Goal: Task Accomplishment & Management: Manage account settings

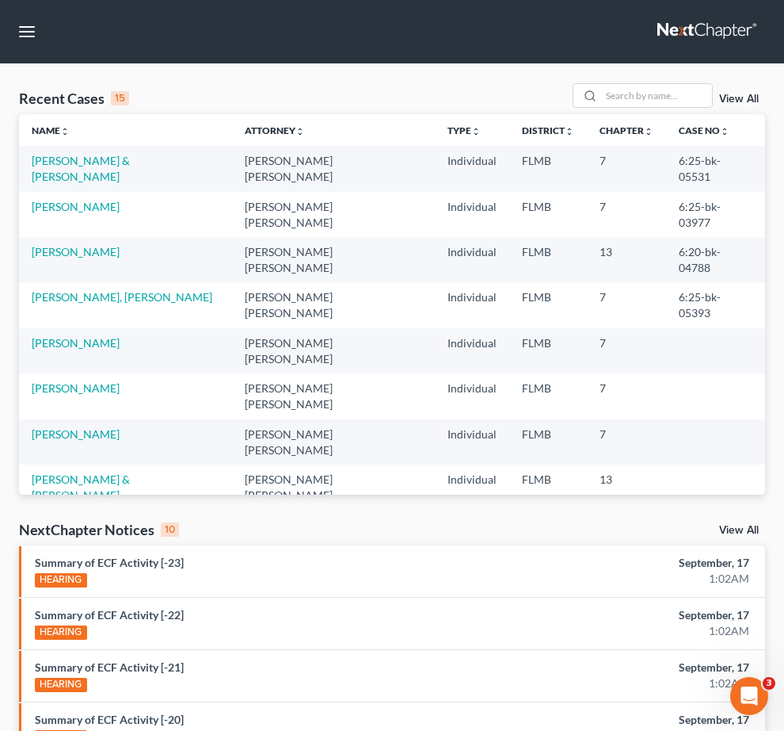
click at [0, 0] on input "search" at bounding box center [0, 0] width 0 height 0
type input "muki"
click at [0, 0] on link "Client Portal" at bounding box center [0, 0] width 0 height 0
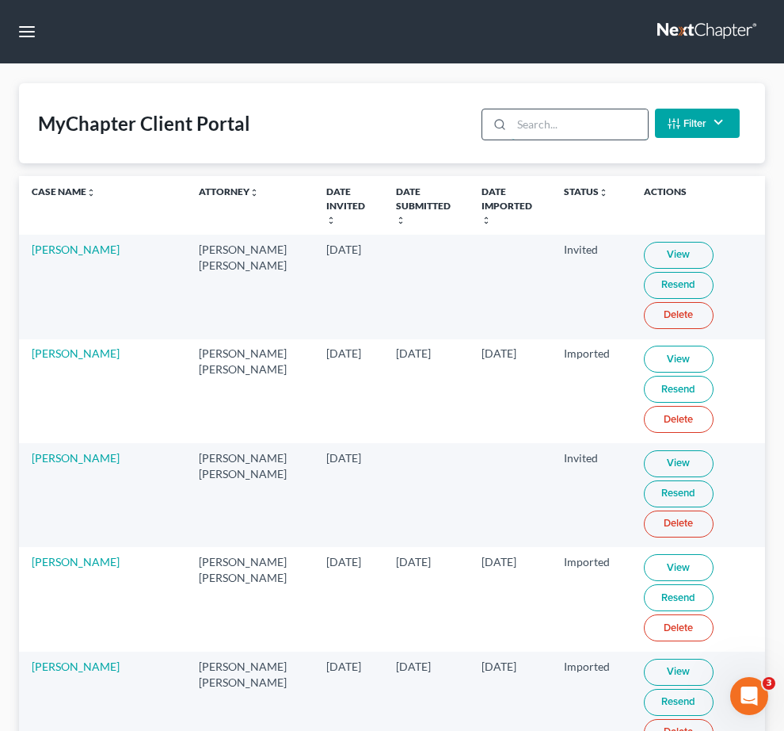
click at [548, 139] on input "search" at bounding box center [580, 124] width 136 height 30
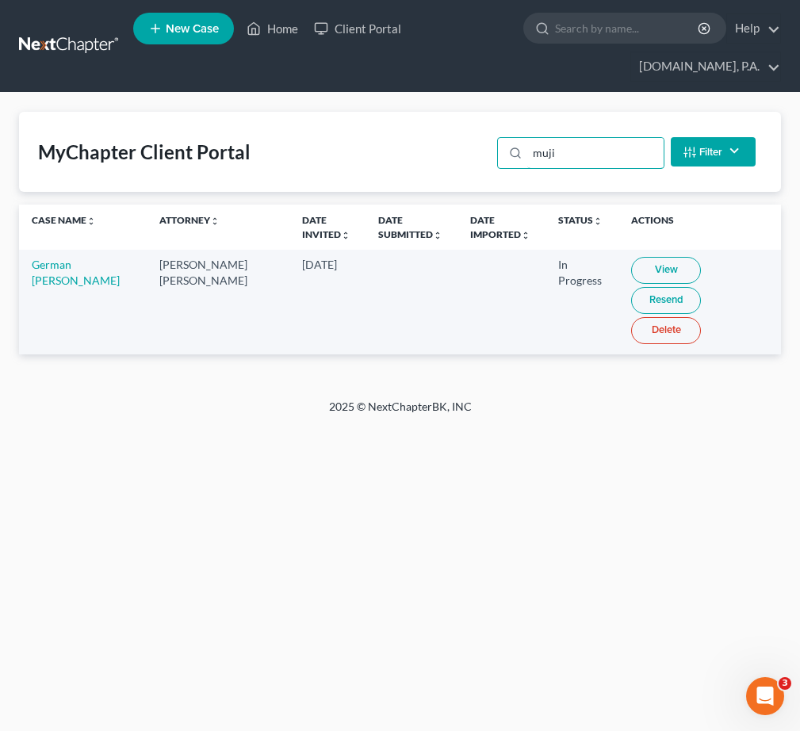
type input "muji"
click at [631, 276] on link "View" at bounding box center [666, 270] width 70 height 27
drag, startPoint x: 604, startPoint y: 152, endPoint x: 254, endPoint y: 127, distance: 351.2
click at [371, 120] on div "MyChapter Client Portal muji Filter Status Filter... Invited In Progress Ready …" at bounding box center [400, 152] width 762 height 80
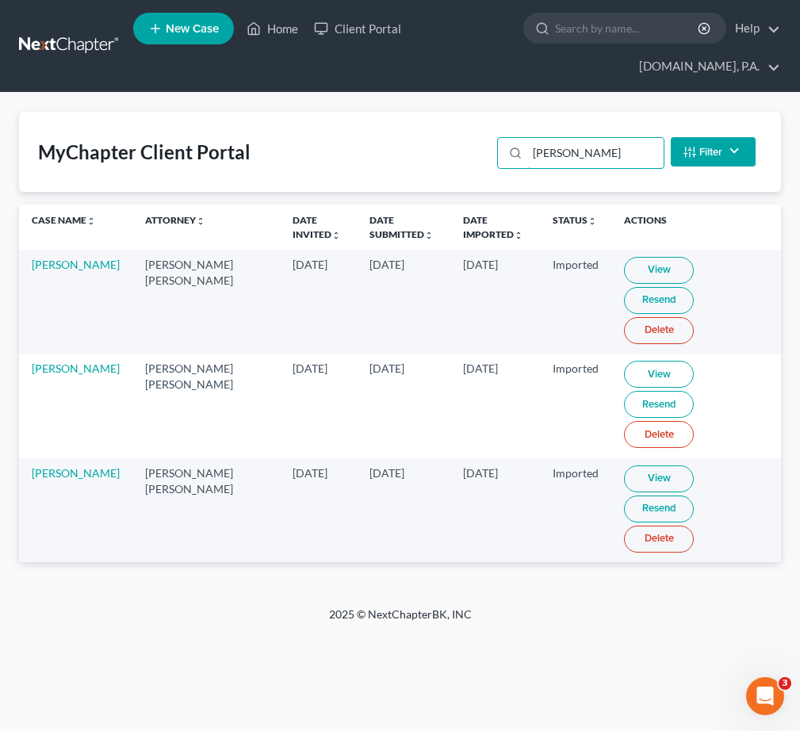
drag, startPoint x: 576, startPoint y: 160, endPoint x: 288, endPoint y: 137, distance: 289.4
click at [329, 137] on div "MyChapter Client Portal smith Filter Status Filter... Invited In Progress Ready…" at bounding box center [400, 152] width 762 height 80
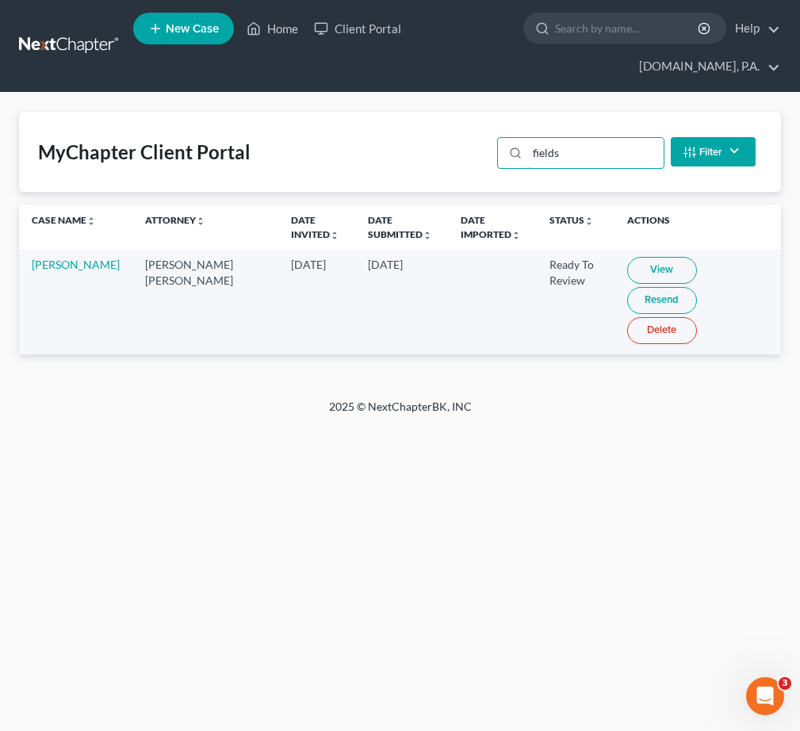
type input "fields"
click at [627, 262] on link "View" at bounding box center [662, 270] width 70 height 27
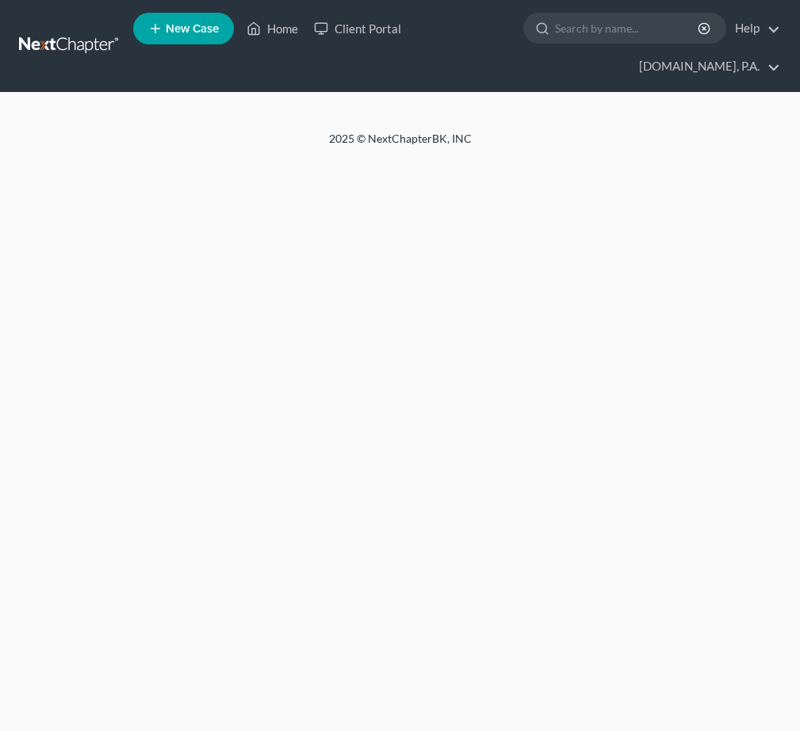
select select "4"
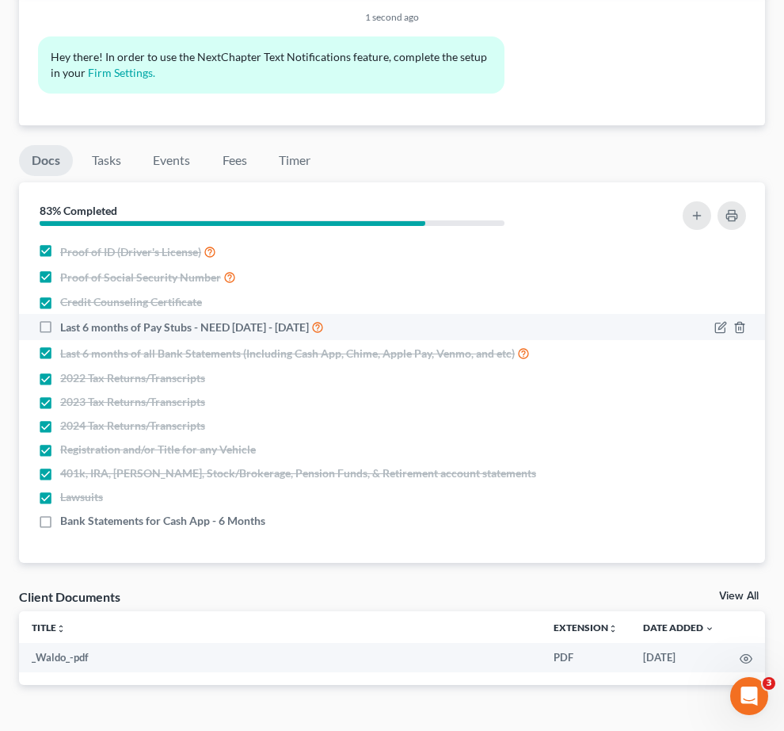
click at [303, 322] on label "Last 6 months of Pay Stubs - NEED 02/29/2025 - 07/20/2025" at bounding box center [192, 327] width 264 height 18
click at [77, 322] on input "Last 6 months of Pay Stubs - NEED 02/29/2025 - 07/20/2025" at bounding box center [72, 323] width 10 height 10
checkbox input "true"
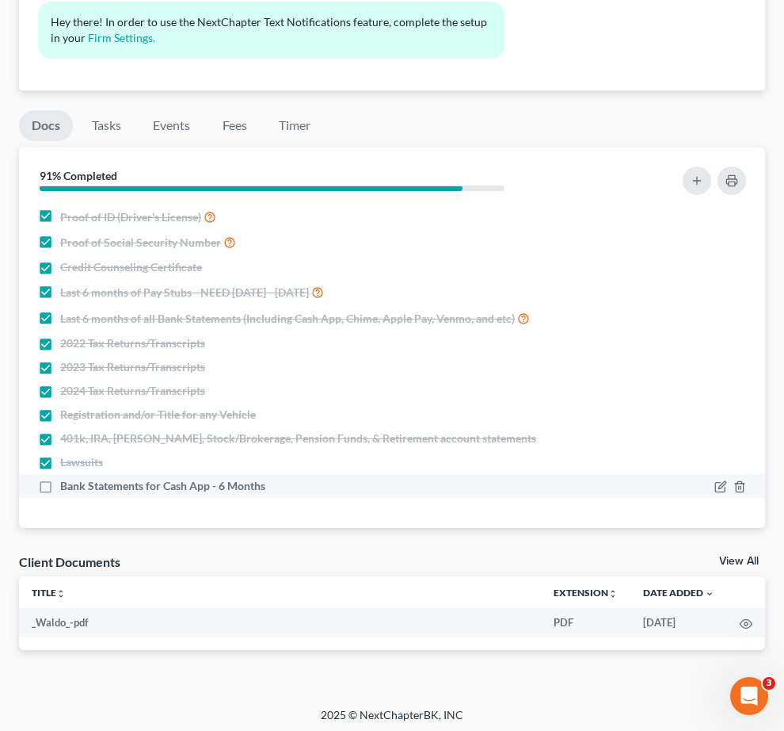
scroll to position [58, 0]
click at [265, 486] on label "Bank Statements for Cash App - 6 Months" at bounding box center [162, 486] width 205 height 16
click at [77, 486] on input "Bank Statements for Cash App - 6 Months" at bounding box center [72, 483] width 10 height 10
checkbox input "true"
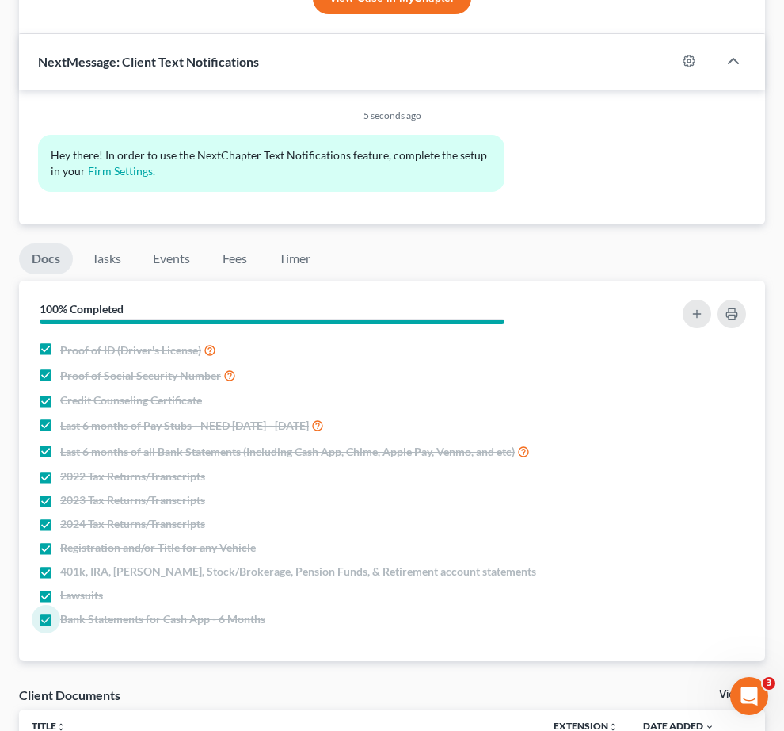
scroll to position [431, 0]
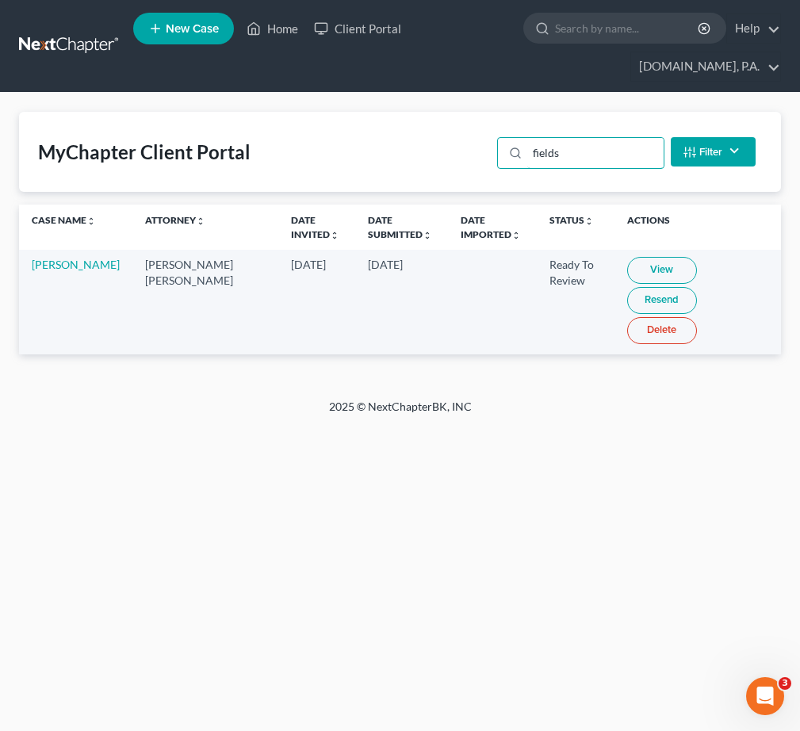
drag, startPoint x: 613, startPoint y: 163, endPoint x: 121, endPoint y: 164, distance: 492.1
click at [305, 164] on div "MyChapter Client Portal fields Filter Status Filter... Invited In Progress Read…" at bounding box center [400, 152] width 762 height 80
click at [624, 270] on link "View" at bounding box center [659, 270] width 70 height 27
drag, startPoint x: 574, startPoint y: 155, endPoint x: 293, endPoint y: 151, distance: 280.5
click at [472, 155] on div "MyChapter Client Portal coello Filter Status Filter... Invited In Progress Read…" at bounding box center [400, 152] width 762 height 80
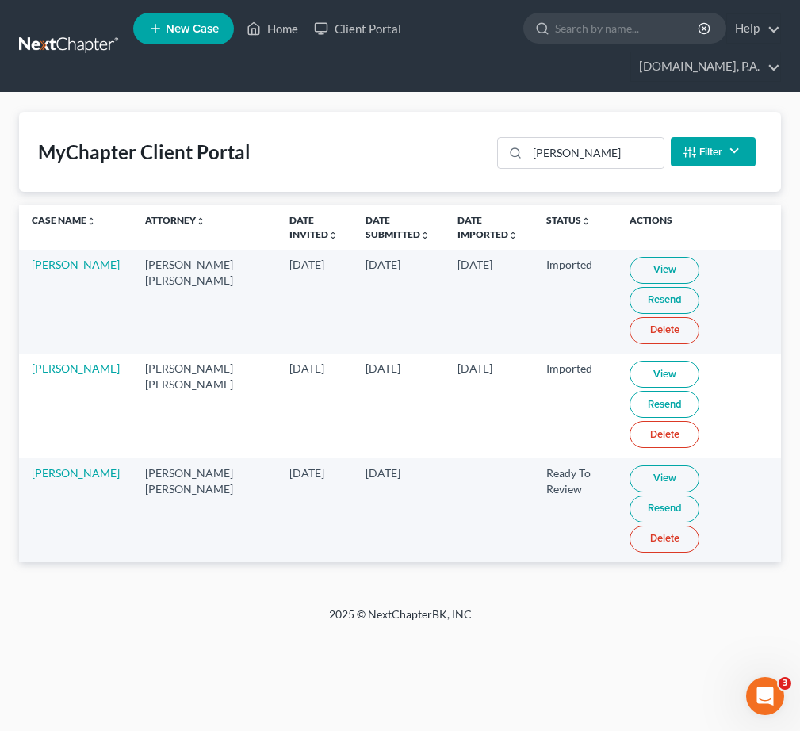
click at [643, 465] on link "View" at bounding box center [664, 478] width 70 height 27
drag, startPoint x: 578, startPoint y: 151, endPoint x: 399, endPoint y: 150, distance: 179.9
click at [516, 152] on div "jones" at bounding box center [580, 153] width 166 height 32
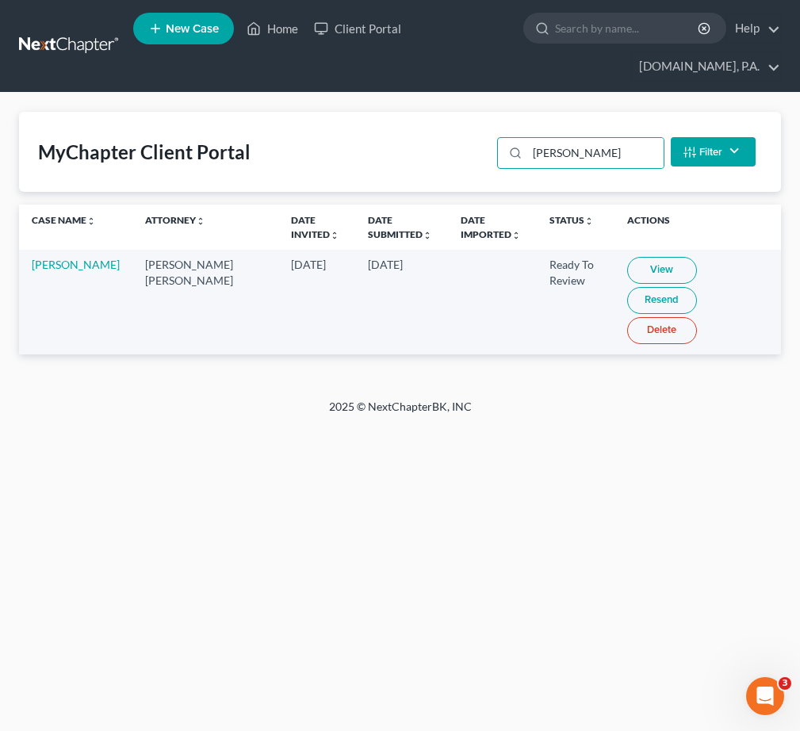
click at [627, 261] on link "View" at bounding box center [662, 270] width 70 height 27
click at [306, 151] on div "MyChapter Client Portal fizer Filter Status Filter... Invited In Progress Ready…" at bounding box center [400, 152] width 762 height 80
drag, startPoint x: 48, startPoint y: 271, endPoint x: 38, endPoint y: 265, distance: 11.7
click at [662, 491] on div "Home New Case Client Portal Fresh-Start.Law, P.A. jay@fresh-start.law My Accoun…" at bounding box center [400, 365] width 800 height 731
click at [333, 341] on div "MyChapter Client Portal fizer Filter Status Filter... Invited In Progress Ready…" at bounding box center [400, 246] width 800 height 306
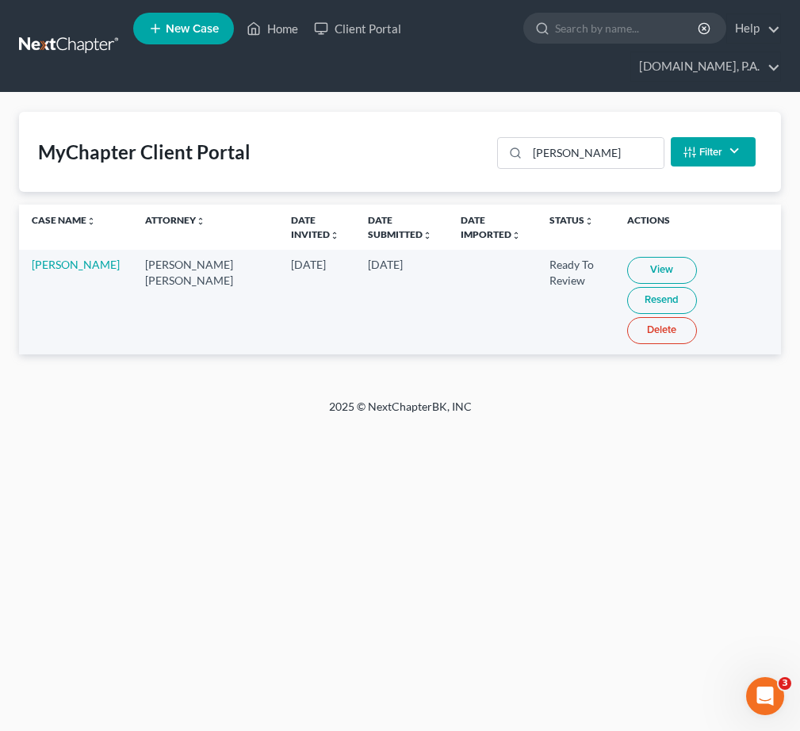
click at [638, 277] on link "View" at bounding box center [662, 270] width 70 height 27
drag, startPoint x: 574, startPoint y: 154, endPoint x: 246, endPoint y: 142, distance: 327.5
click at [445, 147] on div "MyChapter Client Portal fizer Filter Status Filter... Invited In Progress Ready…" at bounding box center [400, 152] width 762 height 80
click at [624, 269] on link "View" at bounding box center [659, 270] width 70 height 27
drag, startPoint x: 581, startPoint y: 153, endPoint x: 418, endPoint y: 141, distance: 162.9
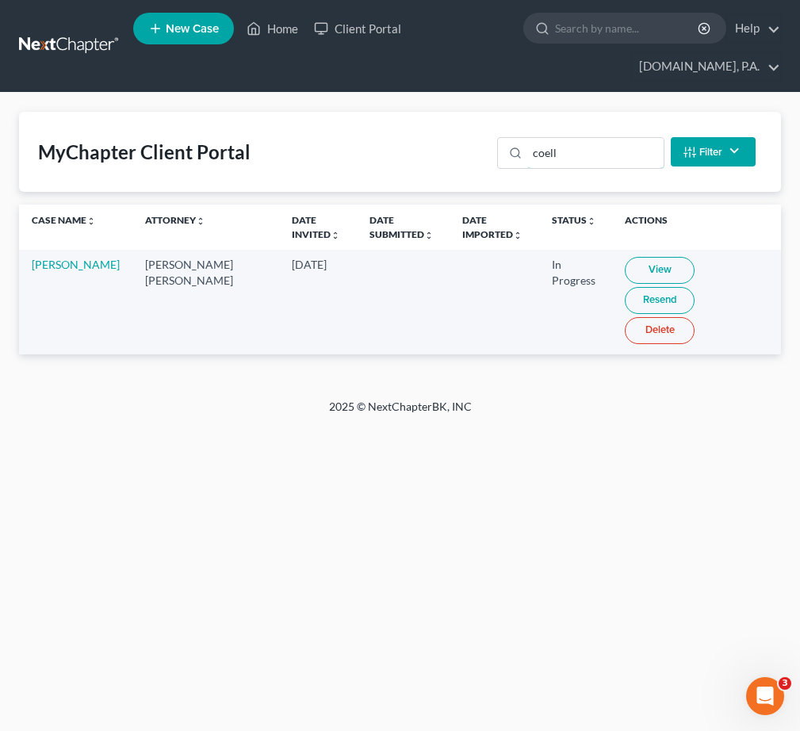
click at [460, 143] on div "MyChapter Client Portal coell Filter Status Filter... Invited In Progress Ready…" at bounding box center [400, 152] width 762 height 80
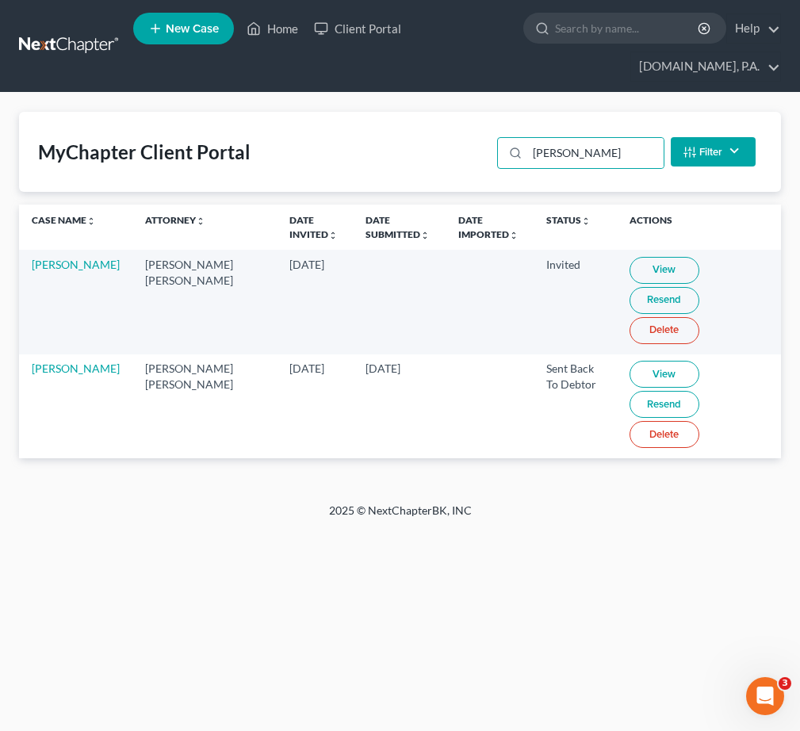
click at [629, 361] on link "View" at bounding box center [664, 374] width 70 height 27
drag, startPoint x: 578, startPoint y: 147, endPoint x: 353, endPoint y: 147, distance: 225.0
click at [452, 147] on div "MyChapter Client Portal morales Filter Status Filter... Invited In Progress Rea…" at bounding box center [400, 152] width 762 height 80
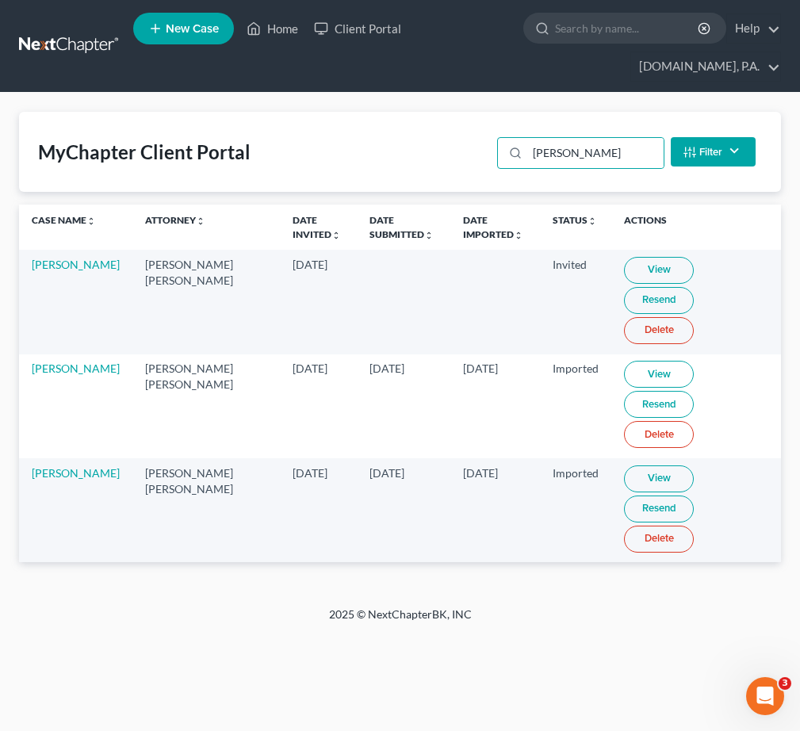
click at [638, 269] on link "View" at bounding box center [659, 270] width 70 height 27
click at [286, 185] on div "MyChapter Client Portal torres Filter Status Filter... Invited In Progress Read…" at bounding box center [400, 152] width 762 height 80
drag, startPoint x: 79, startPoint y: 269, endPoint x: 29, endPoint y: 269, distance: 50.7
click at [29, 269] on td "Jason Torres" at bounding box center [75, 302] width 113 height 104
copy link "Jason Torres"
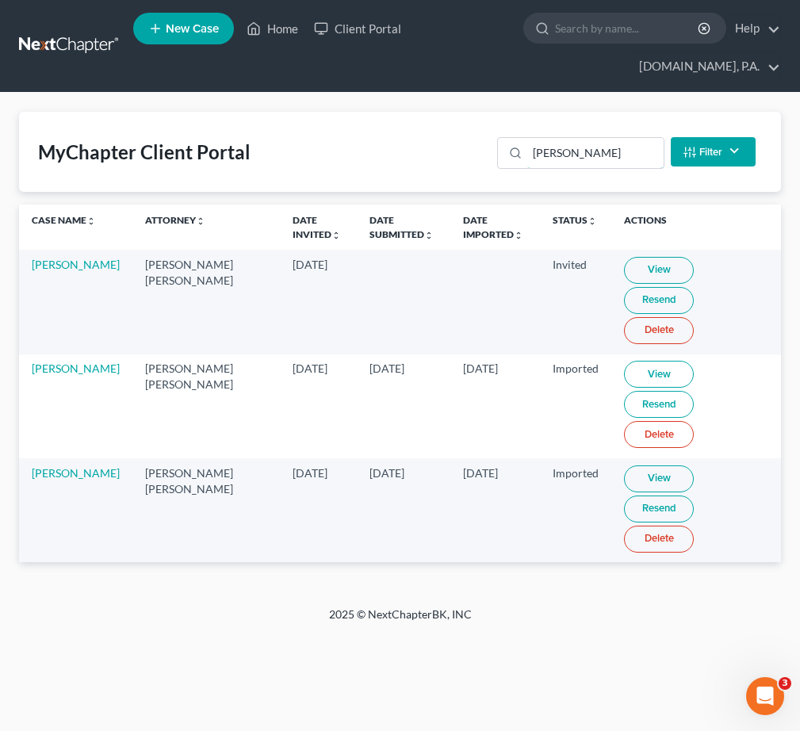
click at [465, 143] on div "MyChapter Client Portal torres Filter Status Filter... Invited In Progress Read…" at bounding box center [400, 152] width 762 height 80
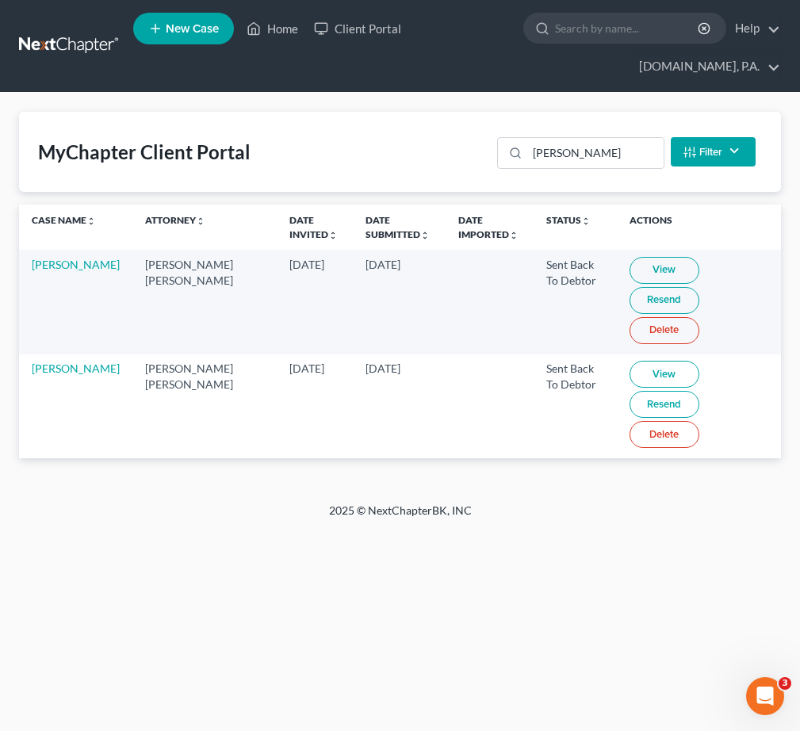
click at [629, 267] on link "View" at bounding box center [664, 270] width 70 height 27
click at [518, 150] on div "rader" at bounding box center [580, 153] width 166 height 32
click at [397, 296] on td "Sep 3, 2025" at bounding box center [404, 302] width 94 height 104
click at [627, 361] on link "View" at bounding box center [659, 374] width 70 height 27
drag, startPoint x: 576, startPoint y: 149, endPoint x: 391, endPoint y: 130, distance: 185.6
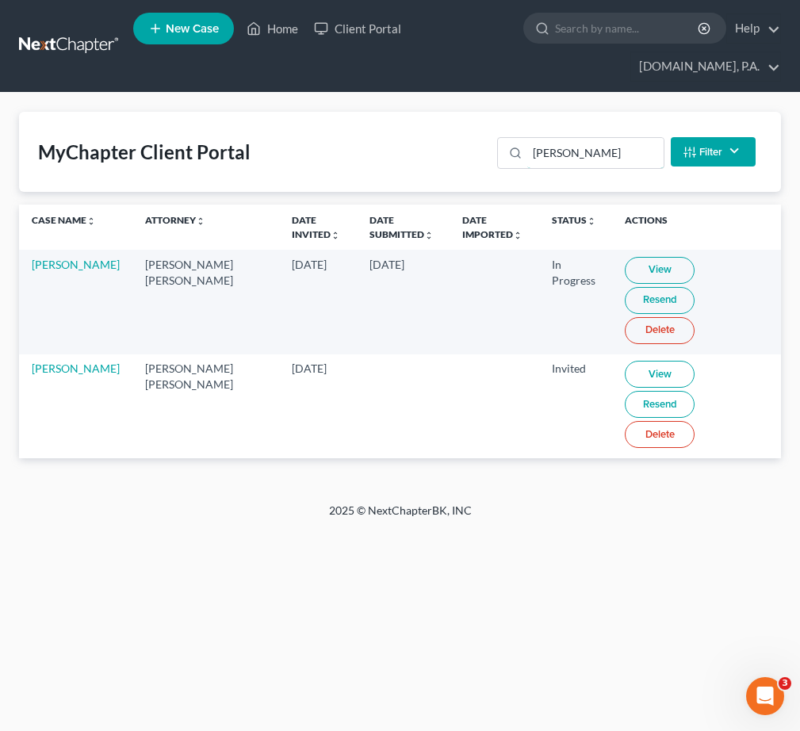
click at [494, 139] on div "osei Filter Status Filter... Invited In Progress Ready To Review Reviewed Impor…" at bounding box center [626, 152] width 271 height 42
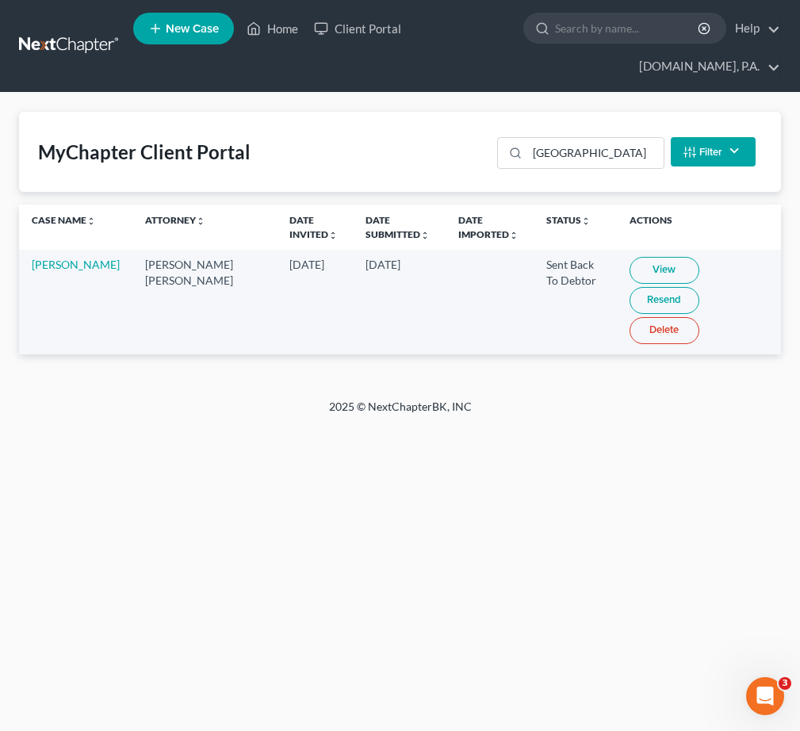
click at [445, 325] on td at bounding box center [489, 302] width 88 height 104
click at [641, 272] on link "View" at bounding box center [664, 270] width 70 height 27
drag, startPoint x: 594, startPoint y: 155, endPoint x: 303, endPoint y: 139, distance: 291.2
click at [347, 139] on div "MyChapter Client Portal richmond Filter Status Filter... Invited In Progress Re…" at bounding box center [400, 152] width 762 height 80
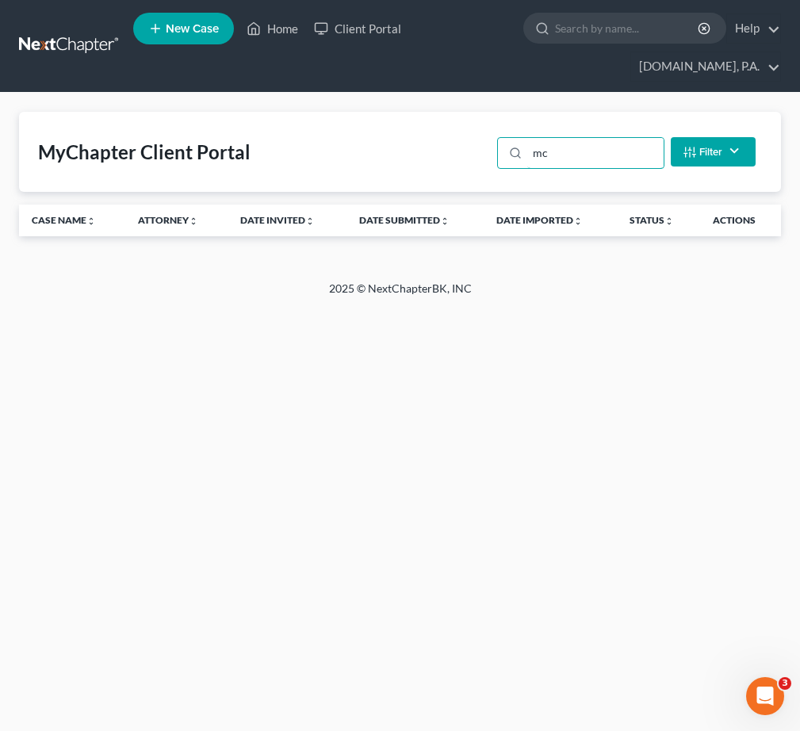
type input "m"
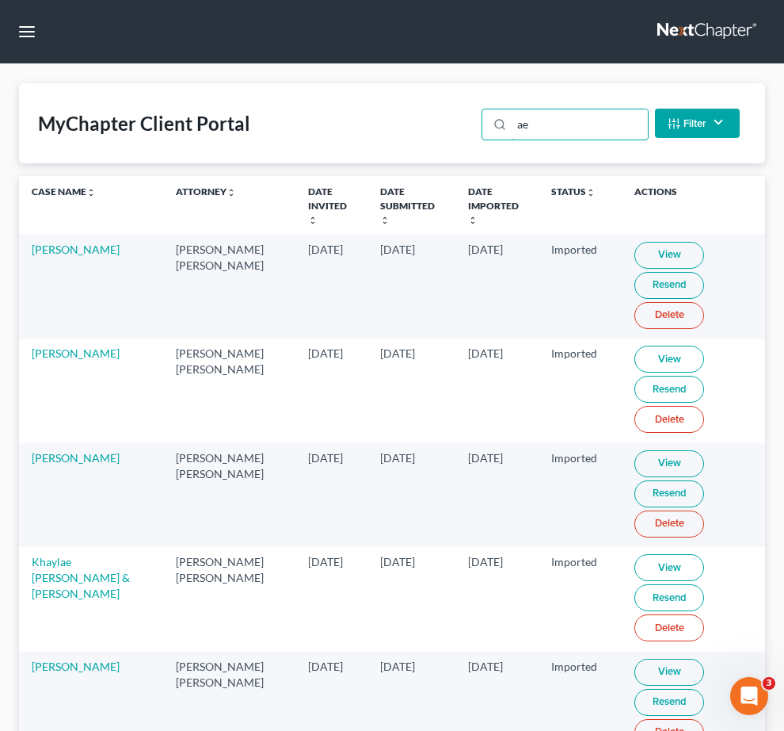
type input "a"
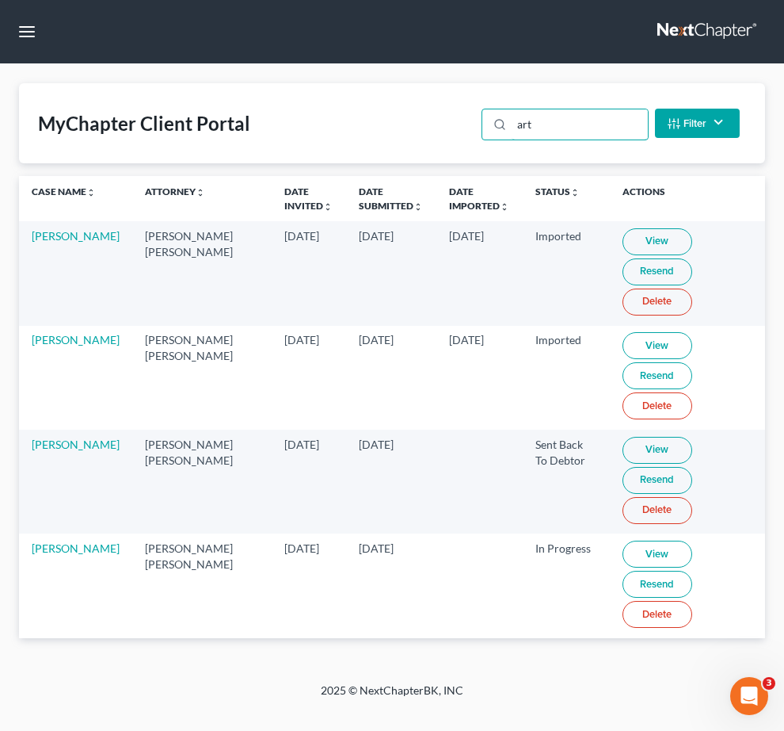
type input "art"
click at [623, 567] on link "View" at bounding box center [658, 553] width 70 height 27
click at [630, 567] on link "View" at bounding box center [658, 553] width 70 height 27
drag, startPoint x: 68, startPoint y: 577, endPoint x: 104, endPoint y: 573, distance: 35.9
click at [69, 555] on link "Artavia Mc Swain" at bounding box center [76, 547] width 88 height 13
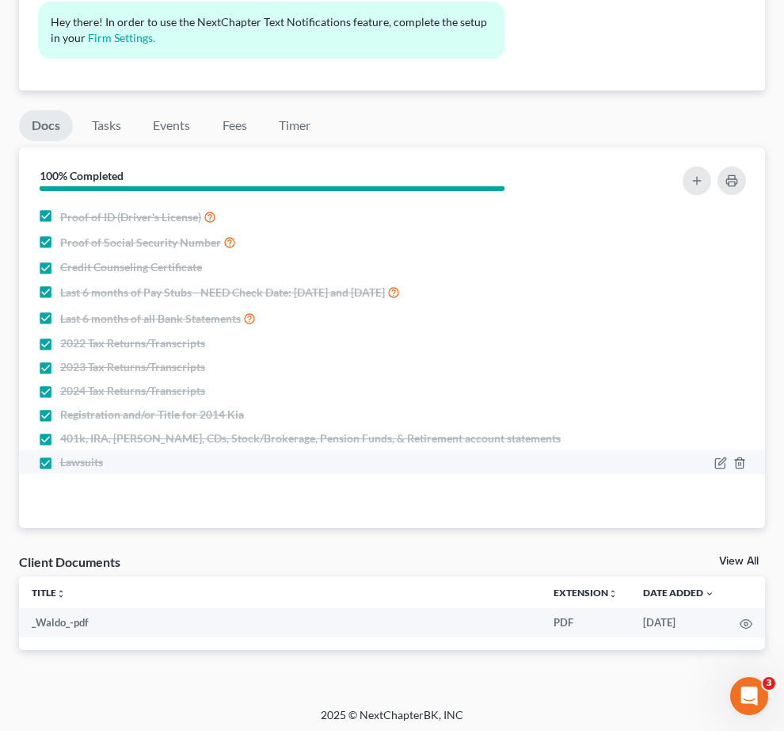
scroll to position [18, 0]
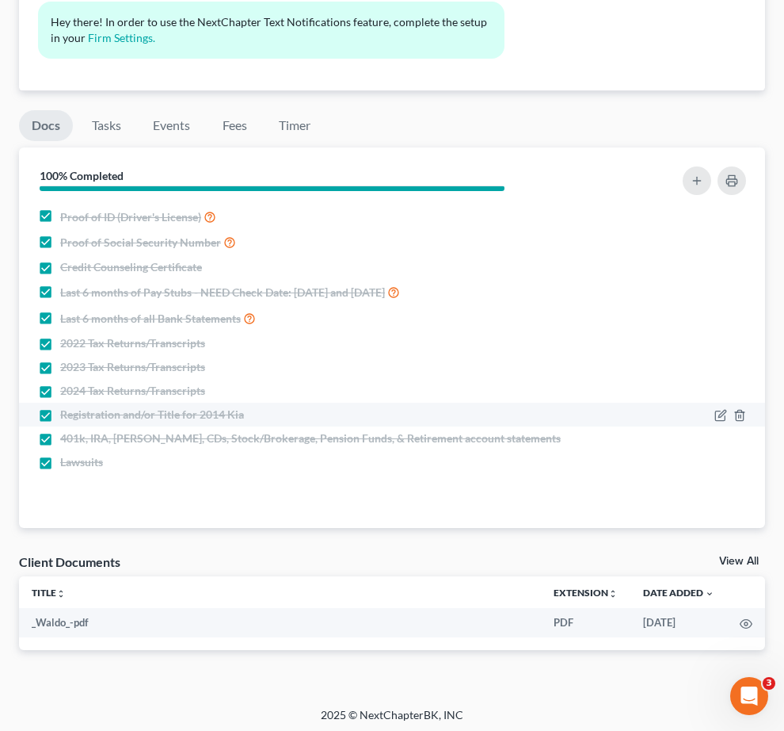
click at [244, 422] on label "Registration and/or Title for 2014 Kia" at bounding box center [152, 415] width 184 height 16
click at [77, 417] on input "Registration and/or Title for 2014 Kia" at bounding box center [72, 412] width 10 height 10
checkbox input "false"
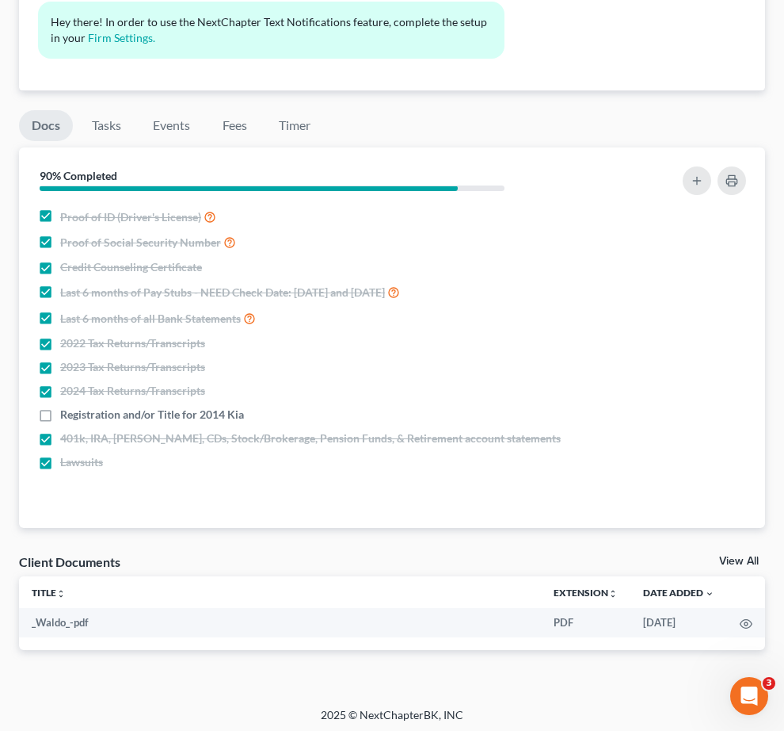
click at [201, 707] on div "2025 © NextChapterBK, INC" at bounding box center [392, 721] width 571 height 29
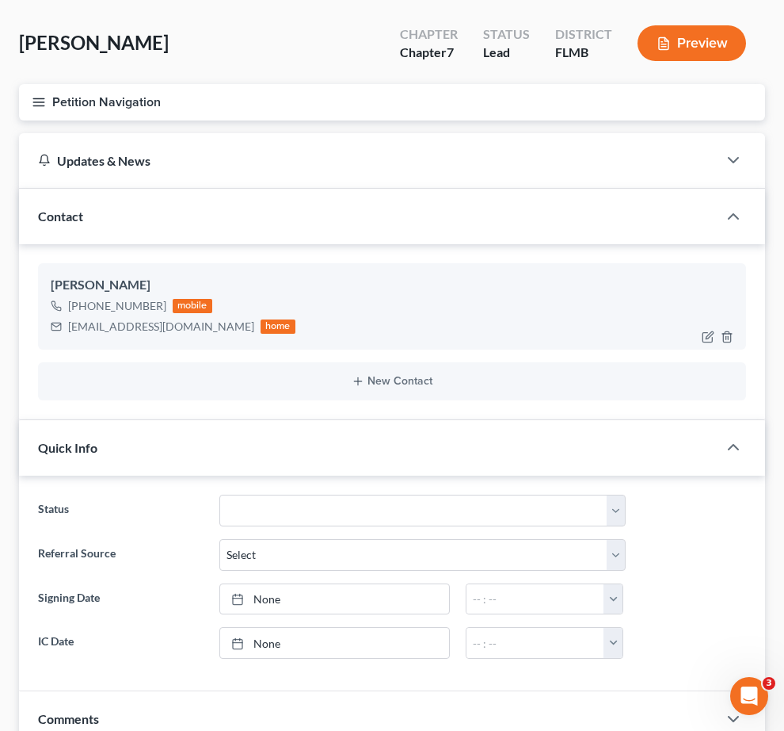
scroll to position [0, 0]
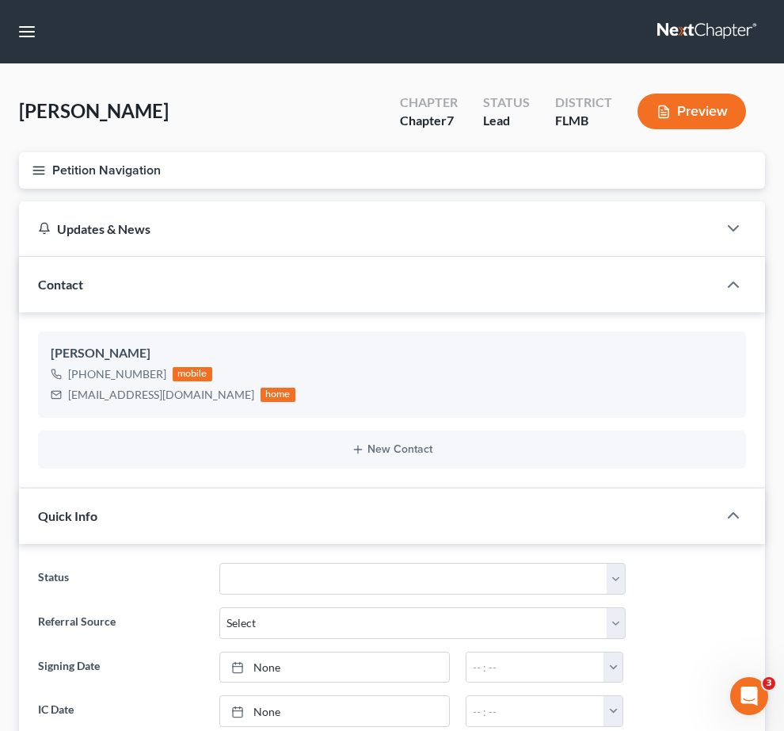
click at [0, 0] on input "search" at bounding box center [0, 0] width 0 height 0
type input "s"
click at [0, 0] on link "Client Portal" at bounding box center [0, 0] width 0 height 0
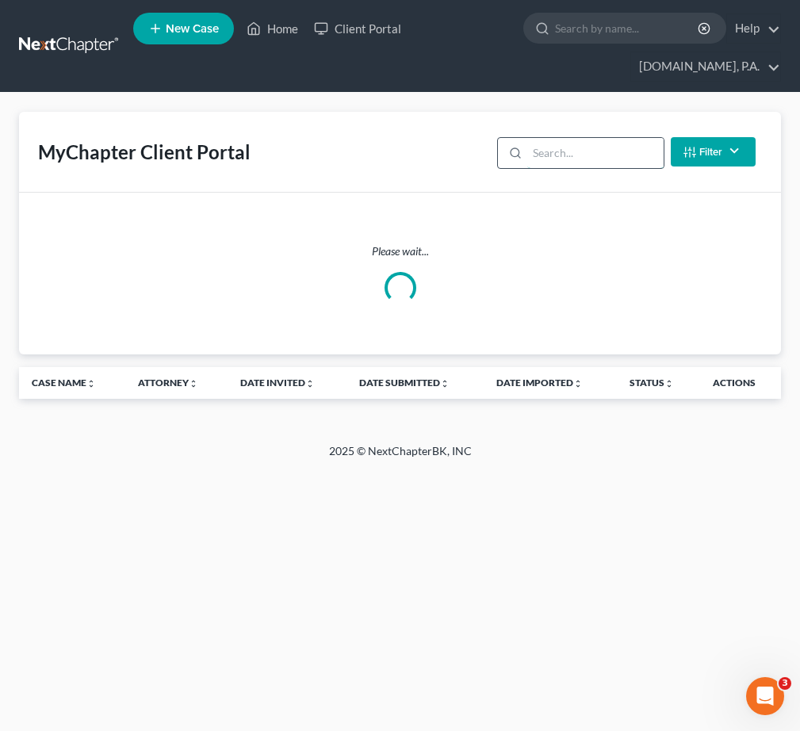
click at [541, 147] on input "search" at bounding box center [595, 153] width 136 height 30
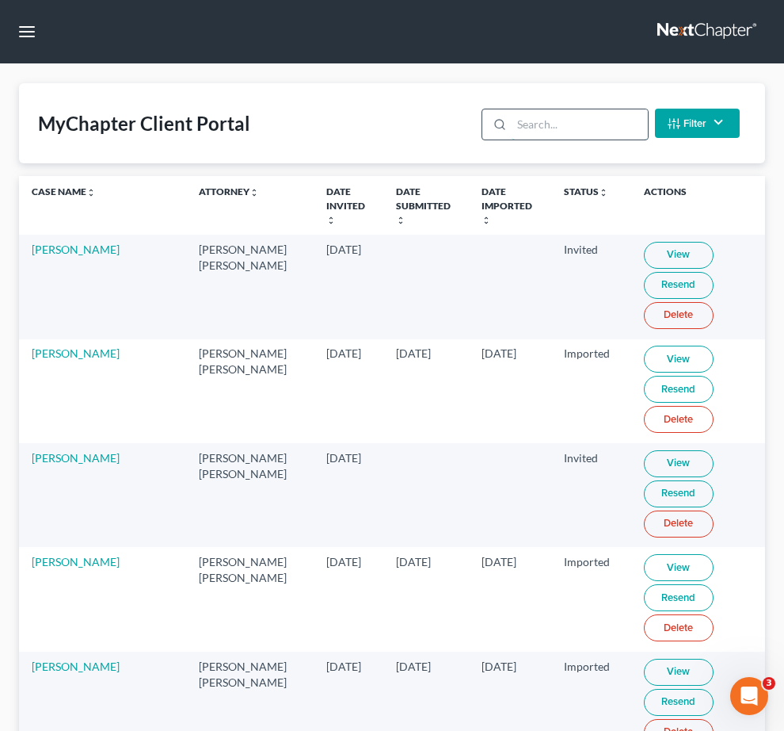
click at [546, 139] on input "search" at bounding box center [580, 124] width 136 height 30
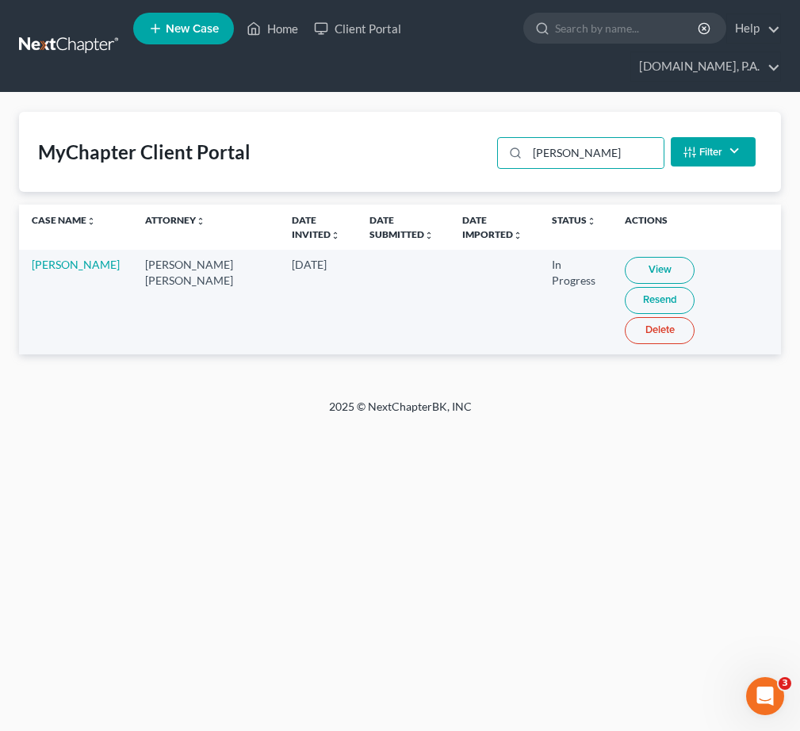
click at [624, 265] on link "View" at bounding box center [659, 270] width 70 height 27
drag, startPoint x: 589, startPoint y: 146, endPoint x: 345, endPoint y: 155, distance: 244.2
click at [449, 148] on div "MyChapter Client Portal squires Filter Status Filter... Invited In Progress Rea…" at bounding box center [400, 152] width 762 height 80
type input "o"
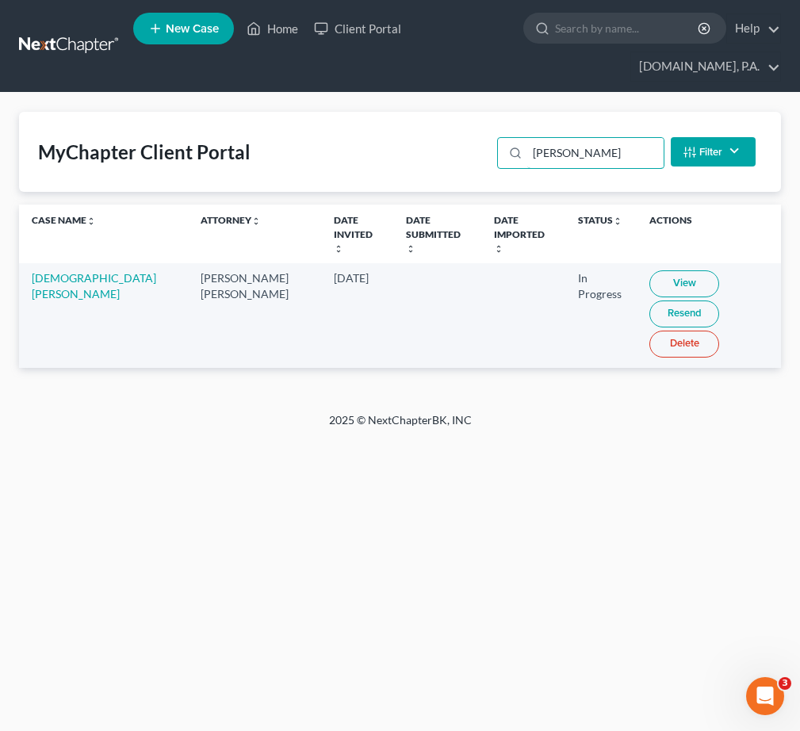
type input "moses"
click at [649, 270] on link "View" at bounding box center [684, 283] width 70 height 27
click at [59, 285] on link "Moses Predestin" at bounding box center [94, 285] width 124 height 29
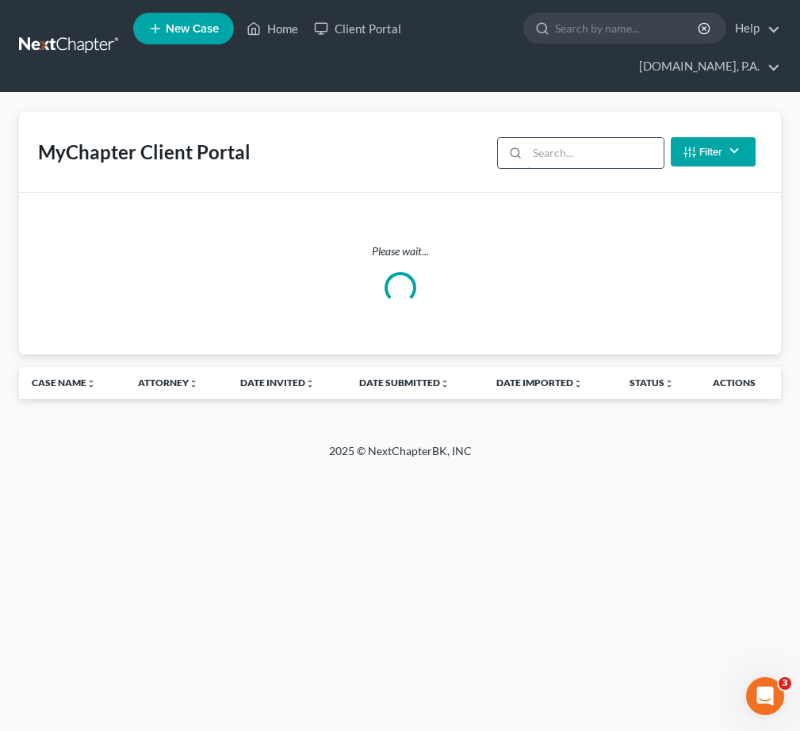
click at [566, 159] on input "search" at bounding box center [595, 153] width 136 height 30
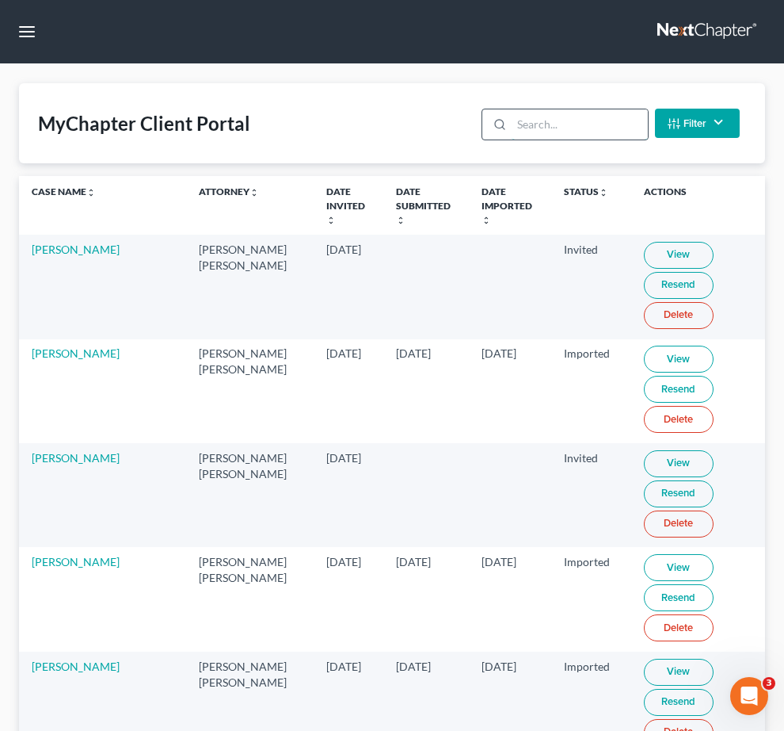
click at [563, 139] on input "search" at bounding box center [580, 124] width 136 height 30
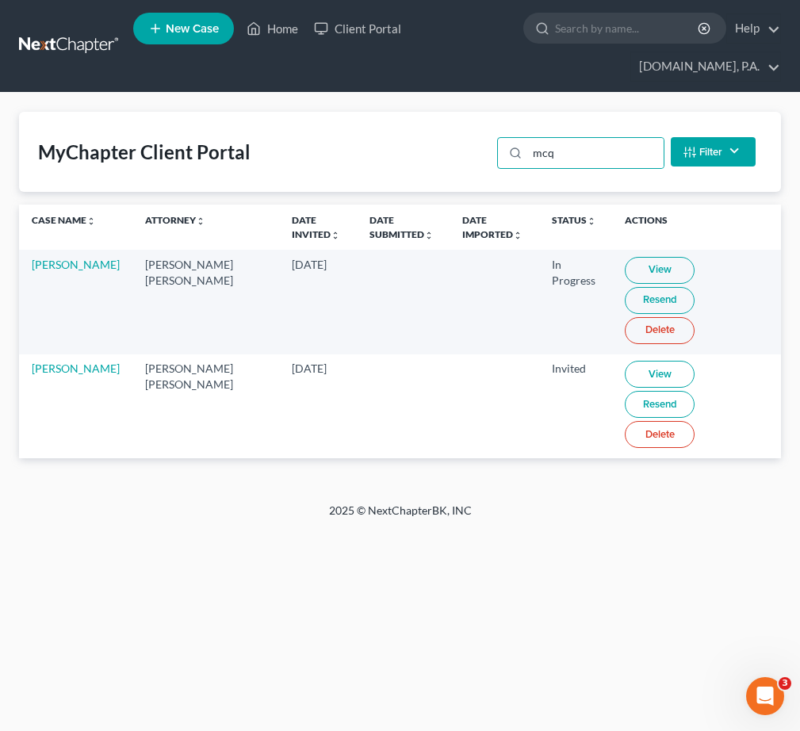
click at [634, 361] on link "View" at bounding box center [659, 374] width 70 height 27
drag, startPoint x: 552, startPoint y: 152, endPoint x: 442, endPoint y: 151, distance: 109.4
click at [474, 151] on div "MyChapter Client Portal mcq Filter Status Filter... Invited In Progress Ready T…" at bounding box center [400, 152] width 762 height 80
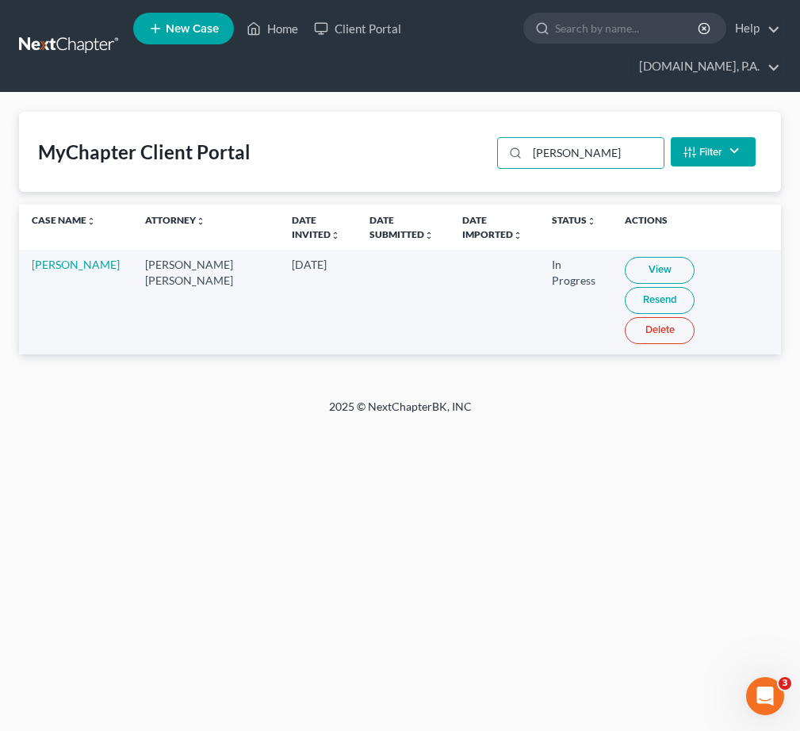
click at [624, 267] on link "View" at bounding box center [659, 270] width 70 height 27
drag, startPoint x: 601, startPoint y: 154, endPoint x: 27, endPoint y: 105, distance: 576.6
click at [434, 132] on div "MyChapter Client Portal vidal Filter Status Filter... Invited In Progress Ready…" at bounding box center [400, 152] width 762 height 80
click at [629, 268] on link "View" at bounding box center [664, 270] width 70 height 27
drag, startPoint x: 578, startPoint y: 155, endPoint x: 275, endPoint y: 155, distance: 303.5
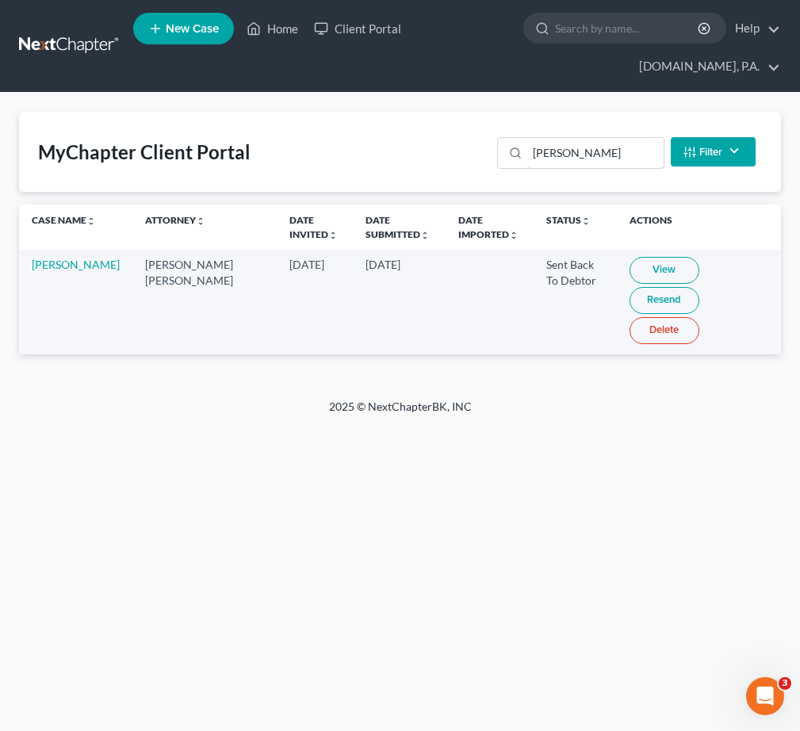
click at [333, 155] on div "MyChapter Client Portal tuitt Filter Status Filter... Invited In Progress Ready…" at bounding box center [400, 152] width 762 height 80
click at [629, 267] on link "View" at bounding box center [664, 270] width 70 height 27
drag, startPoint x: 426, startPoint y: 148, endPoint x: 362, endPoint y: 148, distance: 63.4
click at [330, 143] on div "MyChapter Client Portal guy Filter Status Filter... Invited In Progress Ready T…" at bounding box center [400, 152] width 762 height 80
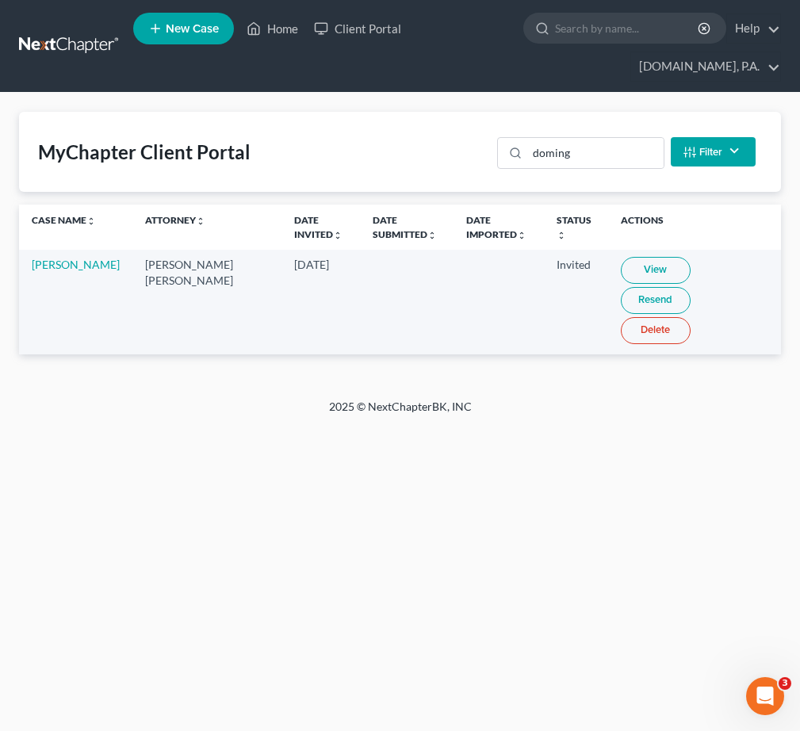
click at [633, 264] on link "View" at bounding box center [655, 270] width 70 height 27
click at [528, 155] on div "doming" at bounding box center [580, 153] width 166 height 32
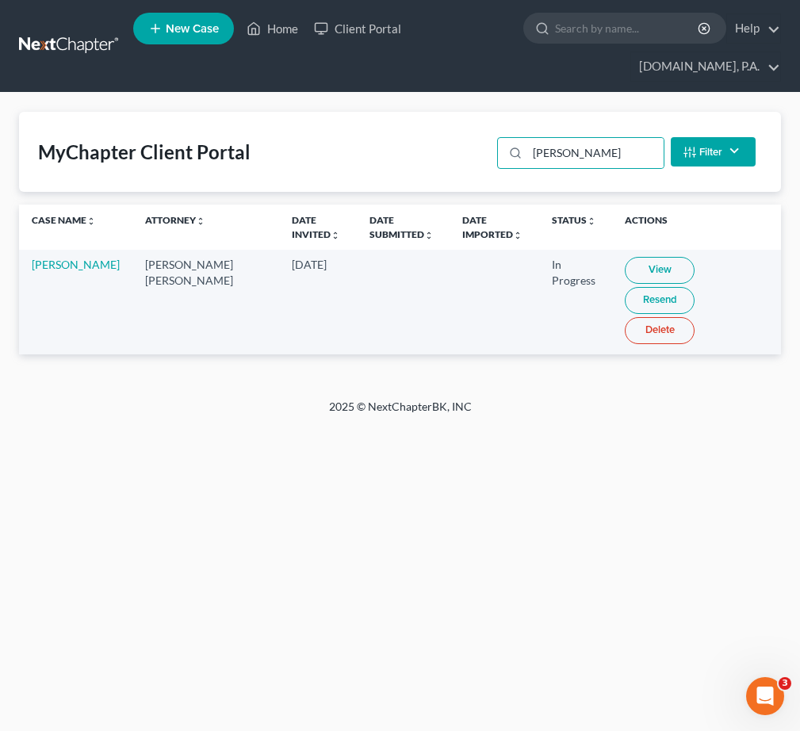
click at [624, 264] on link "View" at bounding box center [659, 270] width 70 height 27
drag, startPoint x: 581, startPoint y: 159, endPoint x: 503, endPoint y: 154, distance: 77.9
click at [484, 151] on div "MyChapter Client Portal hahn Filter Status Filter... Invited In Progress Ready …" at bounding box center [400, 152] width 762 height 80
drag, startPoint x: 599, startPoint y: 151, endPoint x: 467, endPoint y: 152, distance: 132.3
click at [445, 151] on div "MyChapter Client Portal cropl Filter Status Filter... Invited In Progress Ready…" at bounding box center [400, 152] width 762 height 80
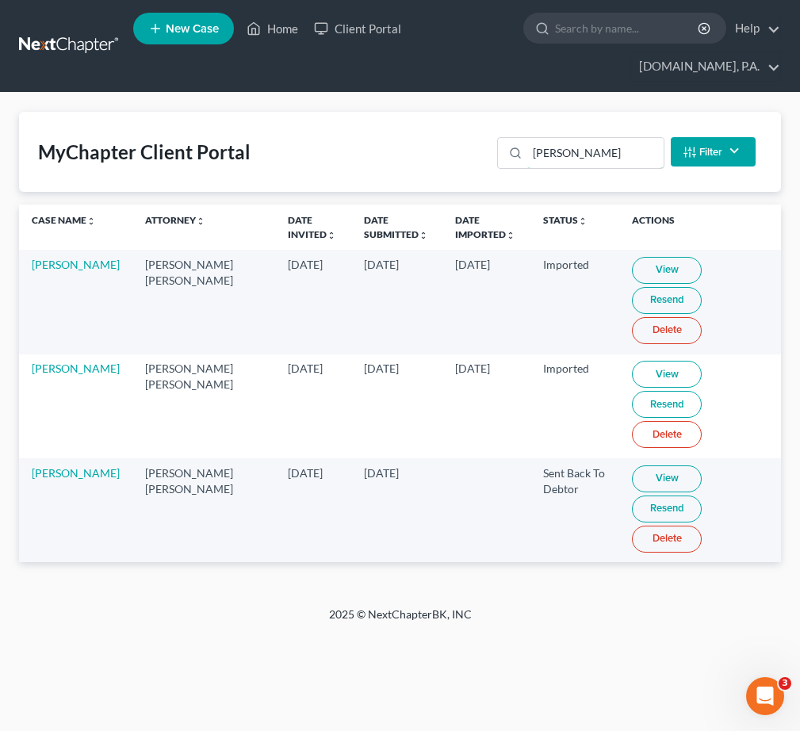
drag, startPoint x: 573, startPoint y: 152, endPoint x: 242, endPoint y: 147, distance: 330.5
click at [419, 149] on div "MyChapter Client Portal jones Filter Status Filter... Invited In Progress Ready…" at bounding box center [400, 152] width 762 height 80
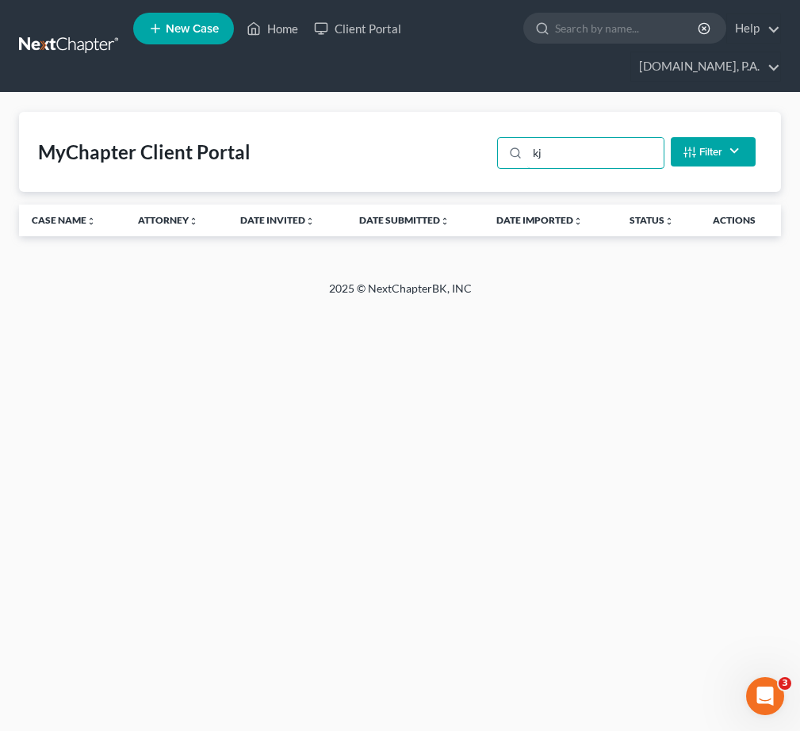
type input "k"
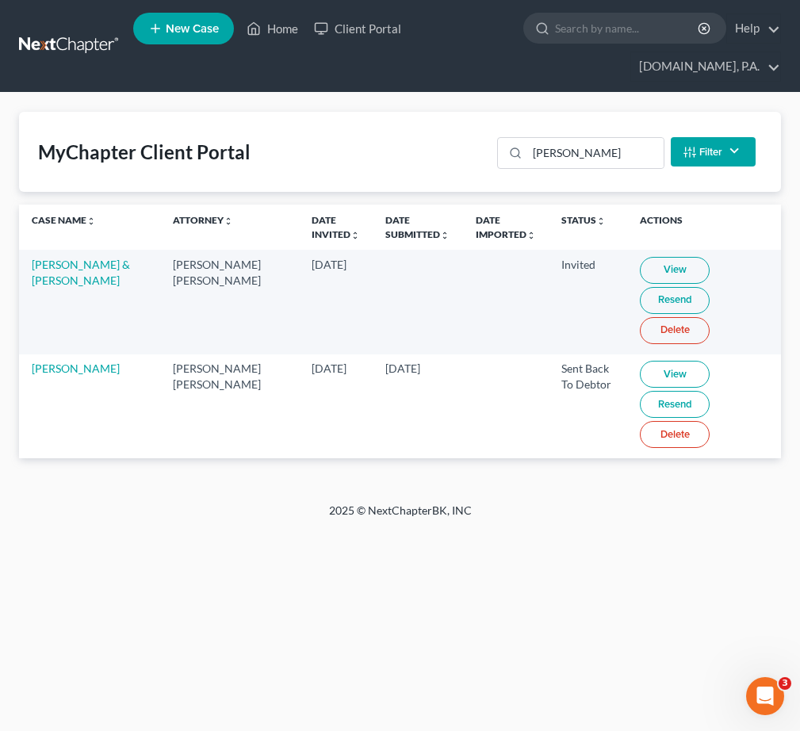
click at [639, 376] on link "View" at bounding box center [674, 374] width 70 height 27
click at [410, 143] on div "MyChapter Client Portal jackson Filter Status Filter... Invited In Progress Rea…" at bounding box center [400, 152] width 762 height 80
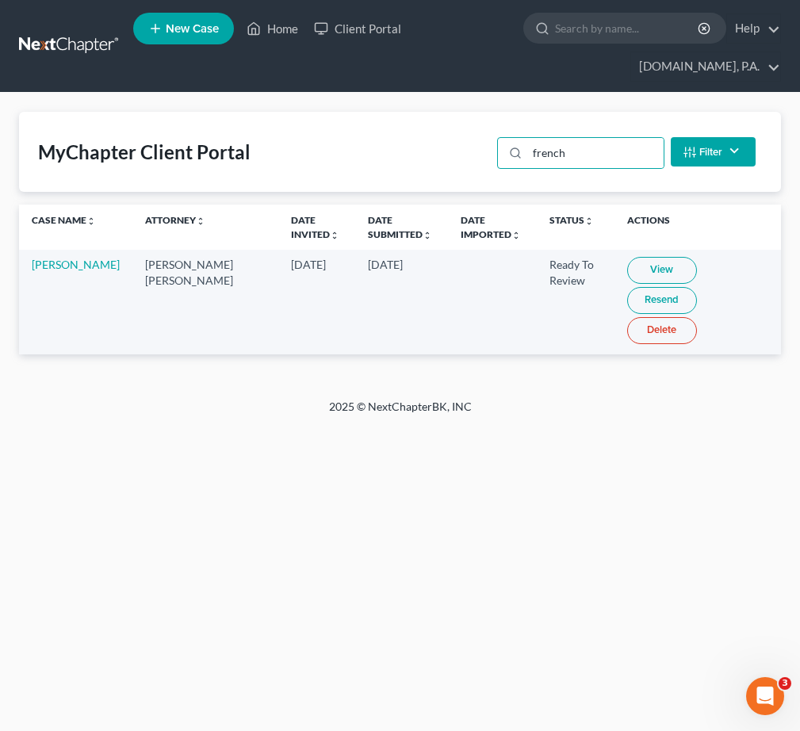
click at [627, 268] on link "View" at bounding box center [662, 270] width 70 height 27
drag, startPoint x: 618, startPoint y: 147, endPoint x: 280, endPoint y: 141, distance: 338.4
click at [369, 143] on div "MyChapter Client Portal french Filter Status Filter... Invited In Progress Read…" at bounding box center [400, 152] width 762 height 80
click at [624, 262] on link "View" at bounding box center [659, 270] width 70 height 27
drag, startPoint x: 594, startPoint y: 158, endPoint x: 391, endPoint y: 158, distance: 203.7
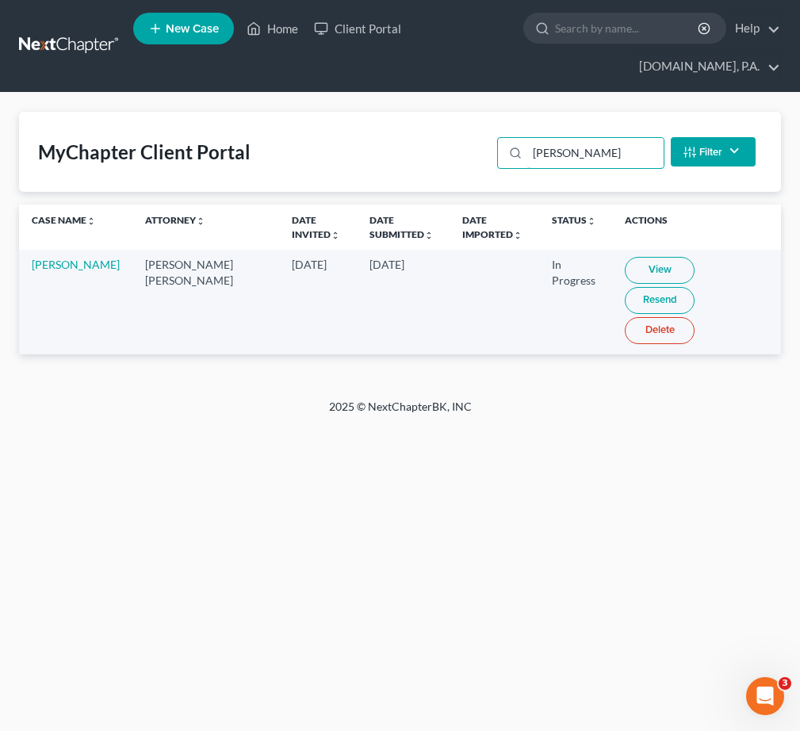
click at [557, 158] on input "wheeler" at bounding box center [595, 153] width 136 height 30
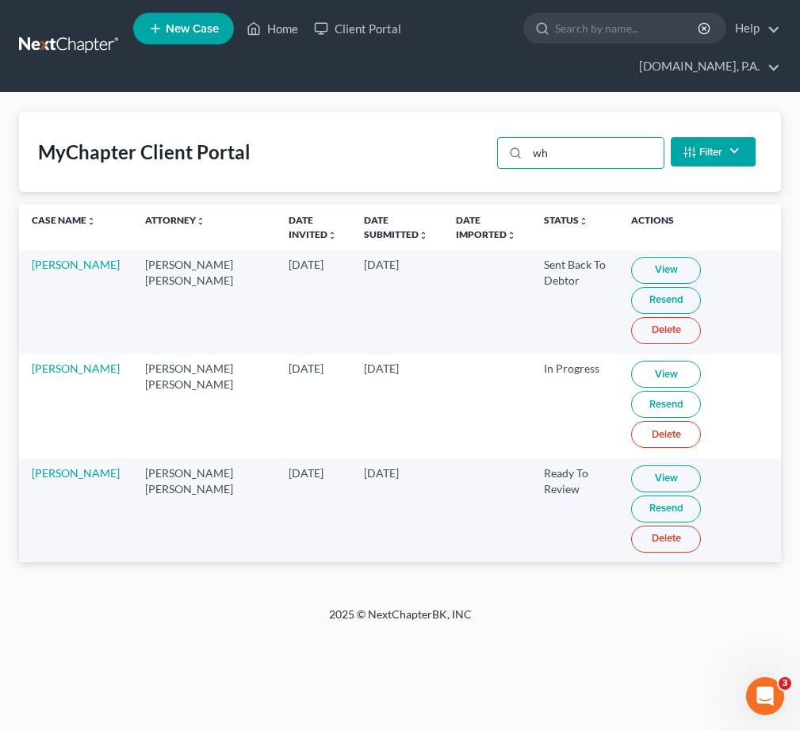
type input "w"
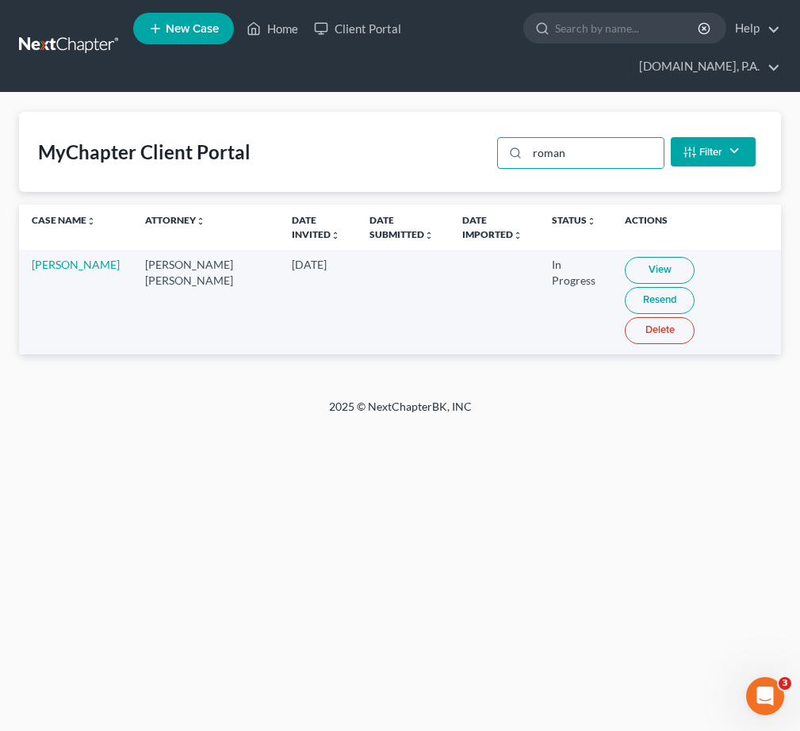
click at [624, 269] on link "View" at bounding box center [659, 270] width 70 height 27
drag, startPoint x: 29, startPoint y: 260, endPoint x: 65, endPoint y: 281, distance: 42.3
click at [65, 281] on td "Jesenia Roman" at bounding box center [75, 302] width 113 height 104
copy link "Jesenia Roman"
drag, startPoint x: 610, startPoint y: 153, endPoint x: 536, endPoint y: 151, distance: 74.5
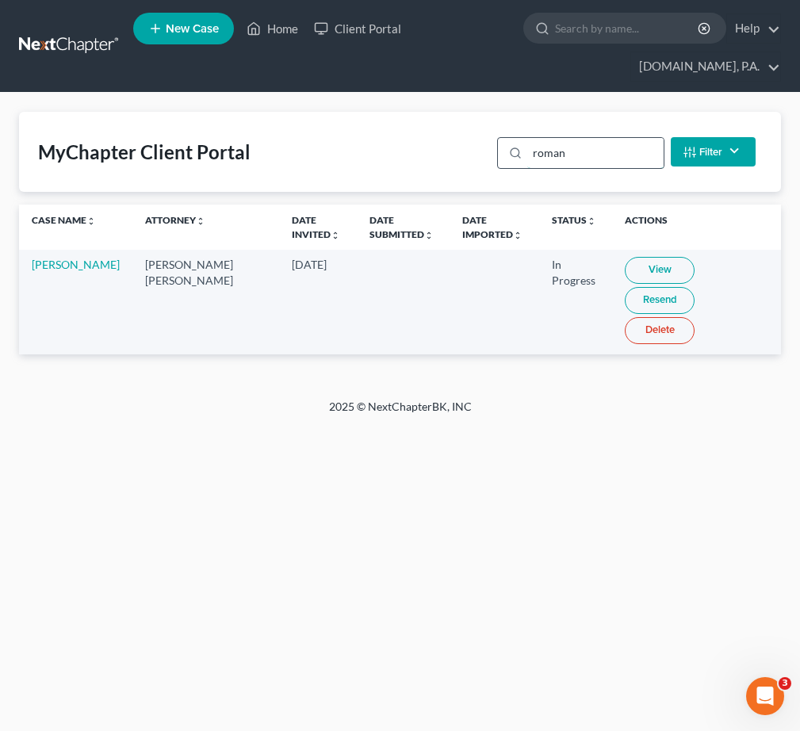
click at [536, 151] on input "roman" at bounding box center [595, 153] width 136 height 30
type input "david sa"
click at [634, 272] on link "View" at bounding box center [659, 270] width 70 height 27
drag, startPoint x: 594, startPoint y: 158, endPoint x: 259, endPoint y: 122, distance: 336.3
click at [405, 138] on div "MyChapter Client Portal david sa Filter Status Filter... Invited In Progress Re…" at bounding box center [400, 152] width 762 height 80
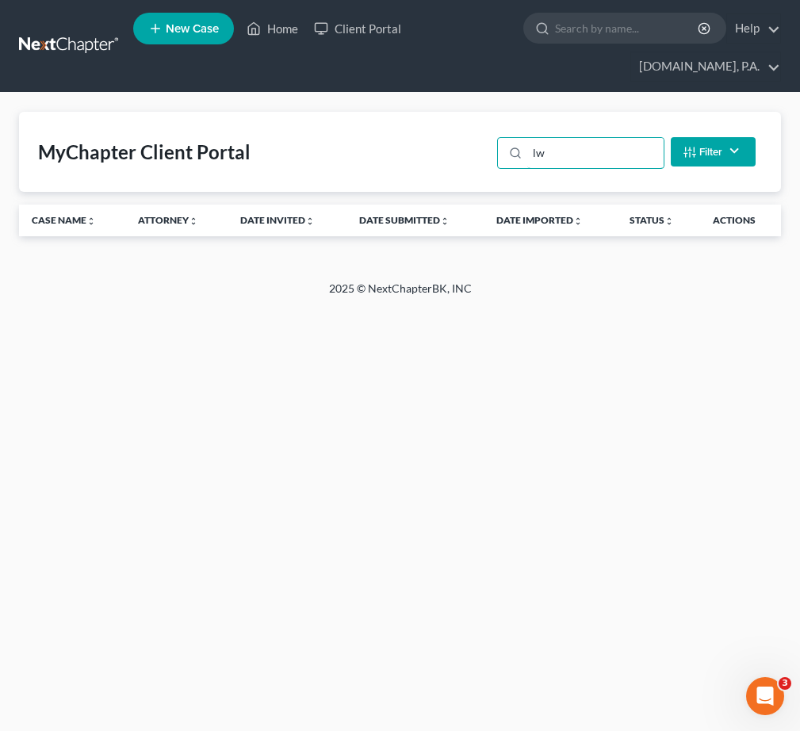
type input "l"
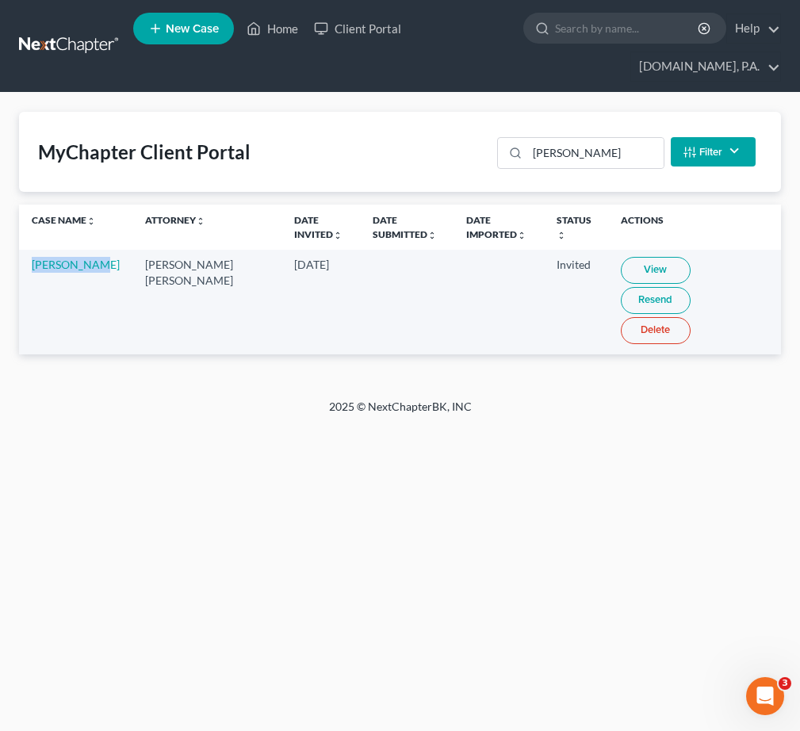
drag, startPoint x: 71, startPoint y: 284, endPoint x: 20, endPoint y: 263, distance: 55.0
click at [20, 263] on td "Kacia Lewis" at bounding box center [75, 302] width 113 height 104
copy link "Kacia Lewis"
click at [350, 174] on div "MyChapter Client Portal lewis Filter Status Filter... Invited In Progress Ready…" at bounding box center [400, 152] width 762 height 80
drag, startPoint x: 603, startPoint y: 151, endPoint x: 143, endPoint y: 97, distance: 463.6
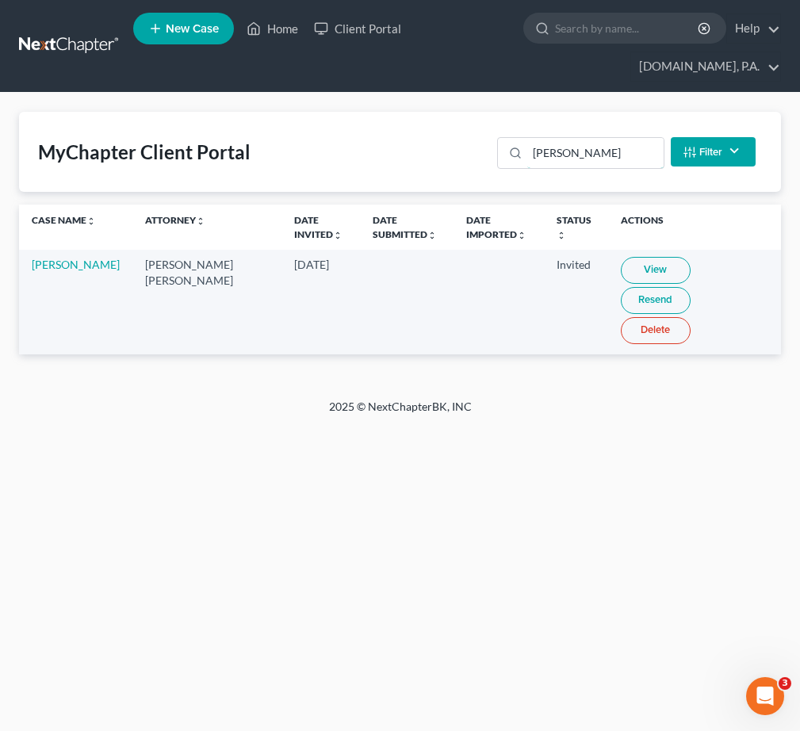
click at [313, 115] on div "MyChapter Client Portal lewis Filter Status Filter... Invited In Progress Ready…" at bounding box center [400, 152] width 762 height 80
click at [637, 273] on link "View" at bounding box center [659, 270] width 70 height 27
click at [407, 325] on div "MyChapter Client Portal henders Filter Status Filter... Invited In Progress Rea…" at bounding box center [400, 246] width 800 height 306
drag, startPoint x: 102, startPoint y: 288, endPoint x: 32, endPoint y: 261, distance: 75.5
click at [32, 261] on td "Sheila Henderson" at bounding box center [75, 302] width 113 height 104
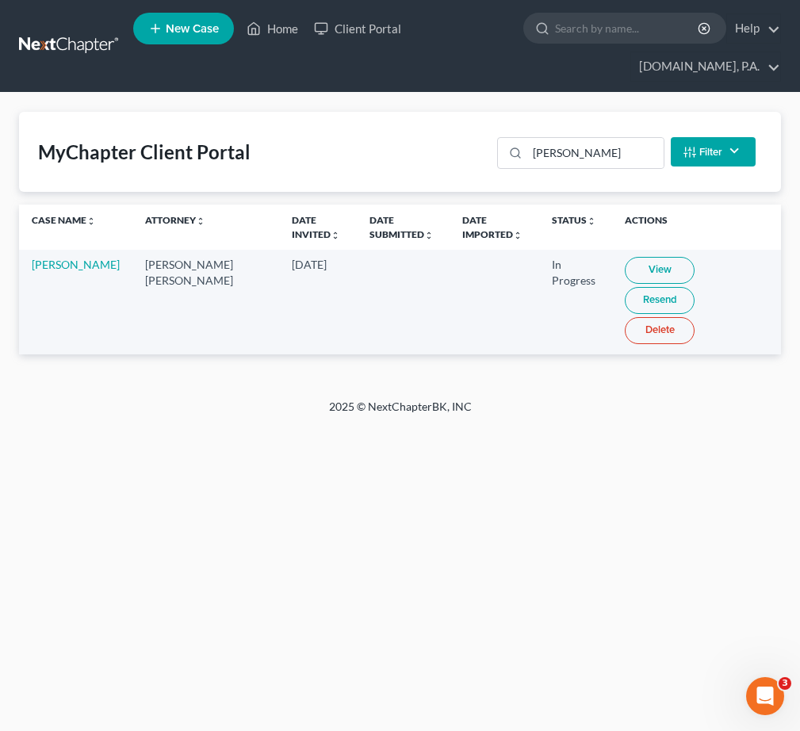
copy link "Sheila Henderson"
click at [344, 523] on div "Home New Case Client Portal Fresh-Start.Law, P.A. jay@fresh-start.law My Accoun…" at bounding box center [400, 365] width 800 height 731
drag, startPoint x: 528, startPoint y: 151, endPoint x: 426, endPoint y: 153, distance: 101.4
click at [444, 151] on div "MyChapter Client Portal henders Filter Status Filter... Invited In Progress Rea…" at bounding box center [400, 152] width 762 height 80
type input "carter"
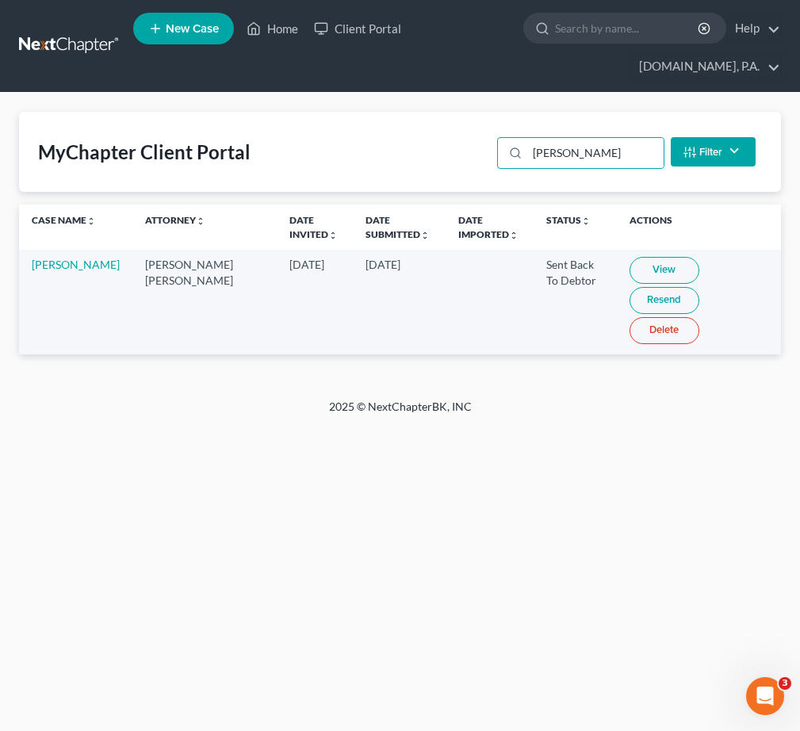
click at [632, 261] on link "View" at bounding box center [664, 270] width 70 height 27
click at [629, 261] on link "View" at bounding box center [664, 270] width 70 height 27
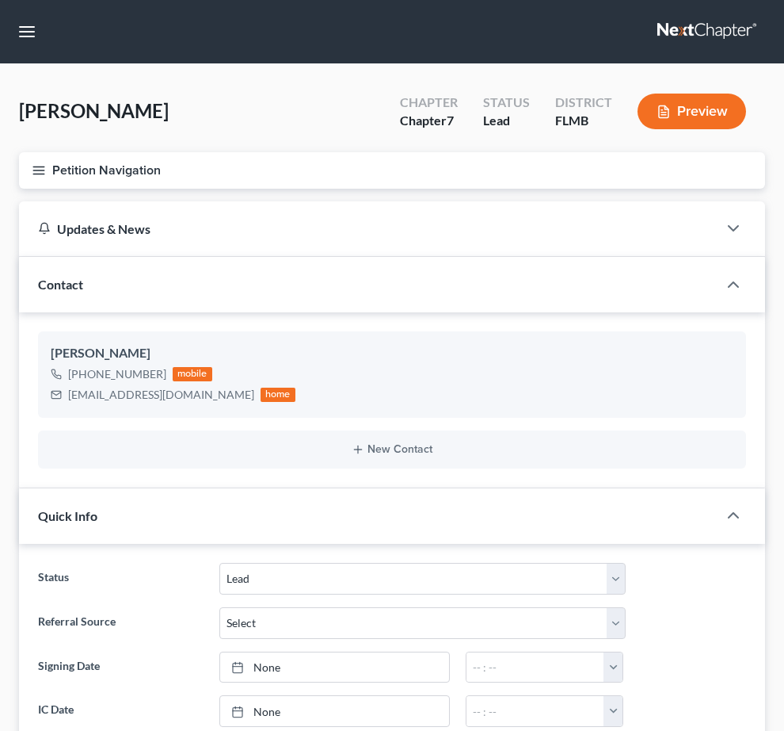
select select "4"
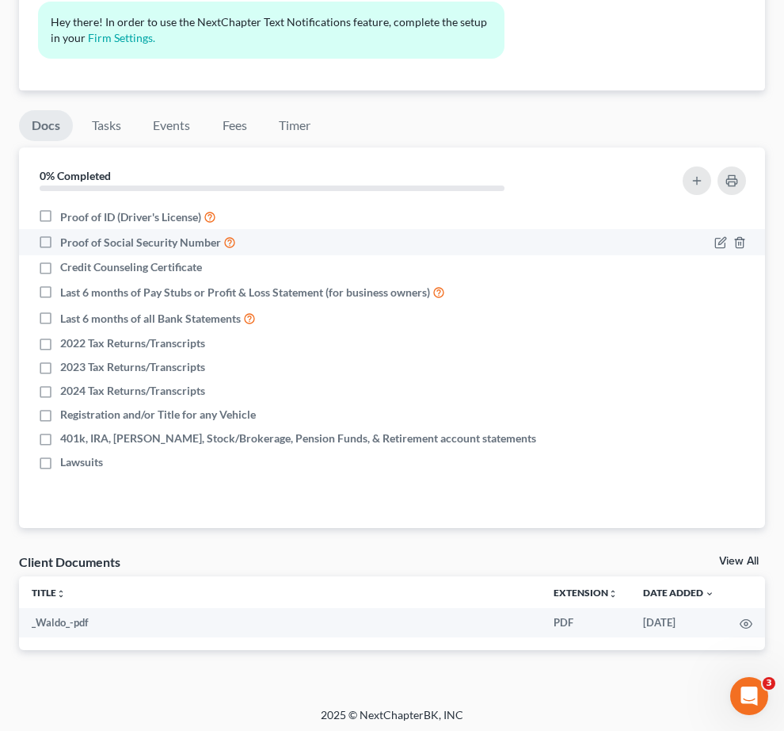
drag, startPoint x: 300, startPoint y: 208, endPoint x: 305, endPoint y: 232, distance: 24.2
click at [216, 208] on label "Proof of ID (Driver's License)" at bounding box center [138, 217] width 156 height 18
click at [77, 208] on input "Proof of ID (Driver's License)" at bounding box center [72, 213] width 10 height 10
checkbox input "true"
click at [236, 233] on label "Proof of Social Security Number" at bounding box center [148, 242] width 176 height 18
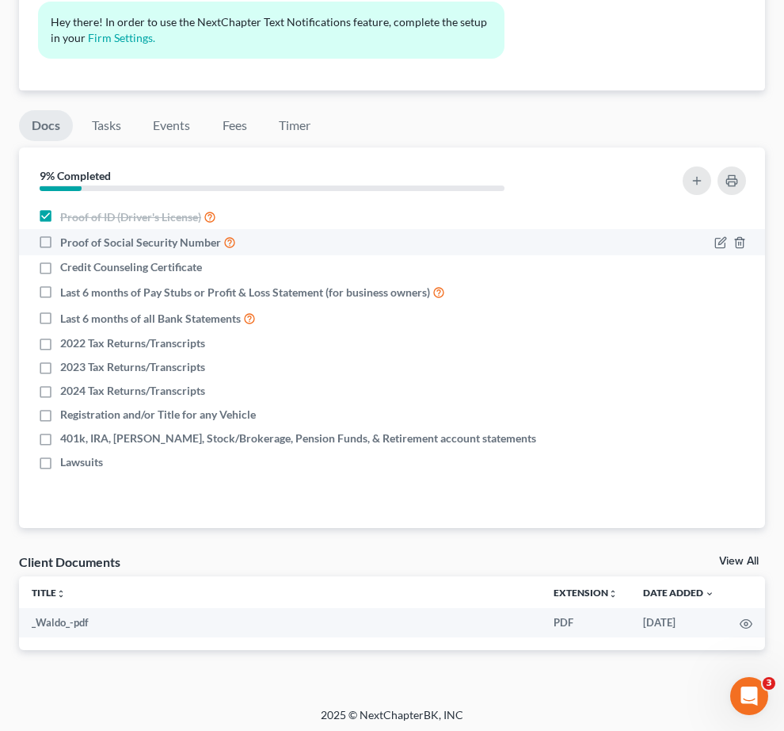
click at [77, 233] on input "Proof of Social Security Number" at bounding box center [72, 238] width 10 height 10
checkbox input "true"
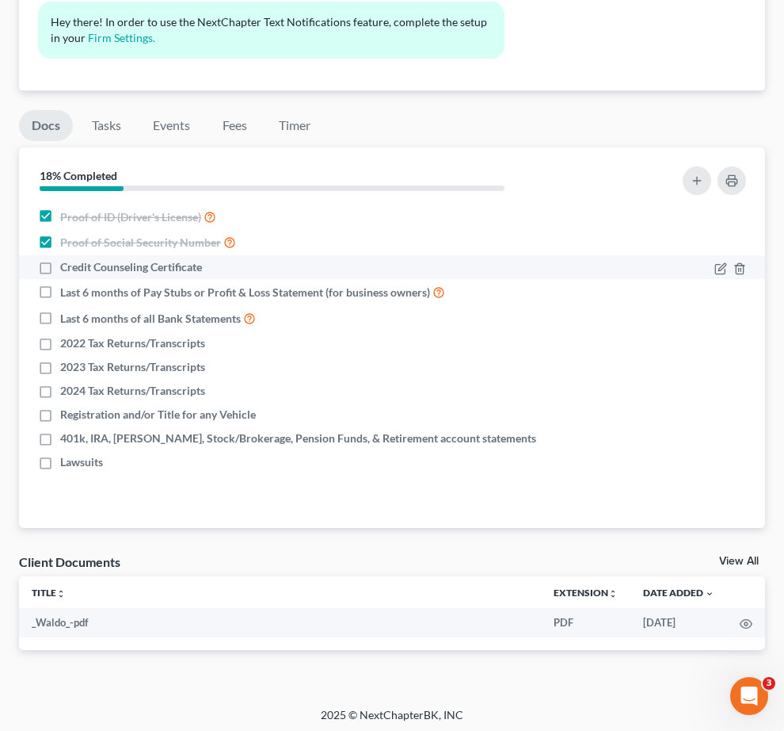
click at [202, 266] on label "Credit Counseling Certificate" at bounding box center [131, 267] width 142 height 16
click at [77, 266] on input "Credit Counseling Certificate" at bounding box center [72, 264] width 10 height 10
checkbox input "true"
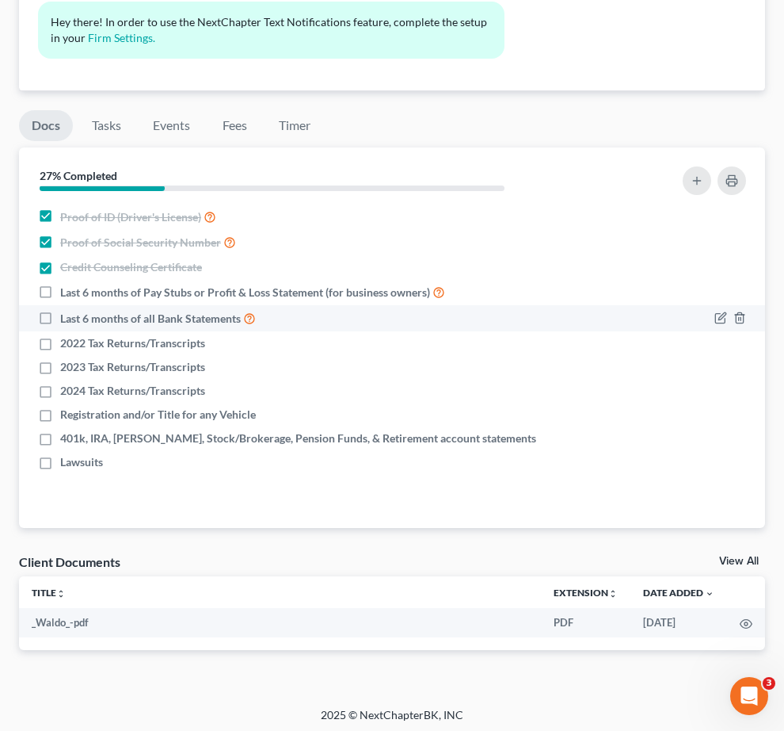
drag, startPoint x: 297, startPoint y: 346, endPoint x: 305, endPoint y: 347, distance: 8.0
click at [256, 327] on label "Last 6 months of all Bank Statements" at bounding box center [158, 318] width 196 height 18
click at [77, 319] on input "Last 6 months of all Bank Statements" at bounding box center [72, 314] width 10 height 10
click at [256, 327] on label "Last 6 months of all Bank Statements" at bounding box center [158, 318] width 196 height 18
click at [77, 319] on input "Last 6 months of all Bank Statements" at bounding box center [72, 314] width 10 height 10
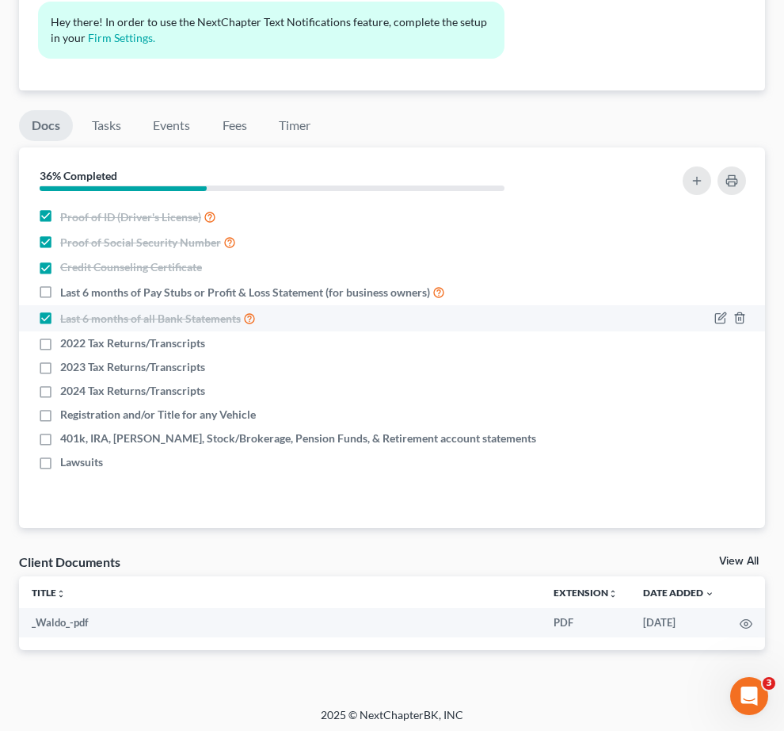
checkbox input "false"
click at [715, 324] on icon "button" at bounding box center [721, 317] width 13 height 13
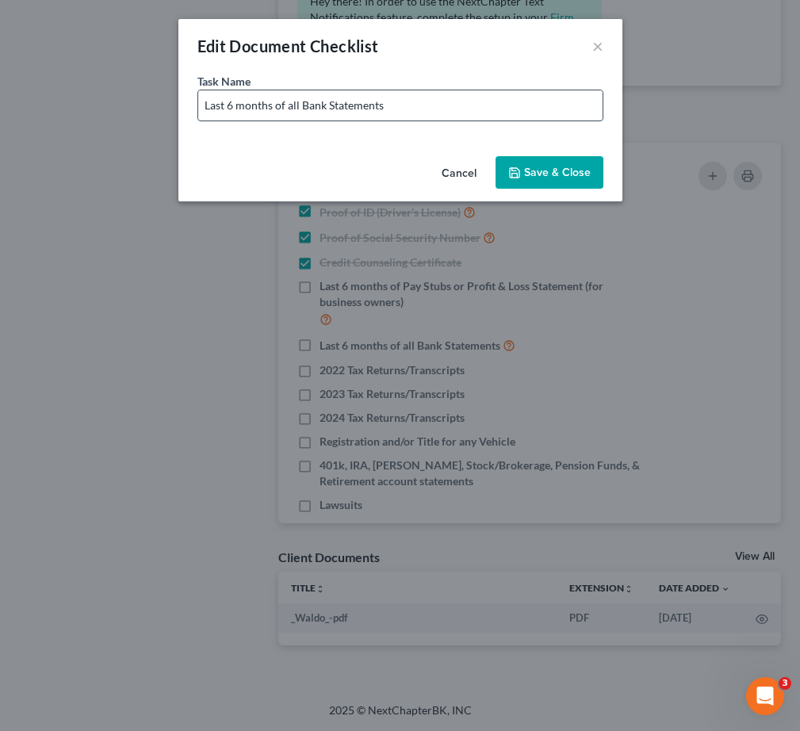
click at [502, 101] on input "Last 6 months of all Bank Statements" at bounding box center [400, 105] width 404 height 30
type input "Last 6 months of all Bank Statements (Including Cash App, Chime, Apple Pay, Ven…"
click at [568, 170] on button "Save & Close" at bounding box center [549, 172] width 108 height 33
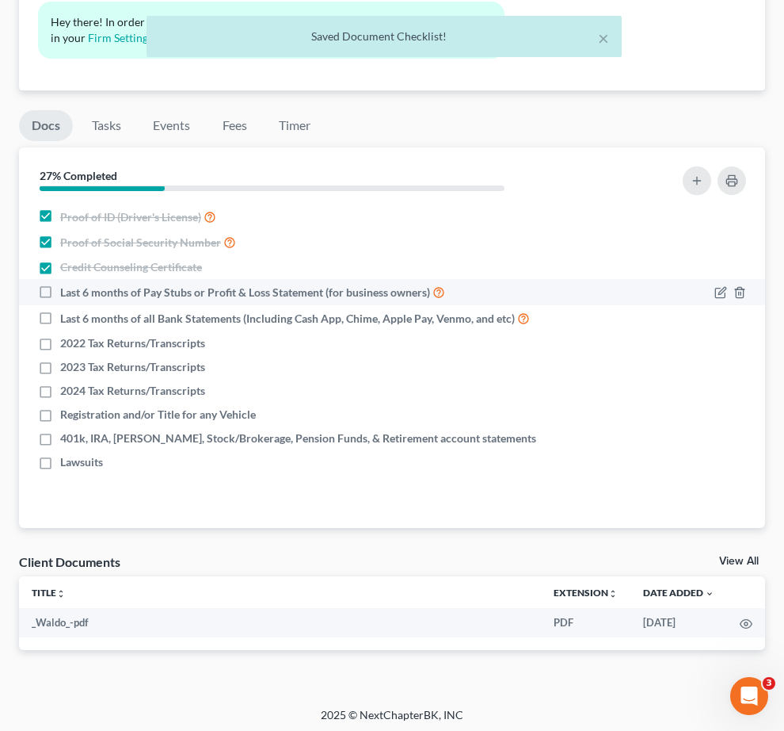
click at [300, 283] on label "Last 6 months of Pay Stubs or Profit & Loss Statement (for business owners)" at bounding box center [252, 292] width 385 height 18
click at [77, 283] on input "Last 6 months of Pay Stubs or Profit & Loss Statement (for business owners)" at bounding box center [72, 288] width 10 height 10
checkbox input "true"
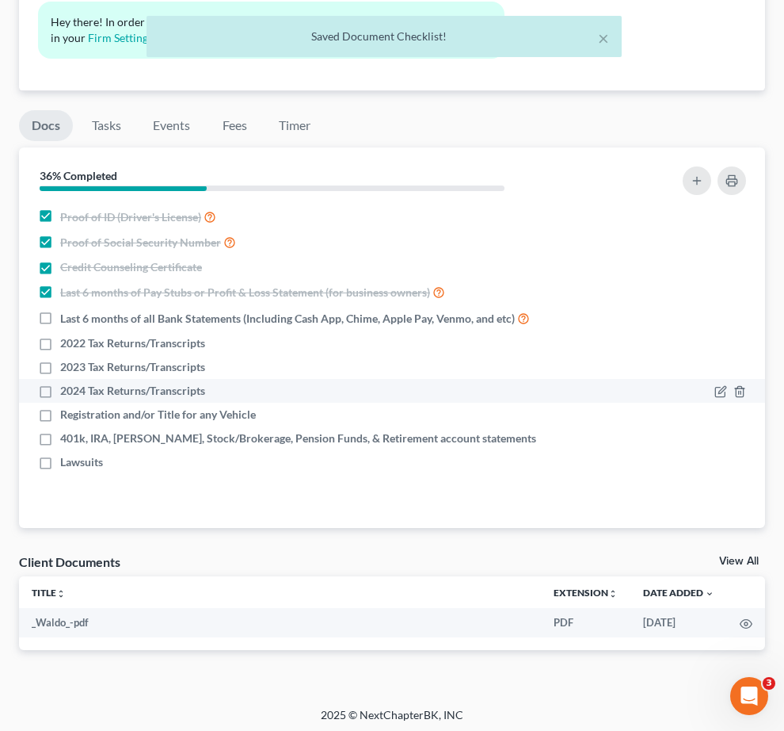
scroll to position [50, 0]
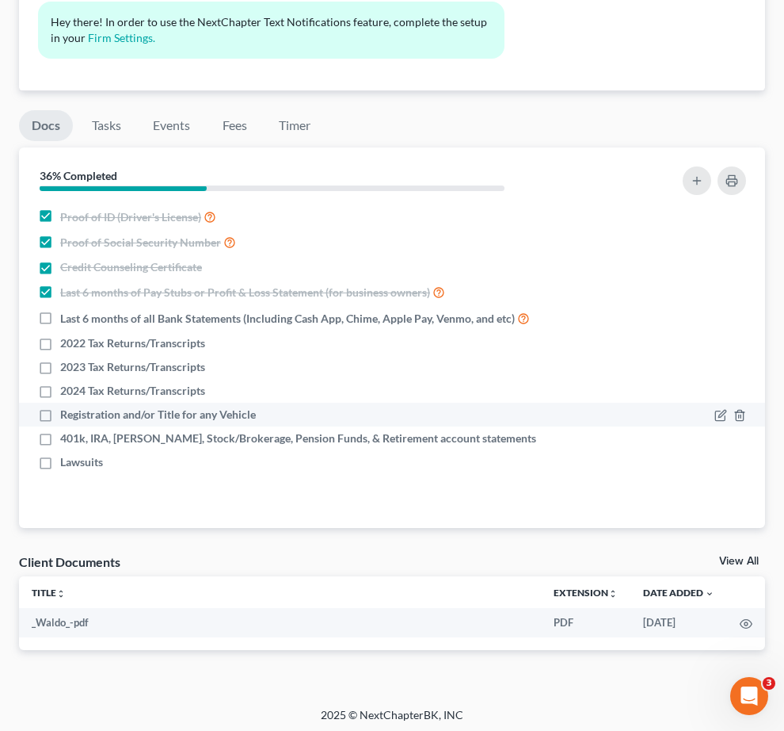
click at [256, 422] on label "Registration and/or Title for any Vehicle" at bounding box center [158, 415] width 196 height 16
click at [77, 417] on input "Registration and/or Title for any Vehicle" at bounding box center [72, 412] width 10 height 10
checkbox input "true"
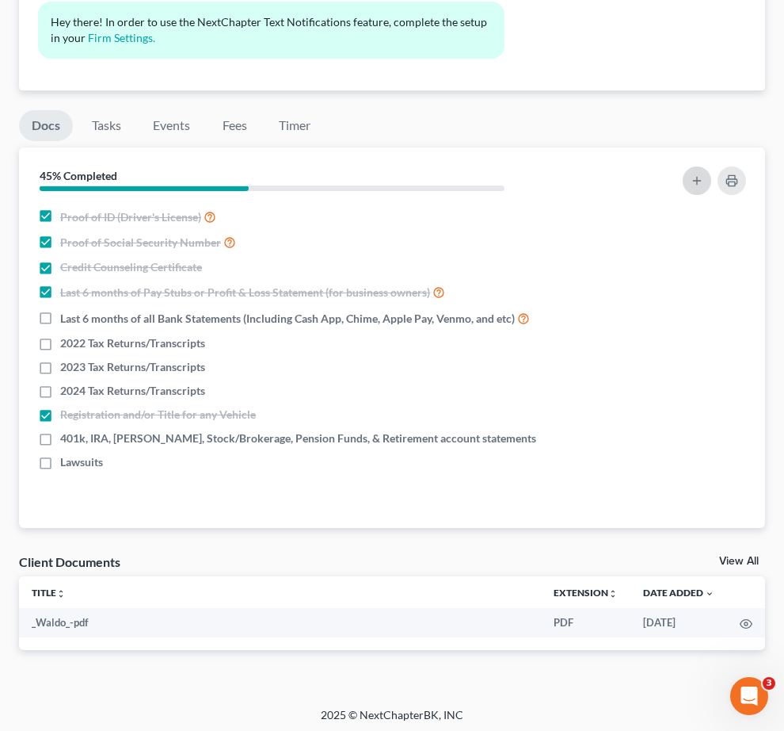
click at [705, 175] on button "button" at bounding box center [697, 180] width 29 height 29
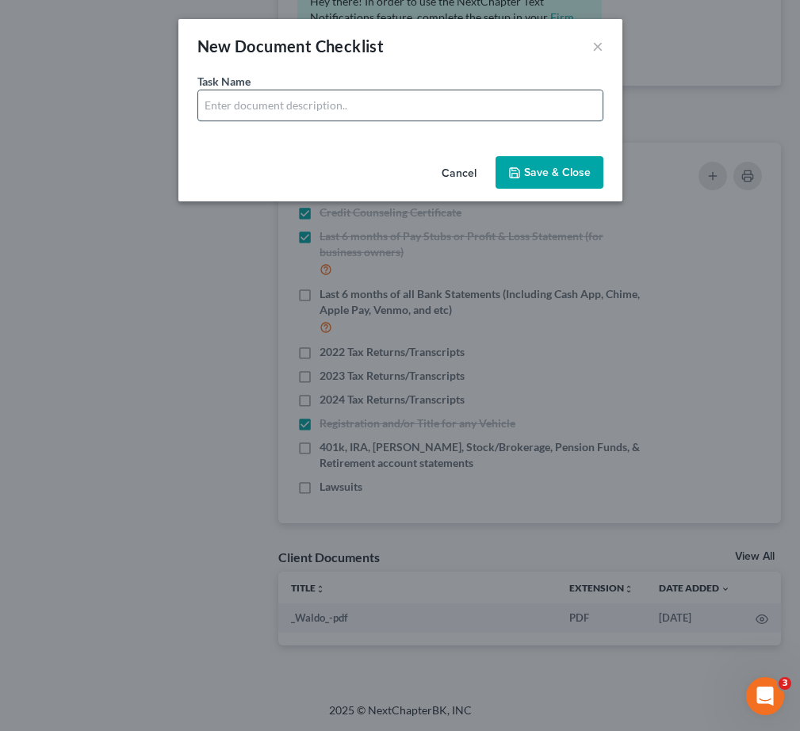
click at [333, 113] on input "text" at bounding box center [400, 105] width 404 height 30
type input "Account Statement for Fidelity in Pdf. form"
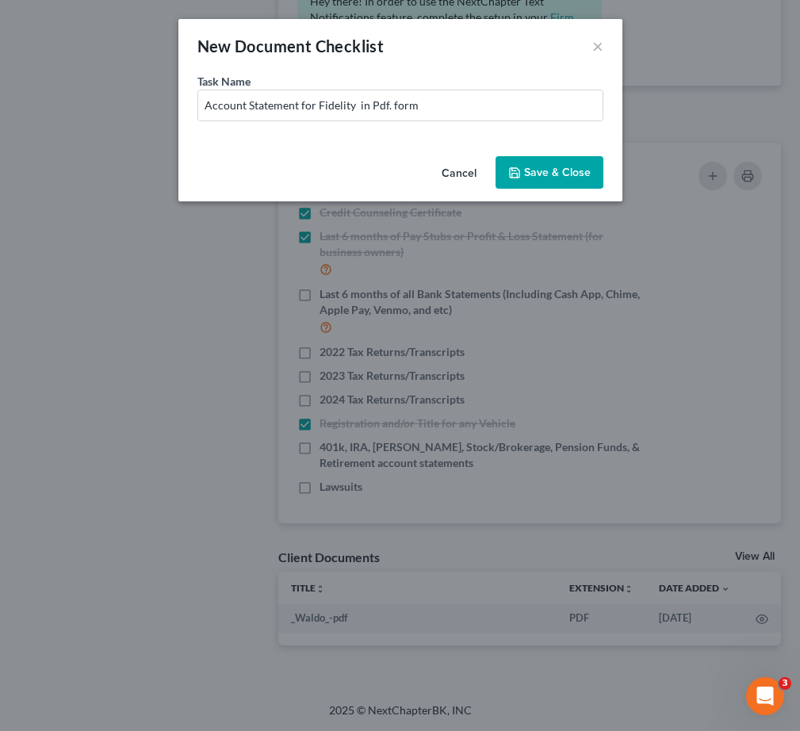
drag, startPoint x: 567, startPoint y: 192, endPoint x: 563, endPoint y: 184, distance: 8.9
click at [567, 191] on div "Cancel Save & Close" at bounding box center [400, 176] width 444 height 52
click at [563, 181] on button "Save & Close" at bounding box center [549, 172] width 108 height 33
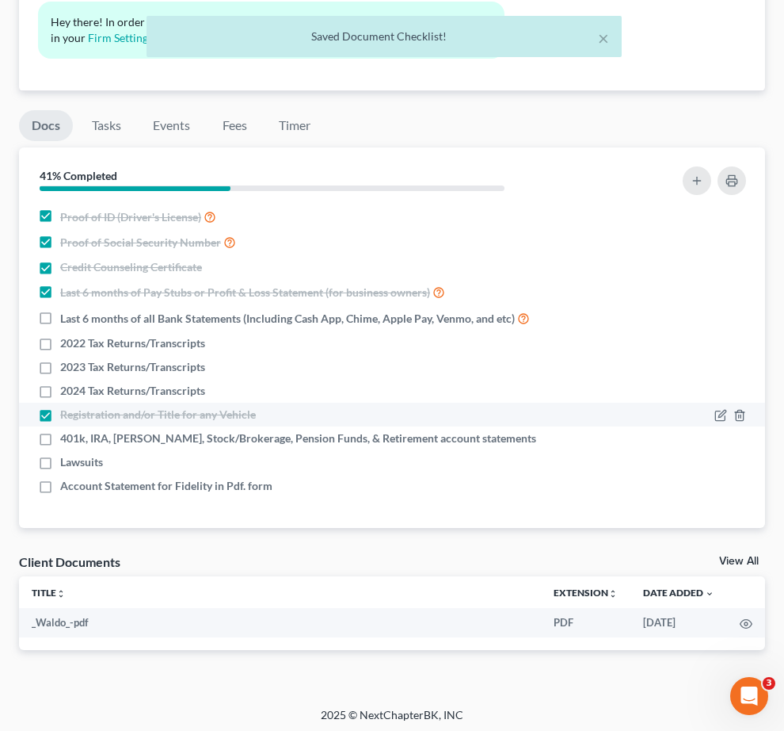
scroll to position [74, 0]
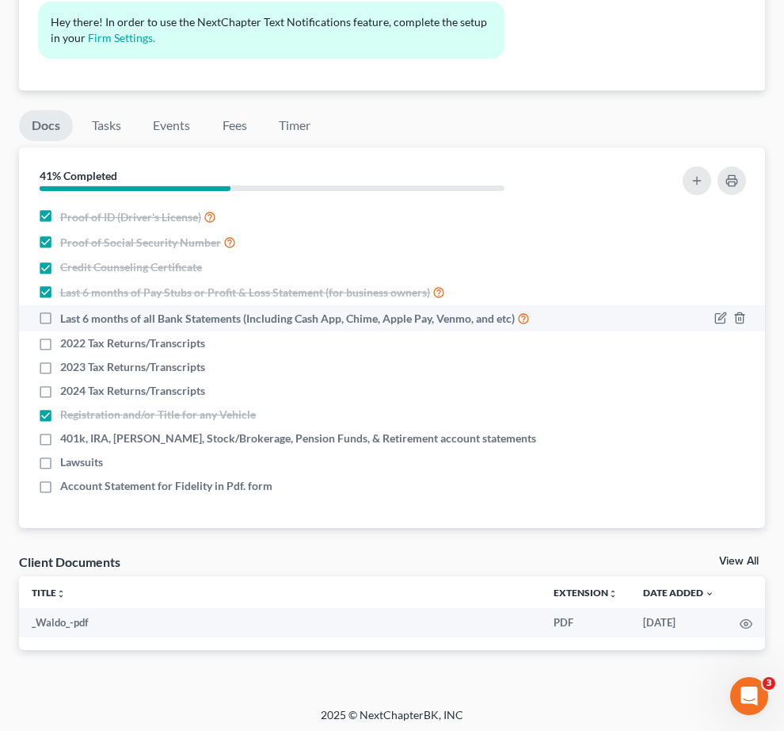
click at [305, 309] on label "Last 6 months of all Bank Statements (Including Cash App, Chime, Apple Pay, Ven…" at bounding box center [295, 318] width 470 height 18
click at [77, 309] on input "Last 6 months of all Bank Statements (Including Cash App, Chime, Apple Pay, Ven…" at bounding box center [72, 314] width 10 height 10
checkbox input "true"
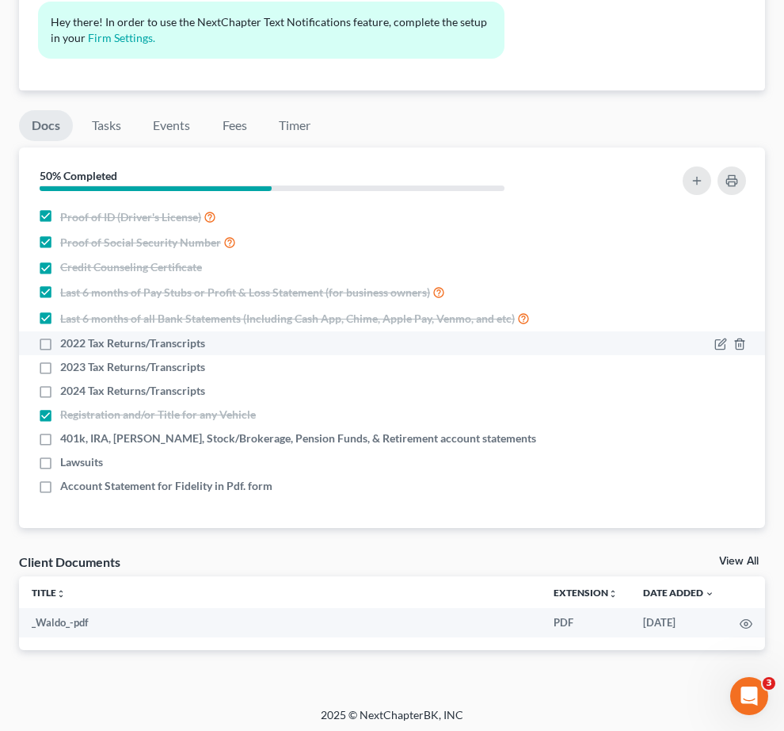
drag, startPoint x: 422, startPoint y: 332, endPoint x: 458, endPoint y: 332, distance: 36.5
click at [205, 335] on span "2022 Tax Returns/Transcripts" at bounding box center [132, 343] width 145 height 16
click at [77, 335] on input "2022 Tax Returns/Transcripts" at bounding box center [72, 340] width 10 height 10
click at [205, 335] on label "2022 Tax Returns/Transcripts" at bounding box center [132, 343] width 145 height 16
click at [77, 335] on input "2022 Tax Returns/Transcripts" at bounding box center [72, 340] width 10 height 10
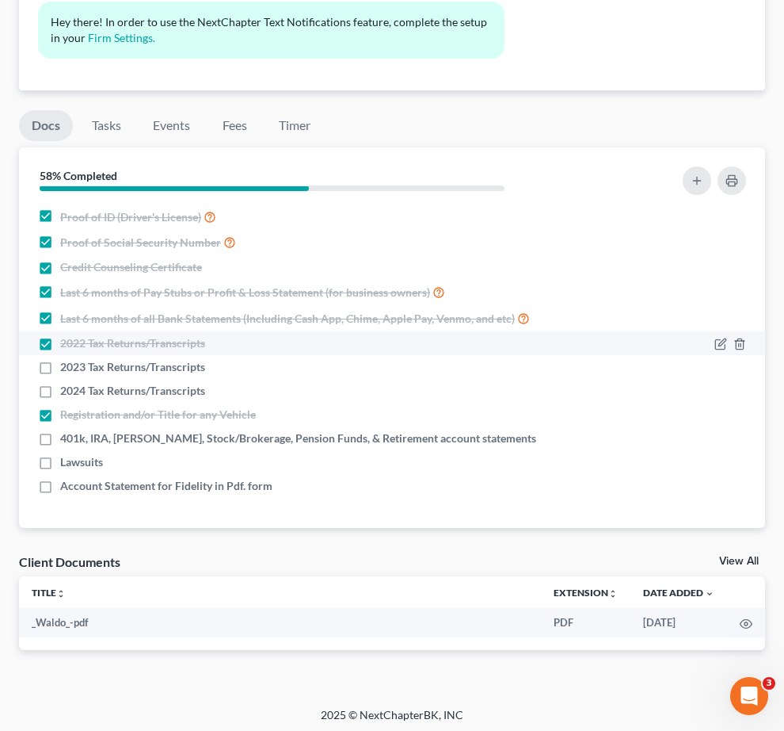
checkbox input "false"
click at [715, 338] on icon "button" at bounding box center [721, 344] width 13 height 13
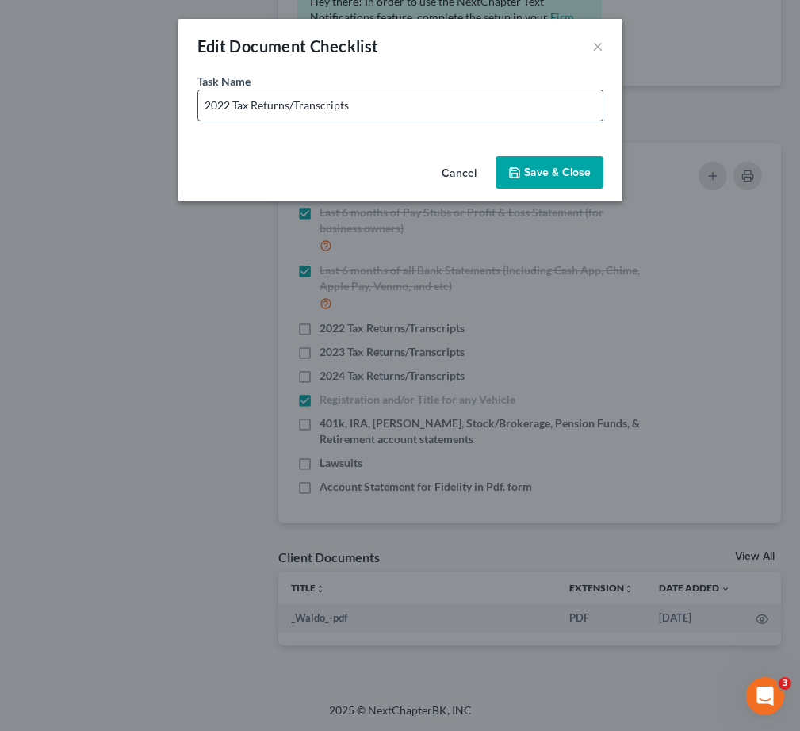
click at [294, 111] on input "2022 Tax Returns/Transcripts" at bounding box center [400, 105] width 404 height 30
type input "2022 Tax Returns/ Return Transcripts"
click at [560, 178] on button "Save & Close" at bounding box center [549, 172] width 108 height 33
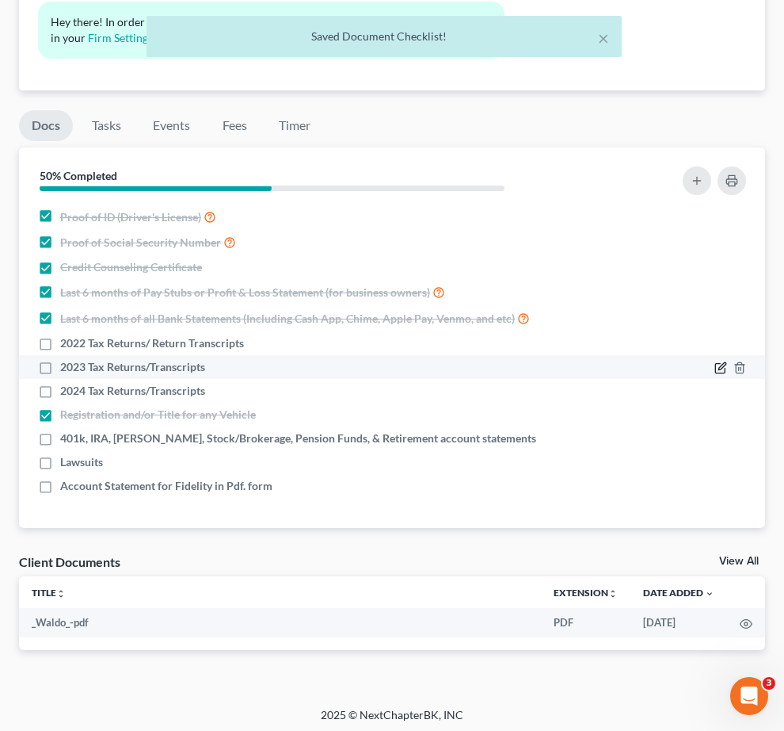
click at [715, 361] on icon "button" at bounding box center [721, 367] width 13 height 13
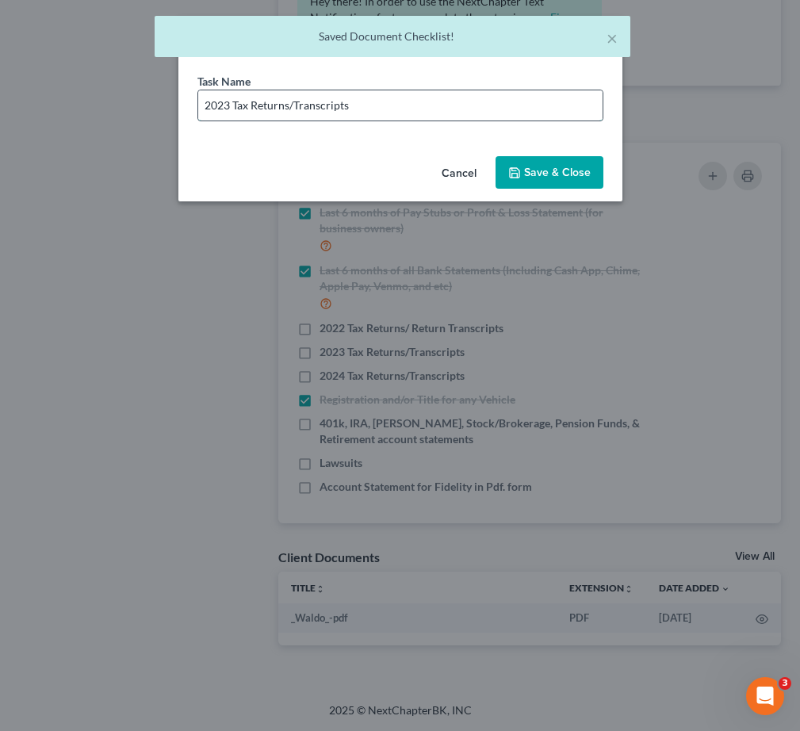
click at [296, 105] on input "2023 Tax Returns/Transcripts" at bounding box center [400, 105] width 404 height 30
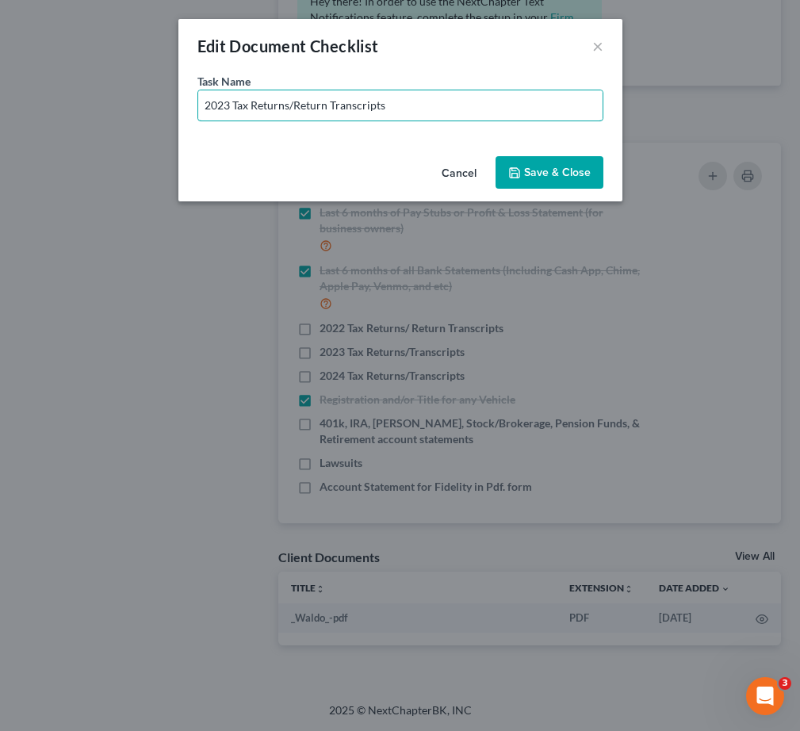
type input "2023 Tax Returns/Return Transcripts"
click at [564, 178] on button "Save & Close" at bounding box center [549, 172] width 108 height 33
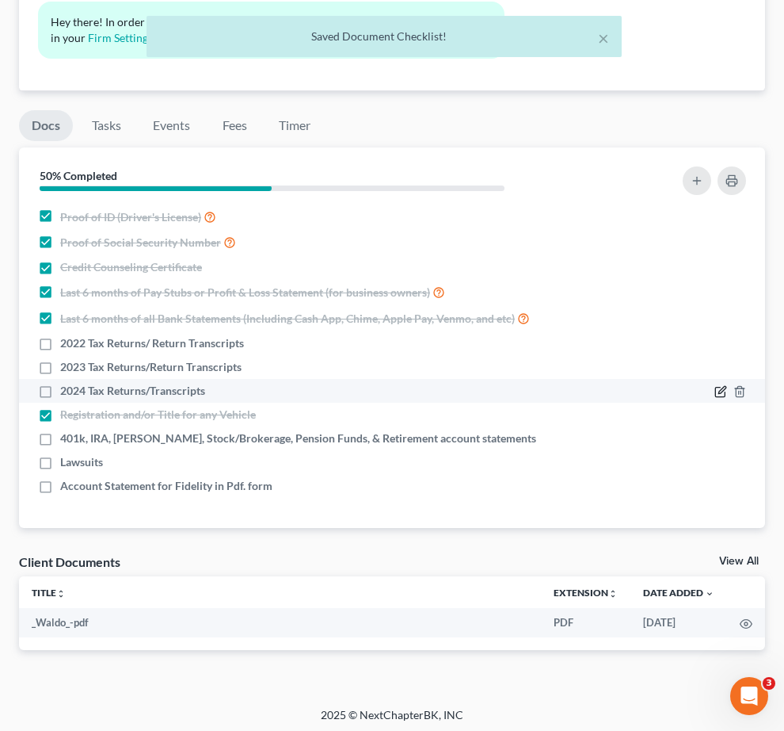
click at [715, 385] on icon "button" at bounding box center [721, 391] width 13 height 13
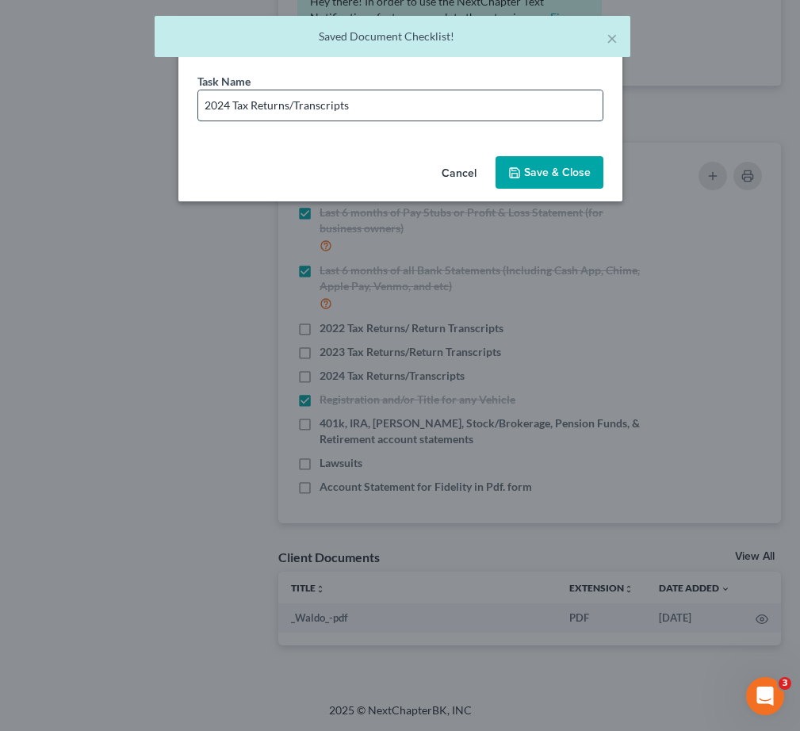
click at [292, 110] on input "2024 Tax Returns/Transcripts" at bounding box center [400, 105] width 404 height 30
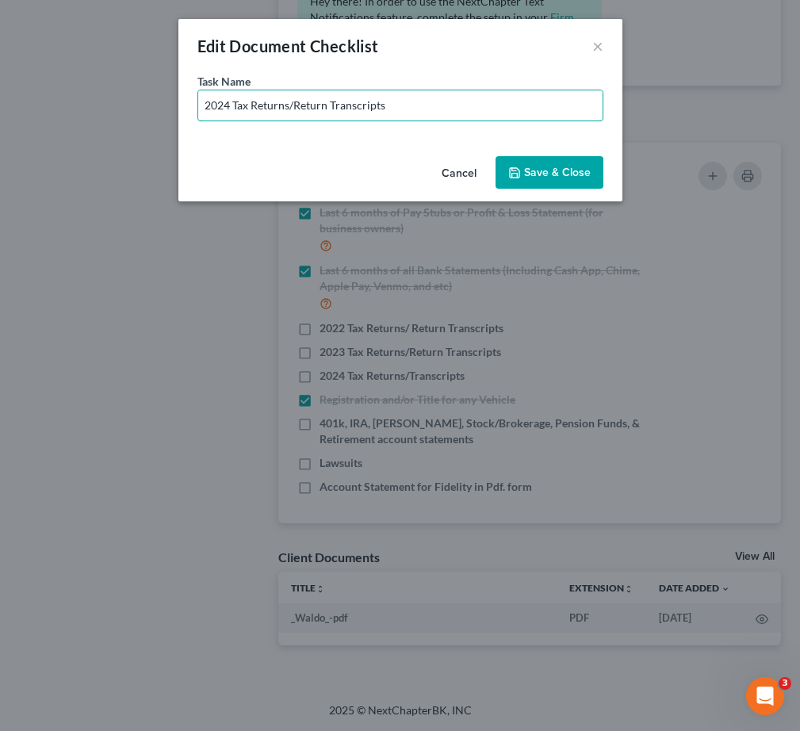
type input "2024 Tax Returns/Return Transcripts"
drag, startPoint x: 535, startPoint y: 166, endPoint x: 551, endPoint y: 176, distance: 18.5
click at [536, 166] on button "Save & Close" at bounding box center [549, 172] width 108 height 33
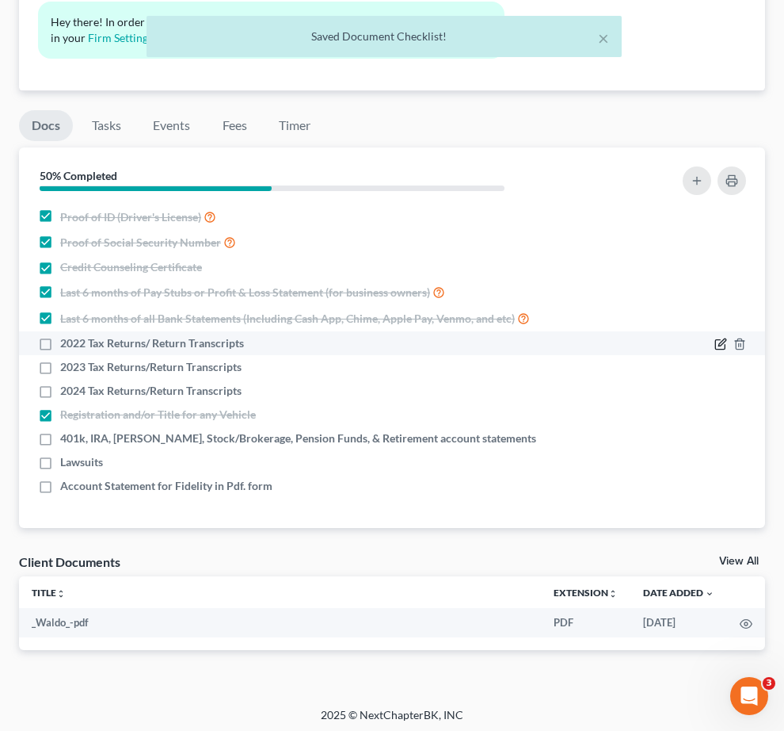
click at [715, 338] on icon "button" at bounding box center [721, 344] width 13 height 13
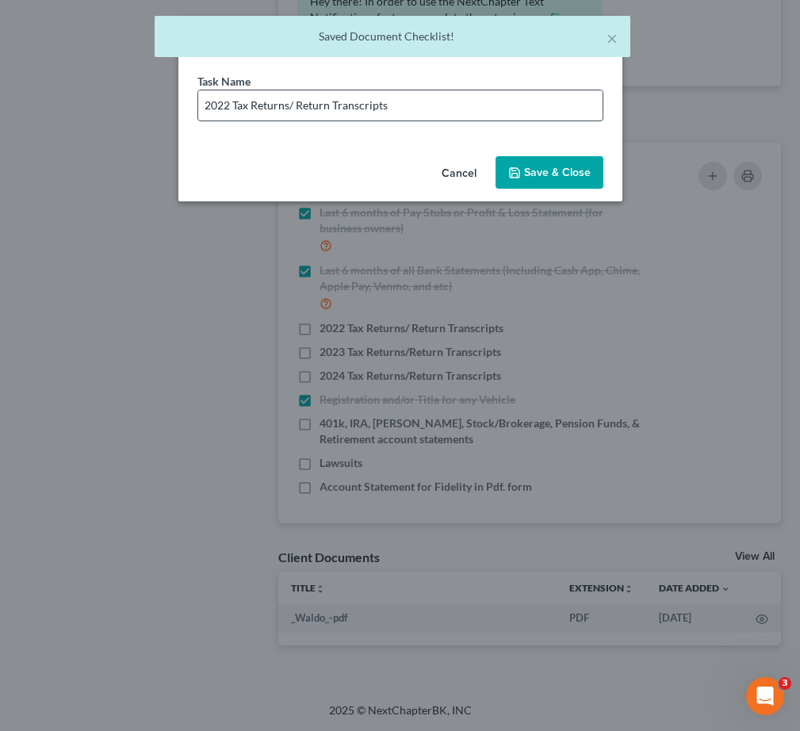
click at [297, 109] on input "2022 Tax Returns/ Return Transcripts" at bounding box center [400, 105] width 404 height 30
type input "2022 Tax Returns/Return Transcripts"
click at [560, 176] on button "Save & Close" at bounding box center [549, 172] width 108 height 33
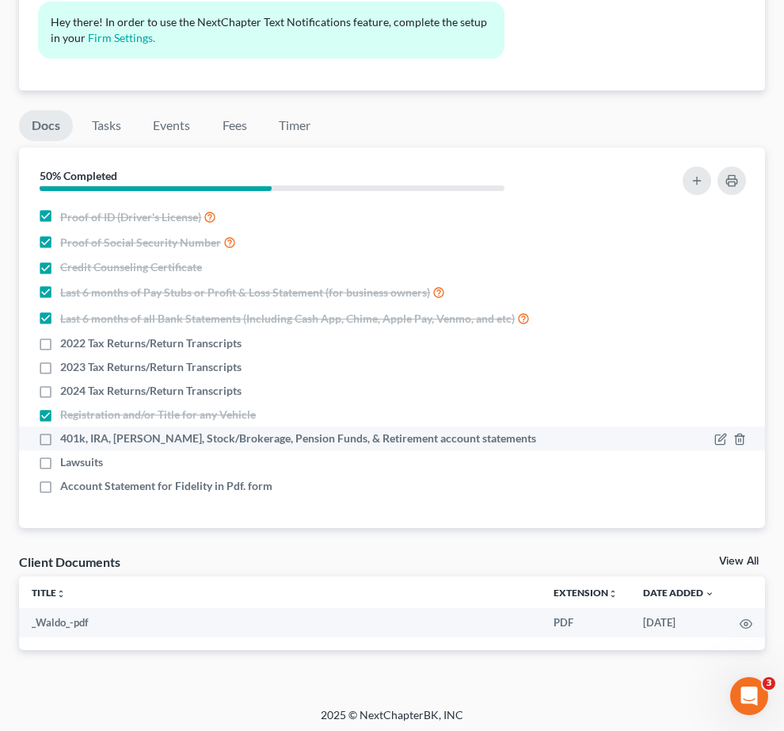
click at [296, 430] on label "401k, IRA, [PERSON_NAME], Stock/Brokerage, Pension Funds, & Retirement account …" at bounding box center [298, 438] width 476 height 16
click at [77, 430] on input "401k, IRA, [PERSON_NAME], Stock/Brokerage, Pension Funds, & Retirement account …" at bounding box center [72, 435] width 10 height 10
checkbox input "true"
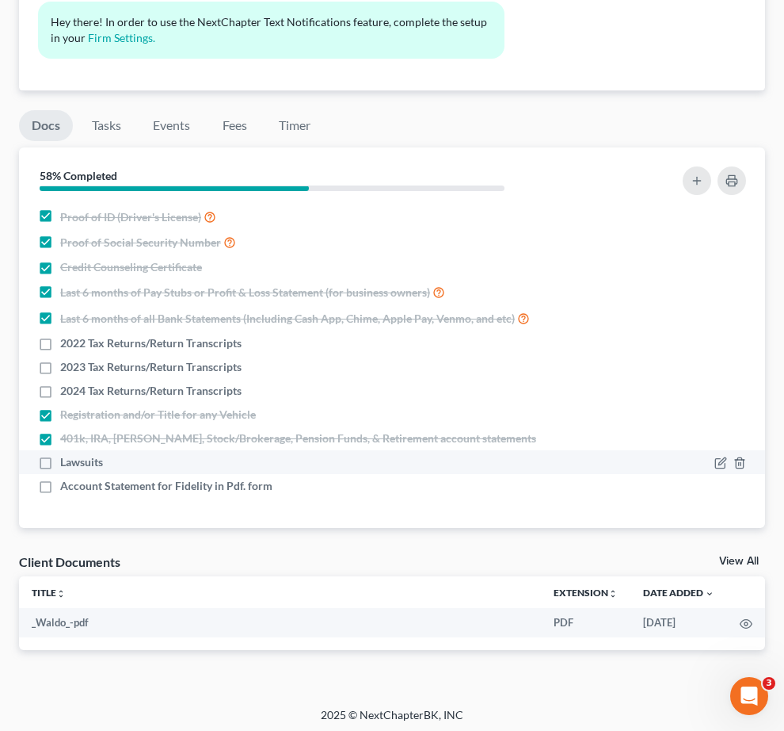
click at [103, 465] on label "Lawsuits" at bounding box center [81, 462] width 43 height 16
click at [77, 464] on input "Lawsuits" at bounding box center [72, 459] width 10 height 10
drag, startPoint x: 303, startPoint y: 465, endPoint x: 316, endPoint y: 468, distance: 13.1
click at [103, 466] on label "Lawsuits" at bounding box center [81, 462] width 43 height 16
click at [77, 464] on input "Lawsuits" at bounding box center [72, 459] width 10 height 10
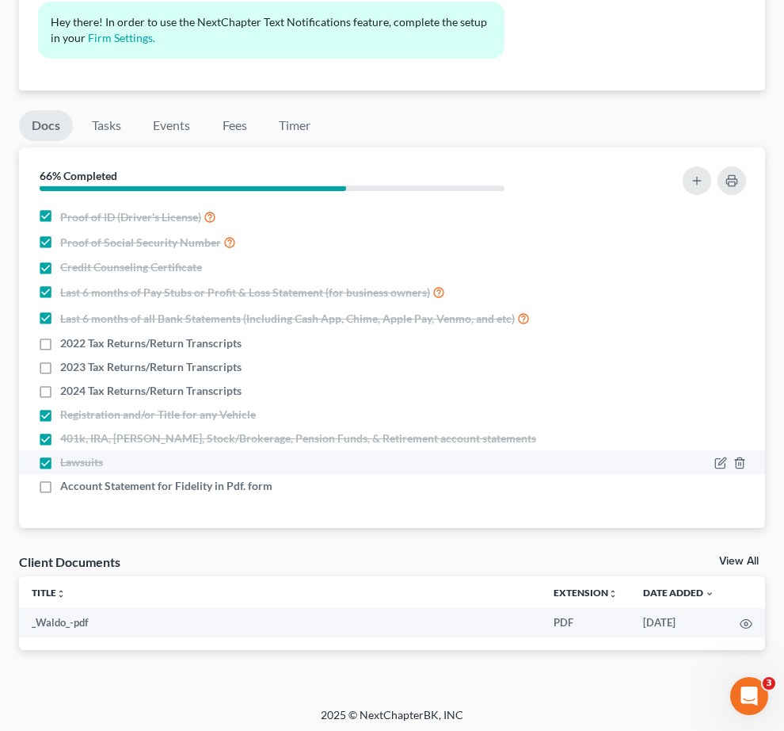
checkbox input "false"
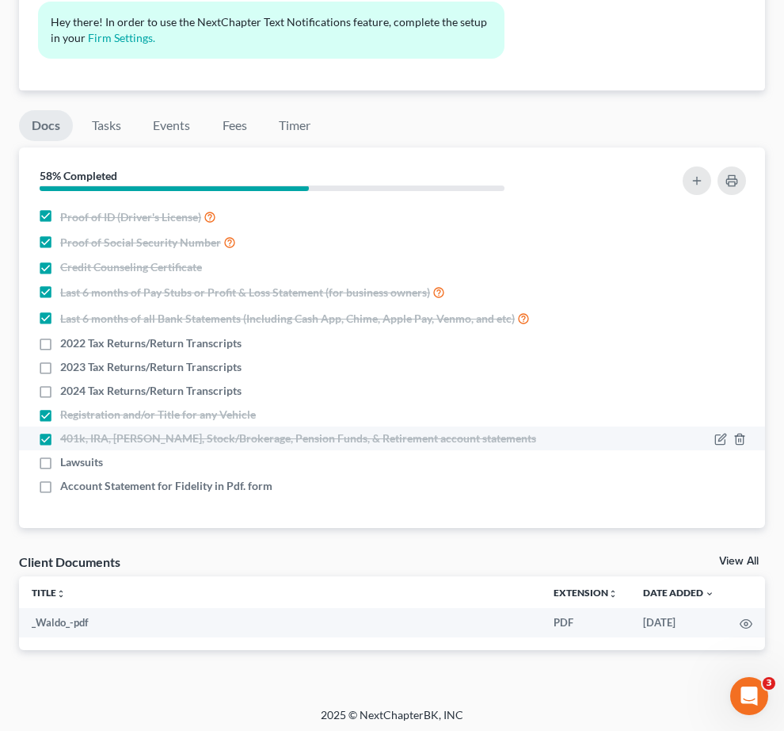
click at [300, 430] on label "401k, IRA, [PERSON_NAME], Stock/Brokerage, Pension Funds, & Retirement account …" at bounding box center [298, 438] width 476 height 16
click at [77, 430] on input "401k, IRA, [PERSON_NAME], Stock/Brokerage, Pension Funds, & Retirement account …" at bounding box center [72, 435] width 10 height 10
checkbox input "false"
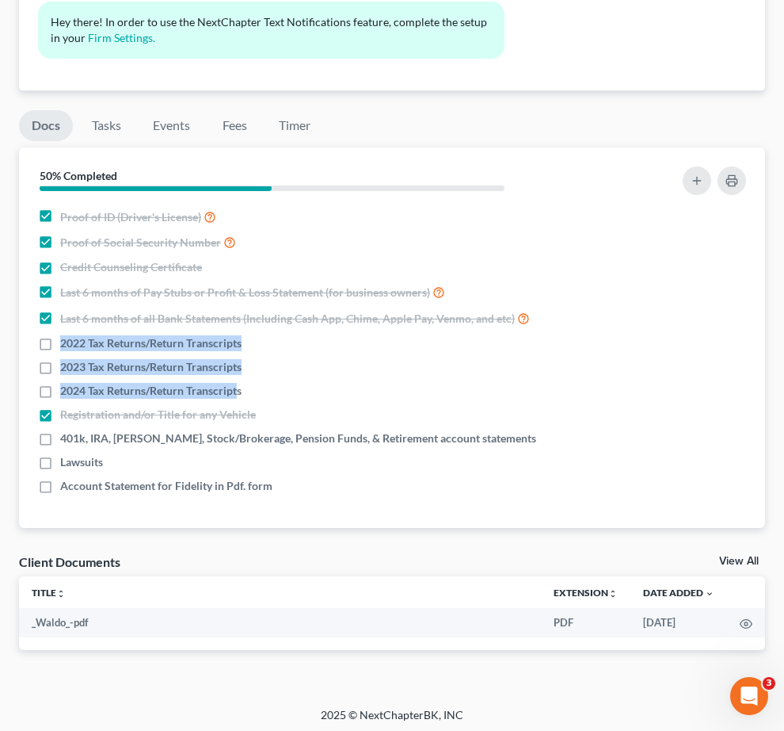
drag, startPoint x: 315, startPoint y: 330, endPoint x: 472, endPoint y: 97, distance: 281.3
click at [495, 375] on ul "Proof of ID (Driver's License) Proof of Social Security Number Credit Counselin…" at bounding box center [392, 351] width 721 height 294
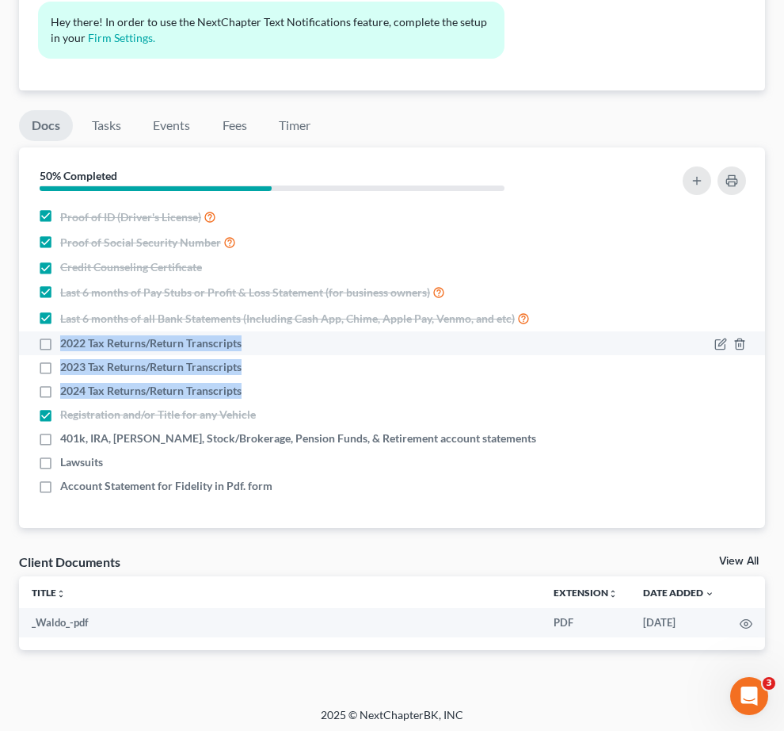
copy ul "2022 Tax Returns/Return Transcripts 2023 Tax Returns/Return Transcripts 2024 Ta…"
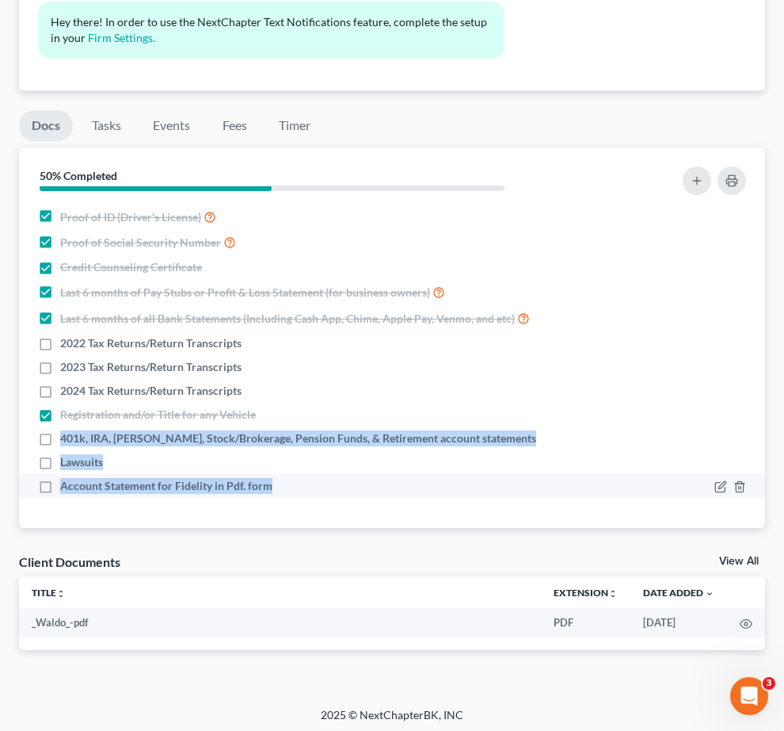
drag, startPoint x: 315, startPoint y: 418, endPoint x: 538, endPoint y: 485, distance: 233.4
click at [538, 485] on ul "Proof of ID (Driver's License) Proof of Social Security Number Credit Counselin…" at bounding box center [392, 351] width 721 height 294
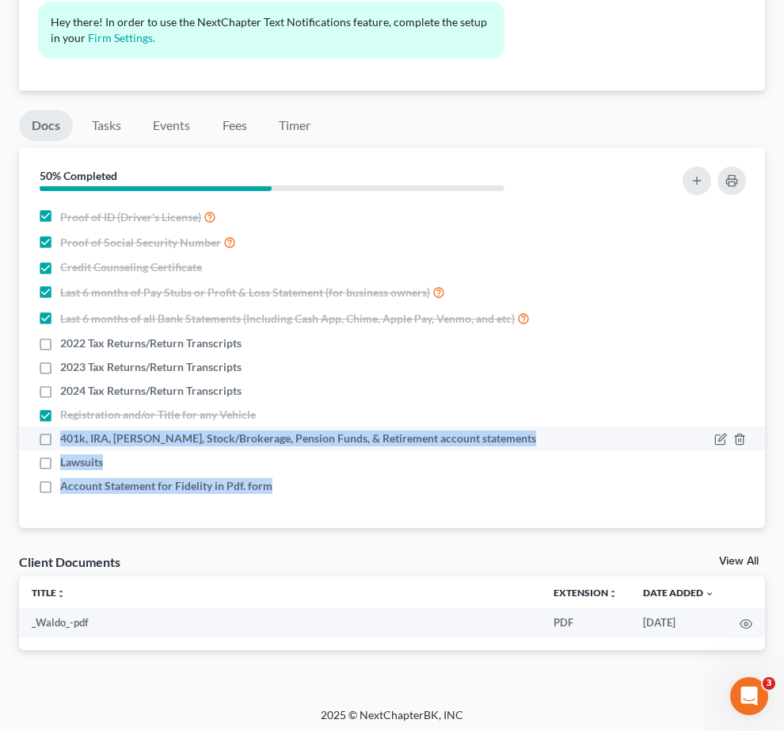
copy ul "401k, IRA, ROTH IRA, Stock/Brokerage, Pension Funds, & Retirement account state…"
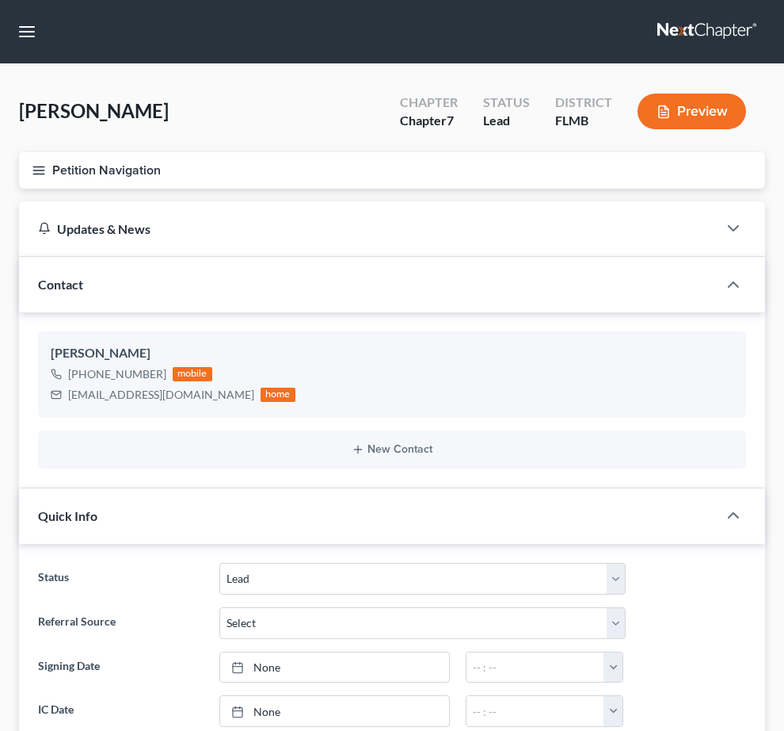
select select "4"
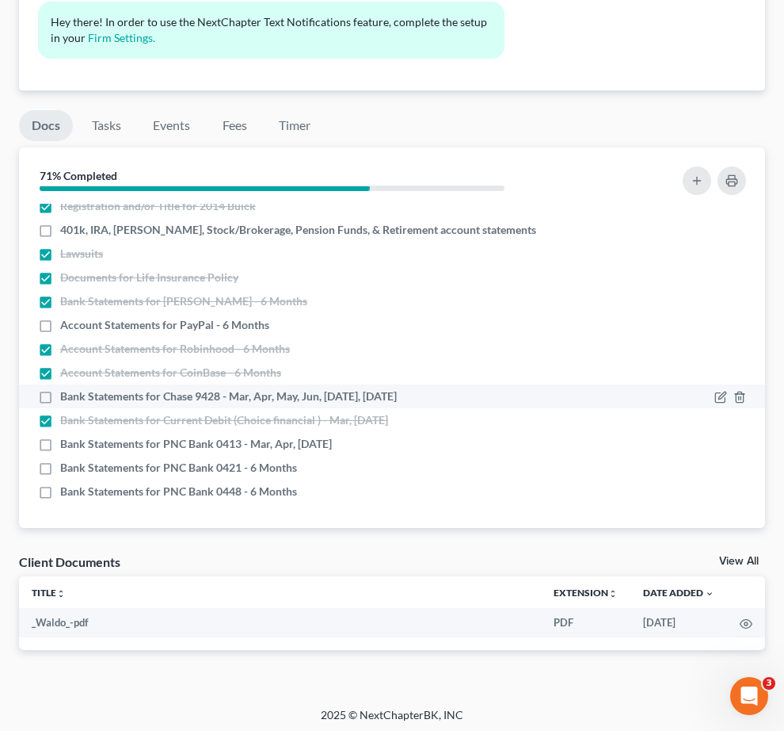
click at [300, 388] on label "Bank Statements for Chase 9428 - Mar, Apr, May, Jun, [DATE], [DATE]" at bounding box center [228, 396] width 337 height 16
click at [77, 388] on input "Bank Statements for Chase 9428 - Mar, Apr, May, Jun, [DATE], [DATE]" at bounding box center [72, 393] width 10 height 10
checkbox input "true"
click at [715, 391] on icon "button" at bounding box center [721, 397] width 13 height 13
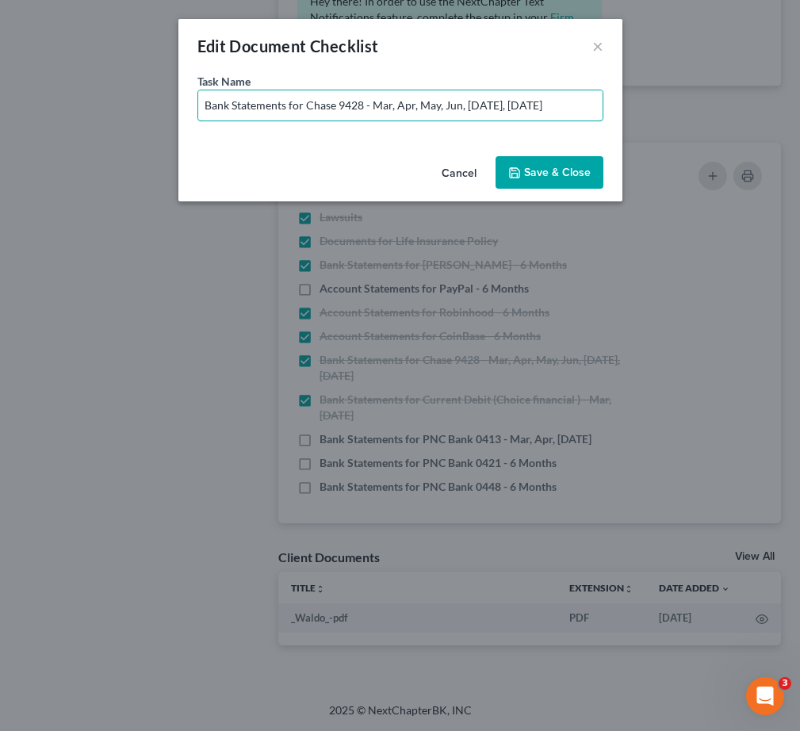
drag, startPoint x: 373, startPoint y: 108, endPoint x: 624, endPoint y: 105, distance: 251.2
click at [620, 105] on div "Task Name * Bank Statements for Chase 9428 - Mar, Apr, May, Jun, Jul, Aug 2025" at bounding box center [400, 111] width 444 height 77
type input "Bank Statements for Chase 9428 - Closed on 06/12/2025"
click at [559, 174] on button "Save & Close" at bounding box center [549, 172] width 108 height 33
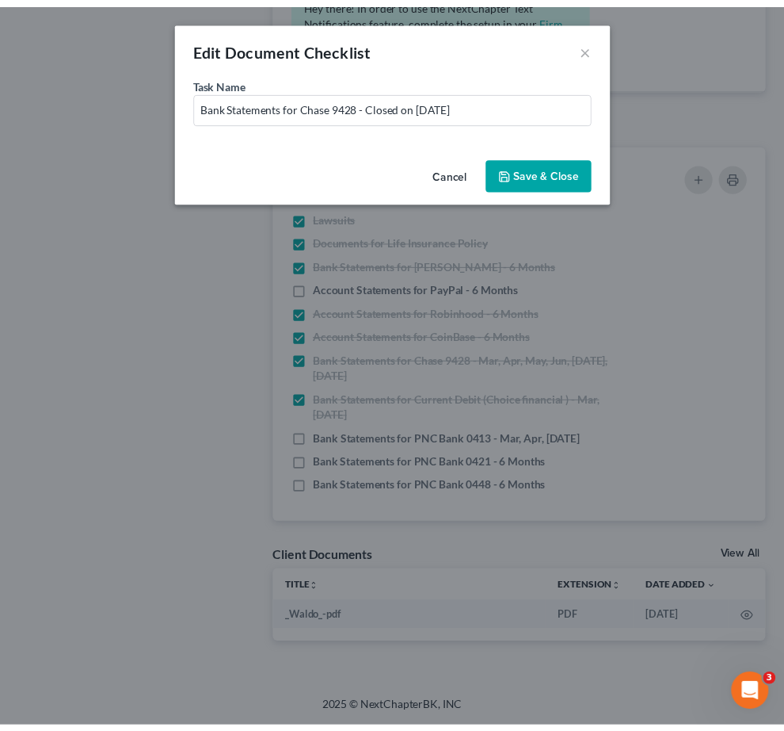
scroll to position [303, 0]
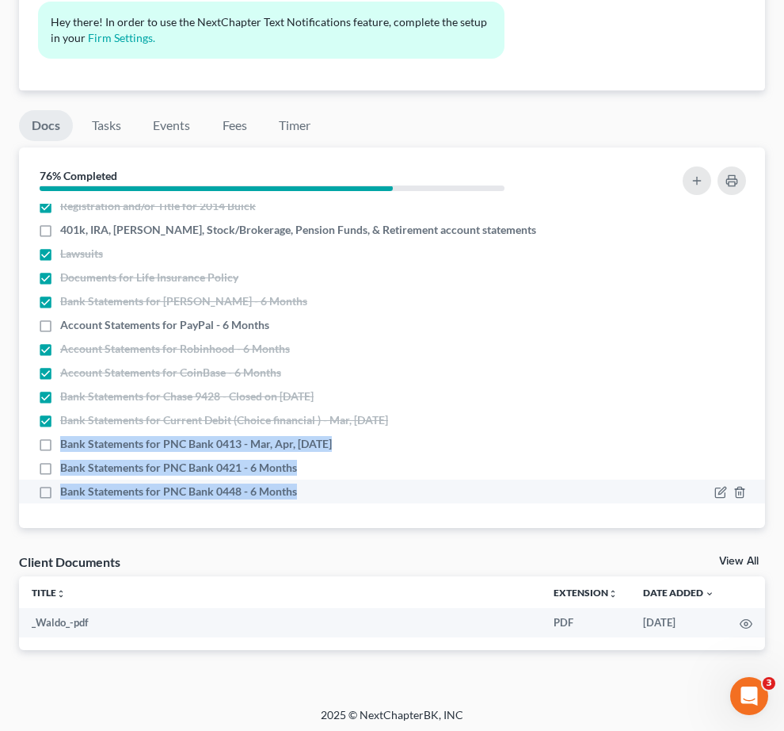
drag, startPoint x: 310, startPoint y: 437, endPoint x: 571, endPoint y: 491, distance: 267.2
click at [571, 491] on ul "Proof of ID (Driver's License) Proof of Social Security Number Credit Counselin…" at bounding box center [392, 249] width 721 height 508
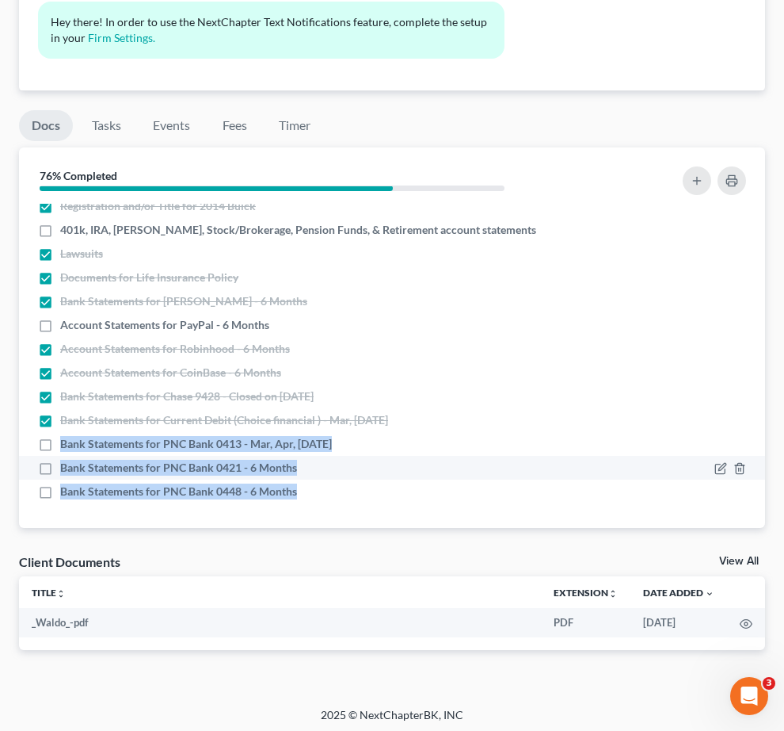
copy ul "Bank Statements for PNC Bank 0413 - Mar, Apr, May 2025 Bank Statements for PNC …"
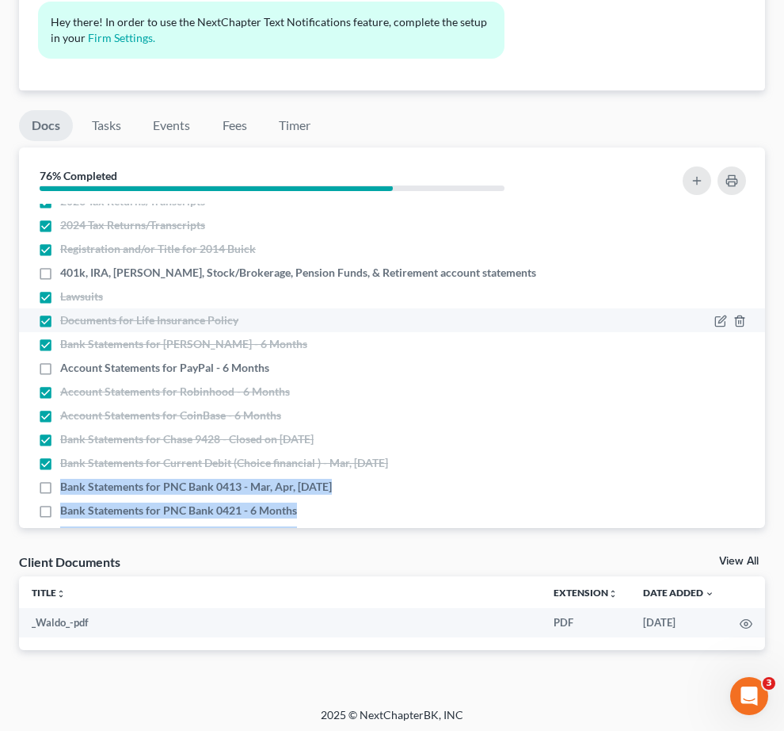
scroll to position [198, 0]
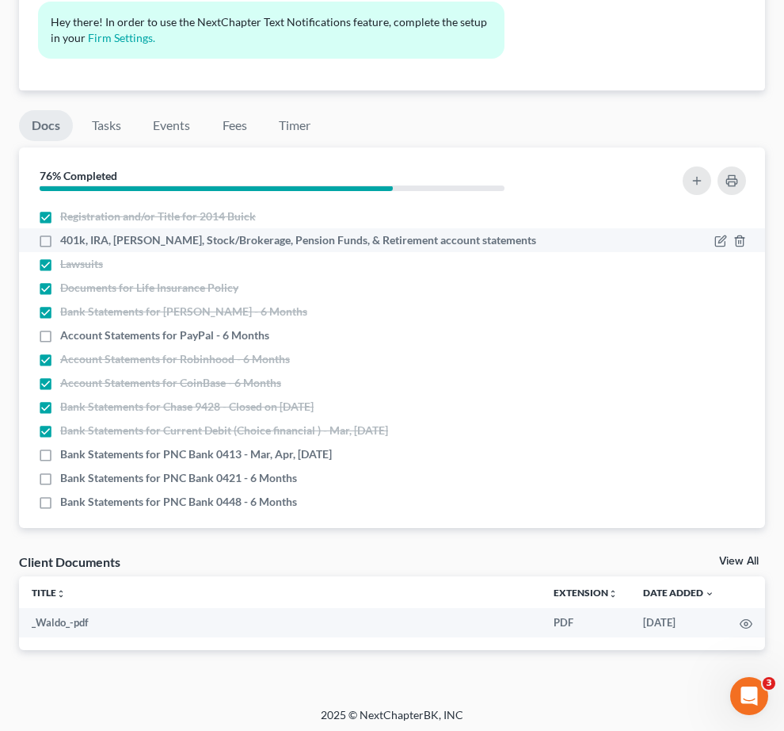
drag, startPoint x: 295, startPoint y: 299, endPoint x: 310, endPoint y: 318, distance: 24.3
click at [295, 248] on label "401k, IRA, ROTH IRA, Stock/Brokerage, Pension Funds, & Retirement account state…" at bounding box center [298, 240] width 476 height 16
click at [77, 242] on input "401k, IRA, ROTH IRA, Stock/Brokerage, Pension Funds, & Retirement account state…" at bounding box center [72, 237] width 10 height 10
checkbox input "true"
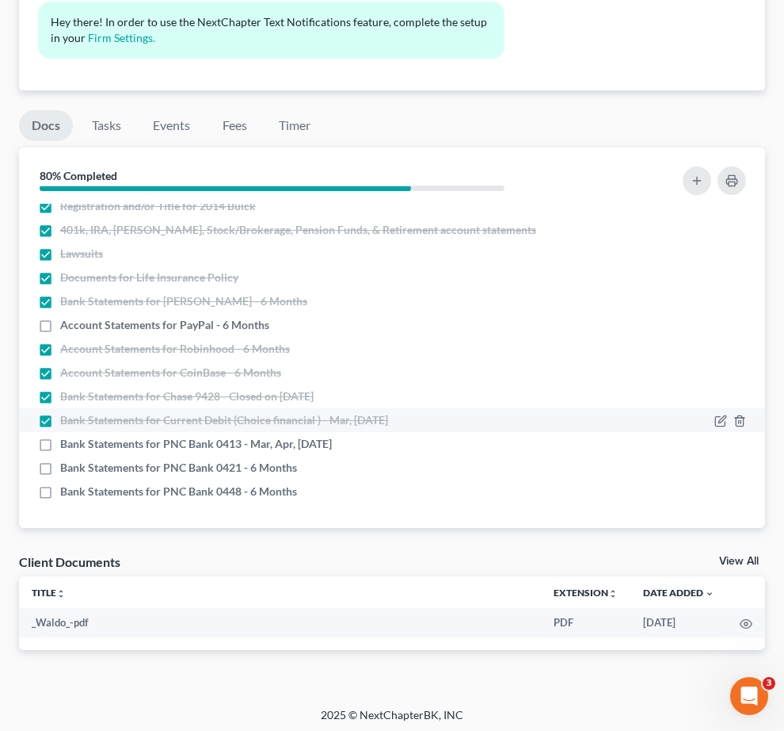
scroll to position [303, 0]
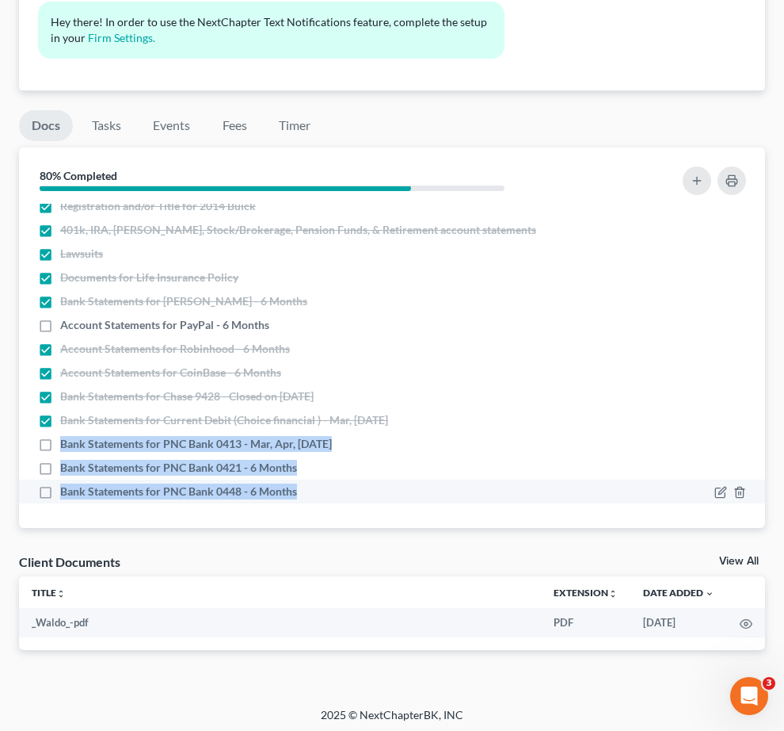
drag, startPoint x: 313, startPoint y: 439, endPoint x: 569, endPoint y: 492, distance: 261.4
click at [569, 492] on ul "Proof of ID (Driver's License) Proof of Social Security Number Credit Counselin…" at bounding box center [392, 249] width 721 height 508
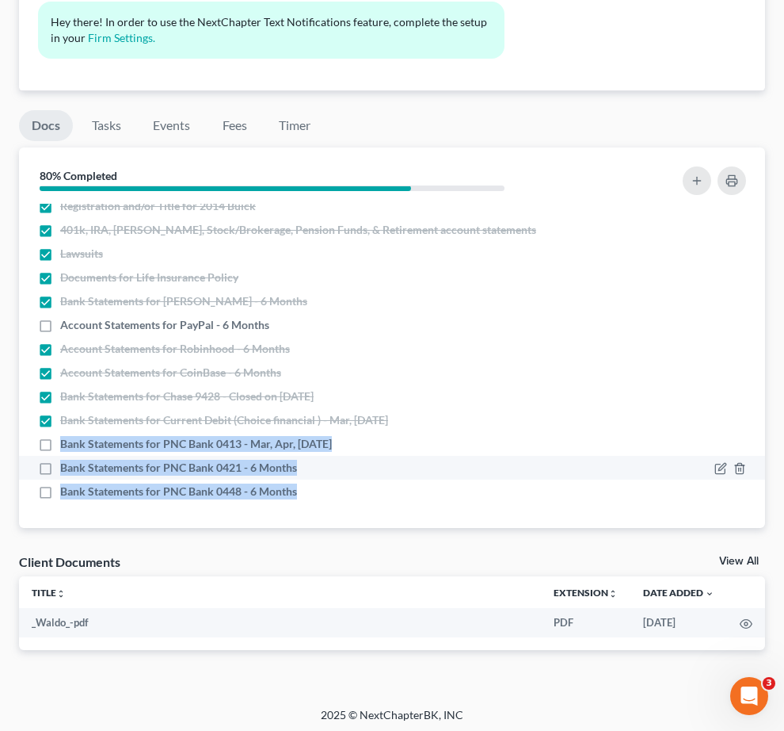
copy ul "Bank Statements for PNC Bank 0413 - Mar, Apr, May 2025 Bank Statements for PNC …"
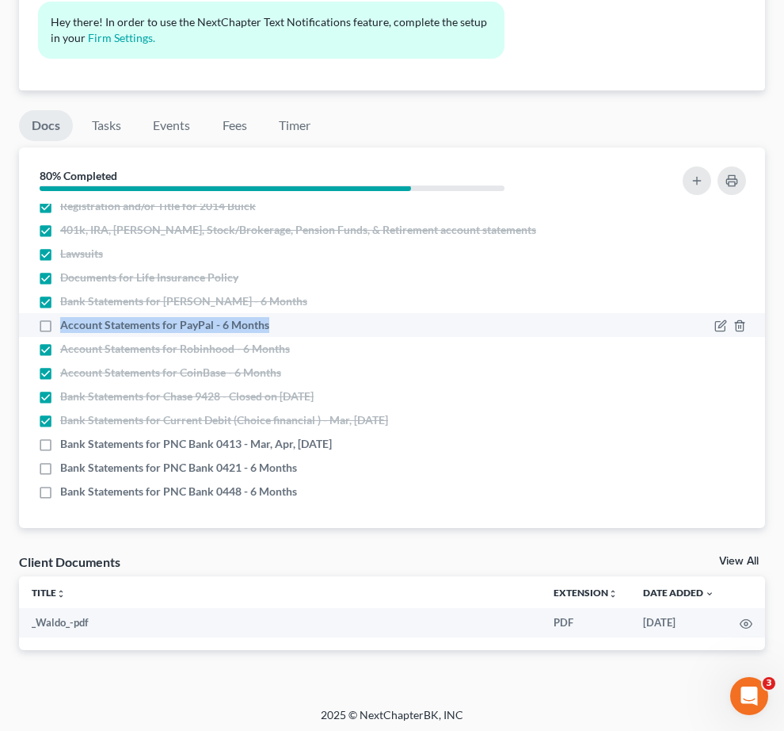
drag, startPoint x: 316, startPoint y: 305, endPoint x: 538, endPoint y: 303, distance: 221.9
click at [538, 317] on div "Account Statements for PayPal - 6 Months" at bounding box center [302, 325] width 528 height 16
copy span "Account Statements for PayPal - 6 Months"
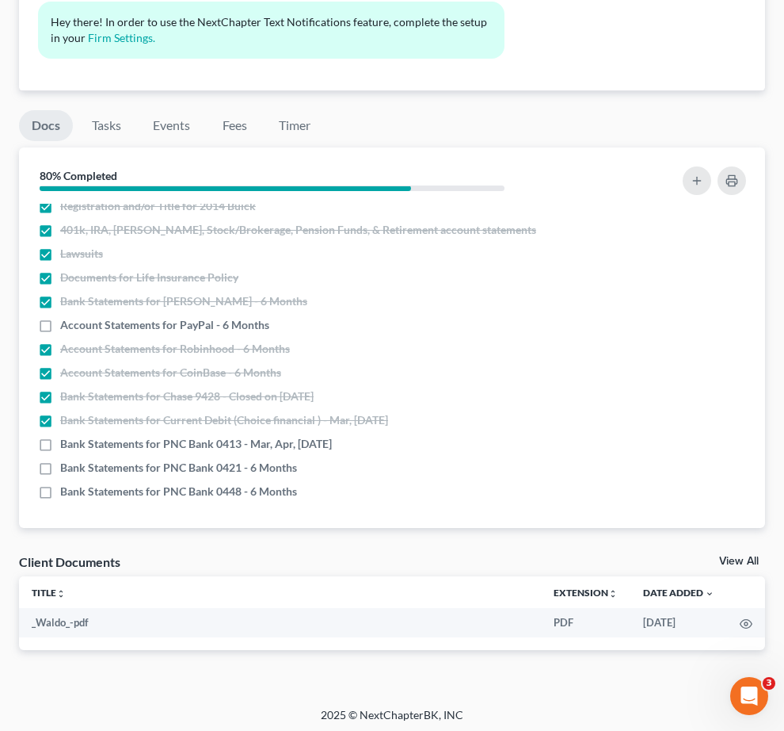
click at [0, 0] on div "Case Dashboard Payments Invoices Payments Payments Credit Report Client Profile" at bounding box center [0, 0] width 0 height 0
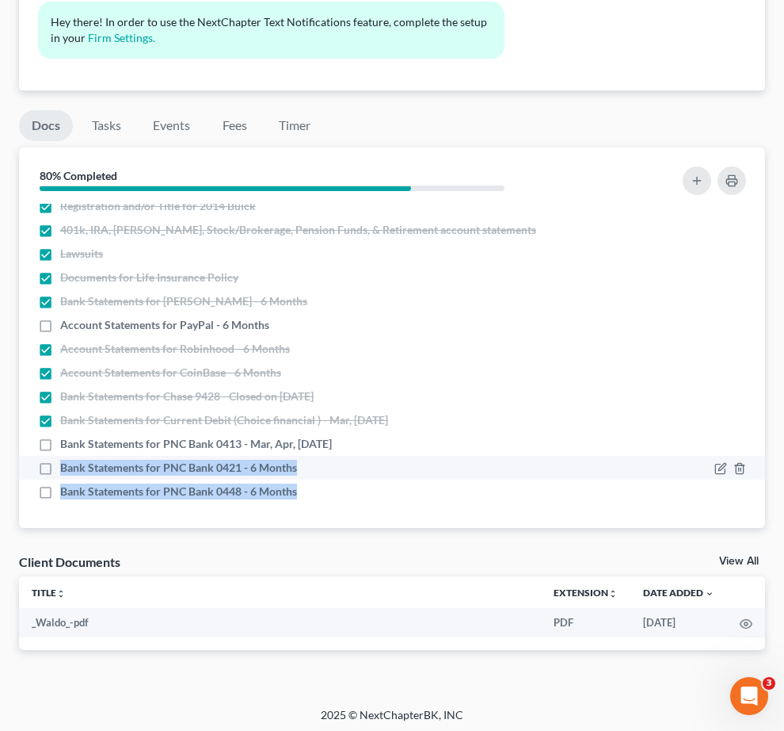
drag, startPoint x: 559, startPoint y: 491, endPoint x: 317, endPoint y: 466, distance: 243.8
click at [317, 466] on ul "Proof of ID (Driver's License) Proof of Social Security Number Credit Counselin…" at bounding box center [392, 249] width 721 height 508
click at [297, 464] on span "Bank Statements for PNC Bank 0421 - 6 Months" at bounding box center [178, 468] width 237 height 16
click at [77, 464] on input "Bank Statements for PNC Bank 0421 - 6 Months" at bounding box center [72, 465] width 10 height 10
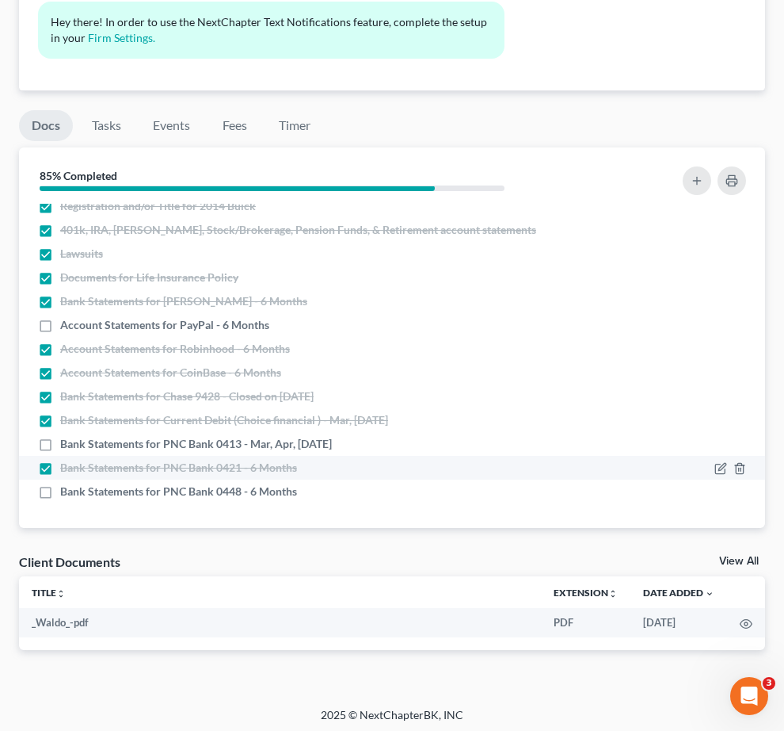
click at [297, 463] on label "Bank Statements for PNC Bank 0421 - 6 Months" at bounding box center [178, 468] width 237 height 16
click at [77, 463] on input "Bank Statements for PNC Bank 0421 - 6 Months" at bounding box center [72, 465] width 10 height 10
checkbox input "false"
drag, startPoint x: 317, startPoint y: 461, endPoint x: 508, endPoint y: 468, distance: 191.1
click at [297, 469] on span "Bank Statements for PNC Bank 0421 - 6 Months" at bounding box center [178, 468] width 237 height 16
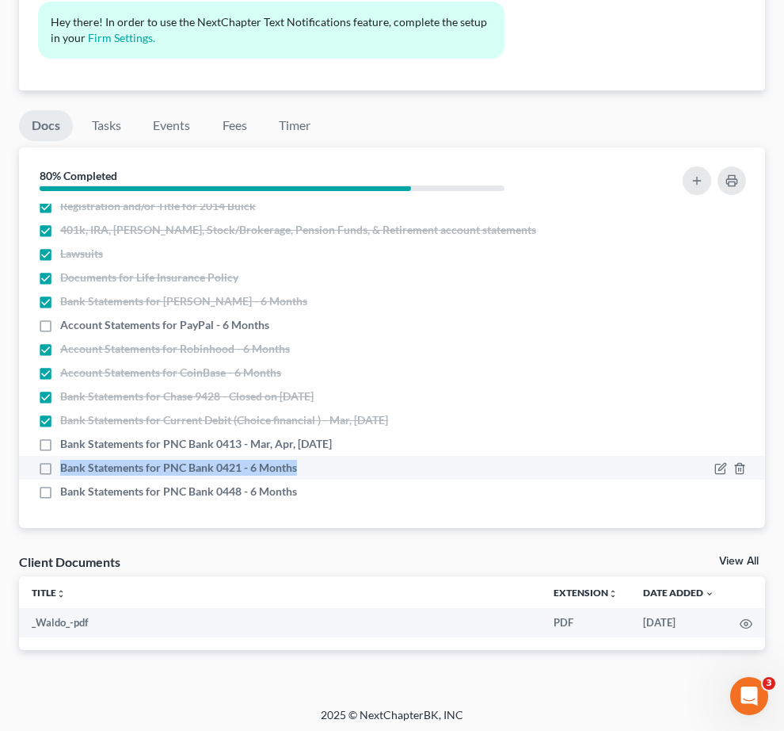
copy span "Bank Statements for PNC Bank 0421 - 6 Months"
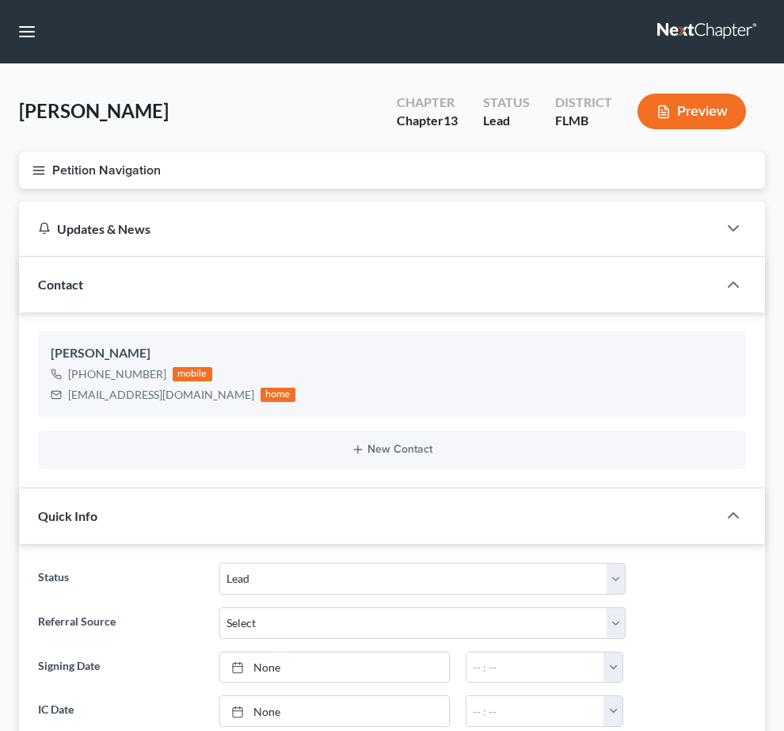
select select "4"
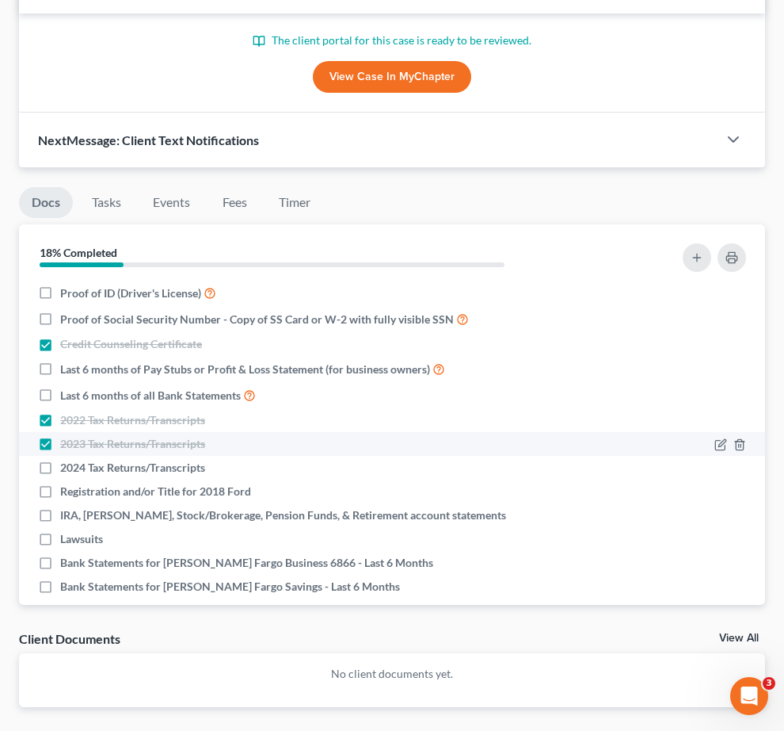
scroll to position [954, 0]
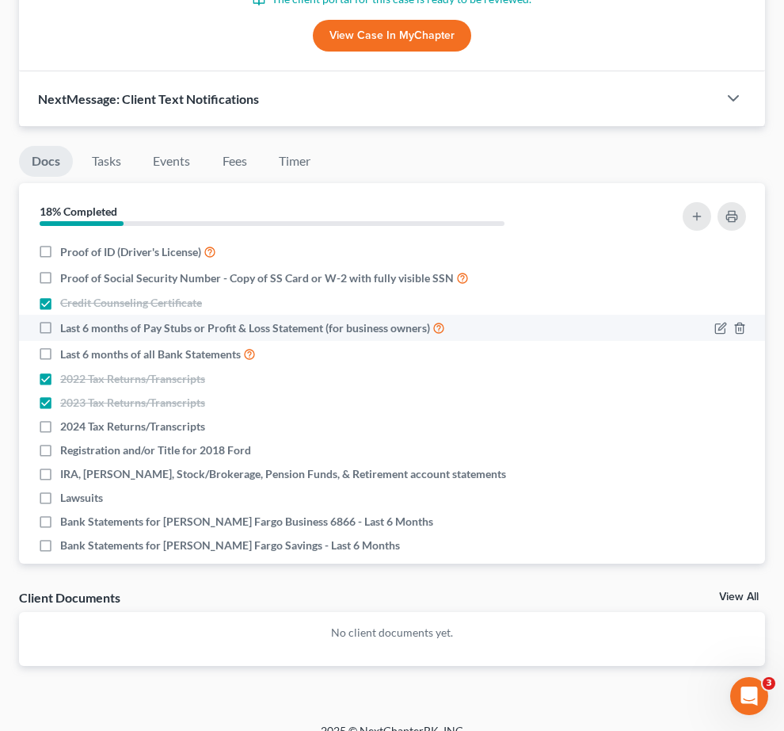
click at [303, 337] on label "Last 6 months of Pay Stubs or Profit & Loss Statement (for business owners)" at bounding box center [252, 328] width 385 height 18
click at [77, 329] on input "Last 6 months of Pay Stubs or Profit & Loss Statement (for business owners)" at bounding box center [72, 324] width 10 height 10
checkbox input "true"
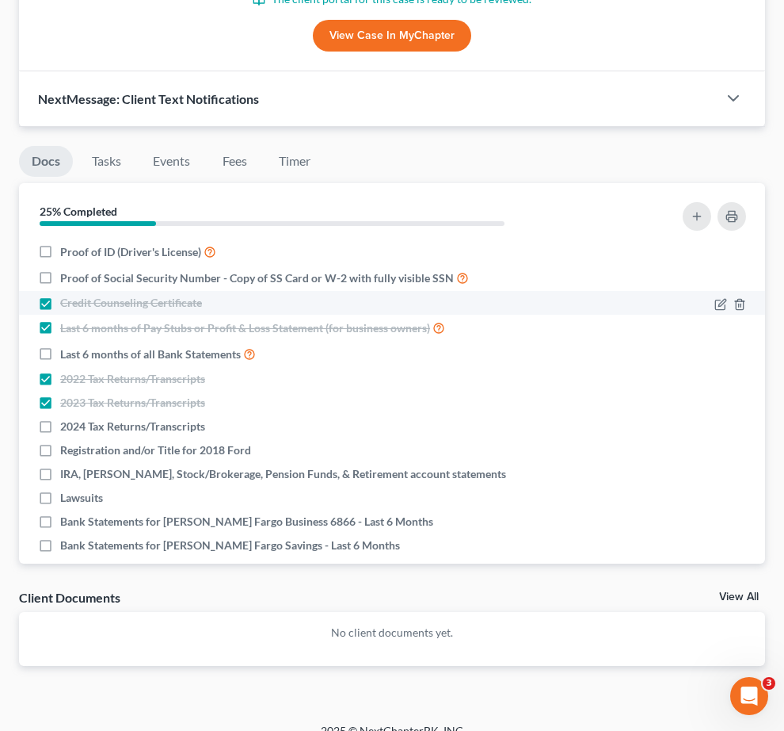
drag, startPoint x: 292, startPoint y: 317, endPoint x: 305, endPoint y: 315, distance: 12.8
click at [202, 311] on label "Credit Counseling Certificate" at bounding box center [131, 303] width 142 height 16
click at [77, 305] on input "Credit Counseling Certificate" at bounding box center [72, 300] width 10 height 10
checkbox input "false"
click at [715, 311] on icon "button" at bounding box center [721, 304] width 13 height 13
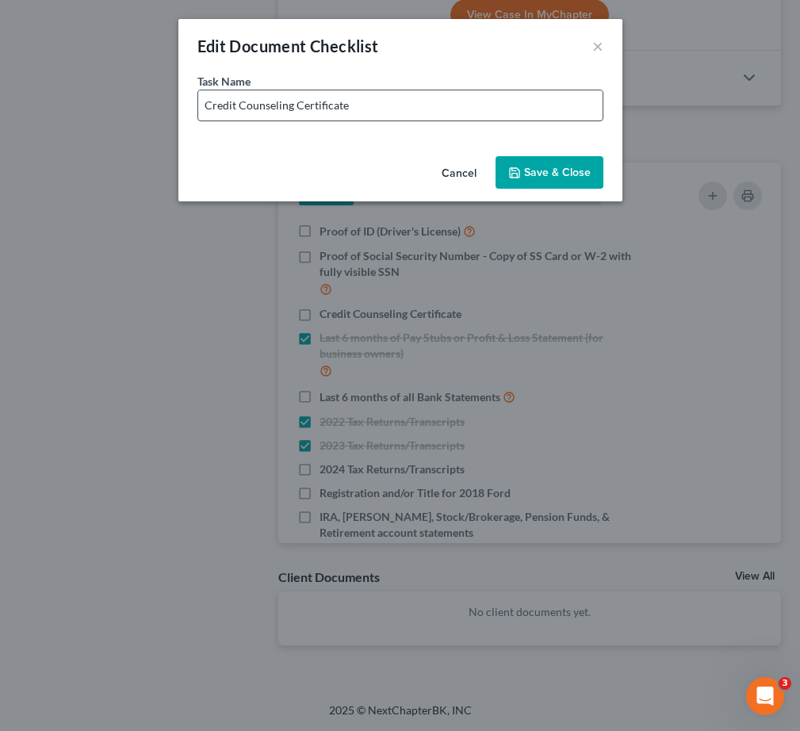
click at [448, 107] on input "Credit Counseling Certificate" at bounding box center [400, 105] width 404 height 30
click at [486, 103] on input "Credit Counseling Certificate - Expired on" at bounding box center [400, 105] width 404 height 30
type input "Credit Counseling Certificate - Expired on 07/08/2025"
drag, startPoint x: 542, startPoint y: 174, endPoint x: 562, endPoint y: 177, distance: 20.1
click at [544, 174] on button "Save & Close" at bounding box center [549, 172] width 108 height 33
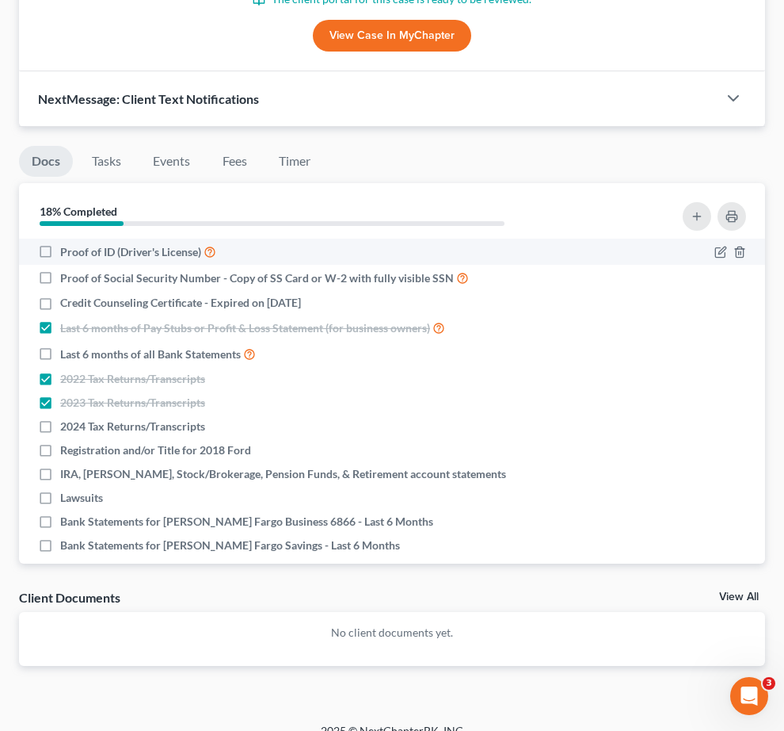
click at [216, 242] on label "Proof of ID (Driver's License)" at bounding box center [138, 251] width 156 height 18
click at [77, 242] on input "Proof of ID (Driver's License)" at bounding box center [72, 247] width 10 height 10
checkbox input "true"
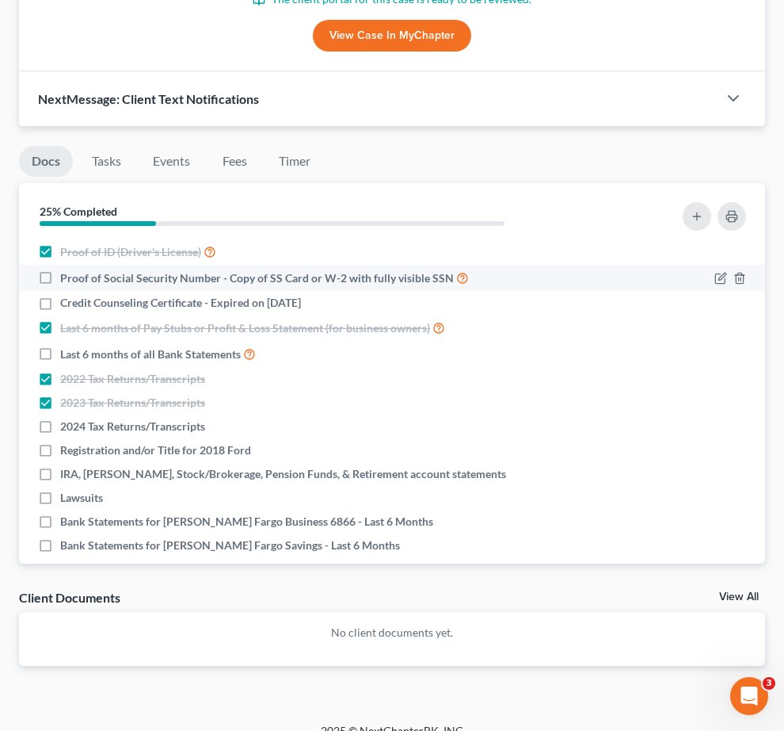
click at [303, 269] on label "Proof of Social Security Number - Copy of SS Card or W-2 with fully visible SSN" at bounding box center [264, 278] width 409 height 18
click at [77, 269] on input "Proof of Social Security Number - Copy of SS Card or W-2 with fully visible SSN" at bounding box center [72, 274] width 10 height 10
checkbox input "true"
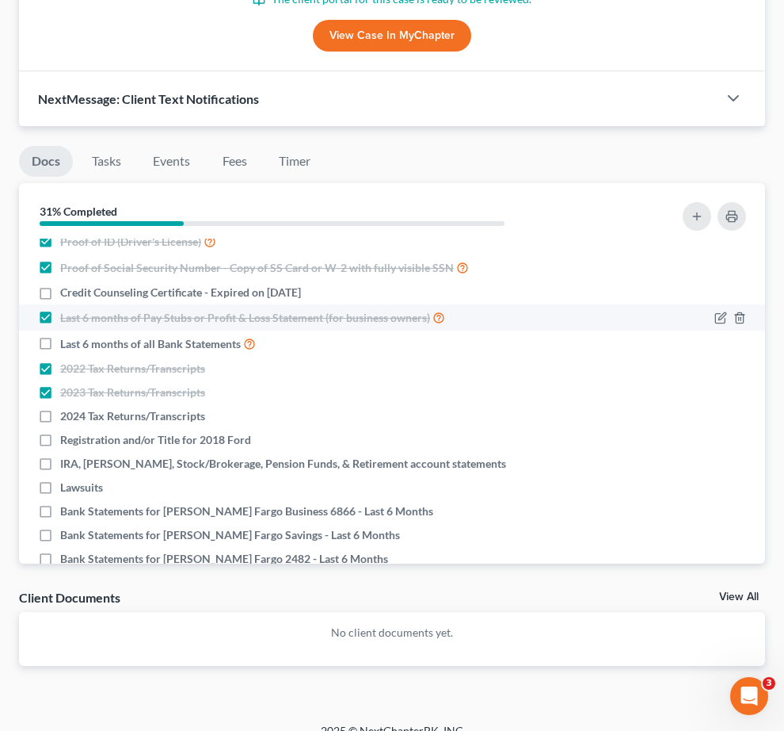
scroll to position [0, 0]
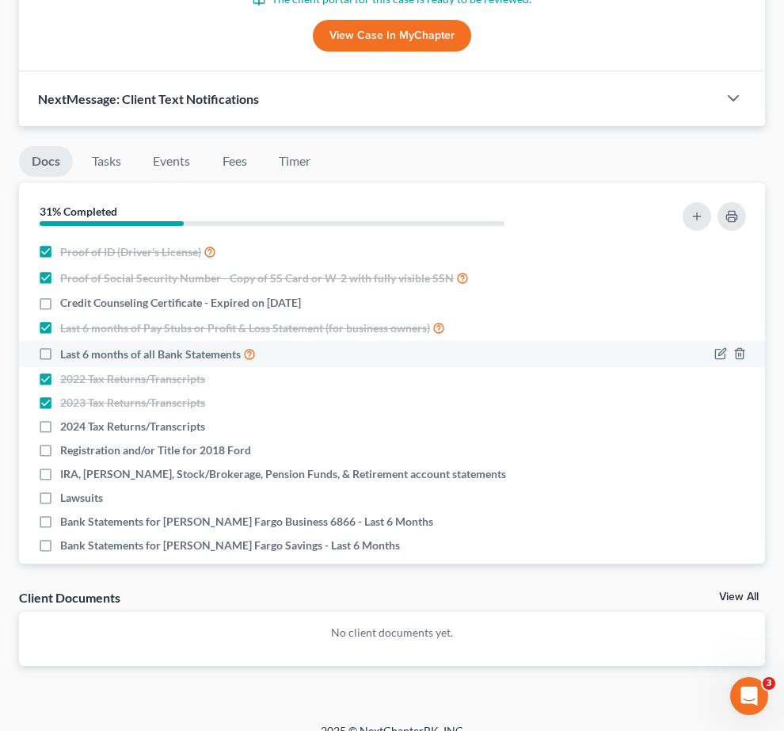
click at [256, 363] on label "Last 6 months of all Bank Statements" at bounding box center [158, 354] width 196 height 18
click at [77, 355] on input "Last 6 months of all Bank Statements" at bounding box center [72, 350] width 10 height 10
drag, startPoint x: 295, startPoint y: 395, endPoint x: 322, endPoint y: 395, distance: 26.9
click at [256, 363] on label "Last 6 months of all Bank Statements" at bounding box center [158, 354] width 196 height 18
click at [77, 355] on input "Last 6 months of all Bank Statements" at bounding box center [72, 350] width 10 height 10
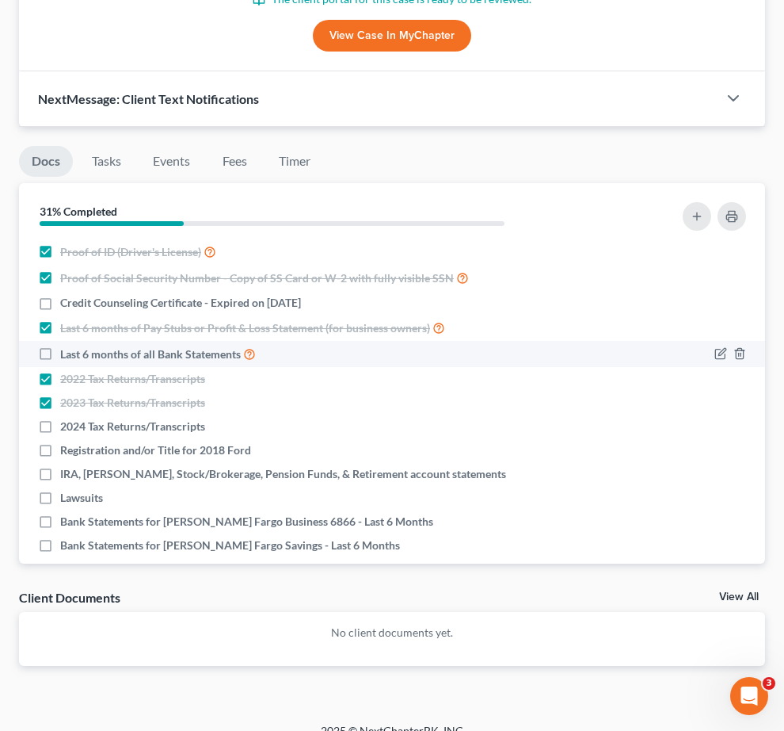
click at [256, 363] on label "Last 6 months of all Bank Statements" at bounding box center [158, 354] width 196 height 18
click at [77, 355] on input "Last 6 months of all Bank Statements" at bounding box center [72, 350] width 10 height 10
checkbox input "true"
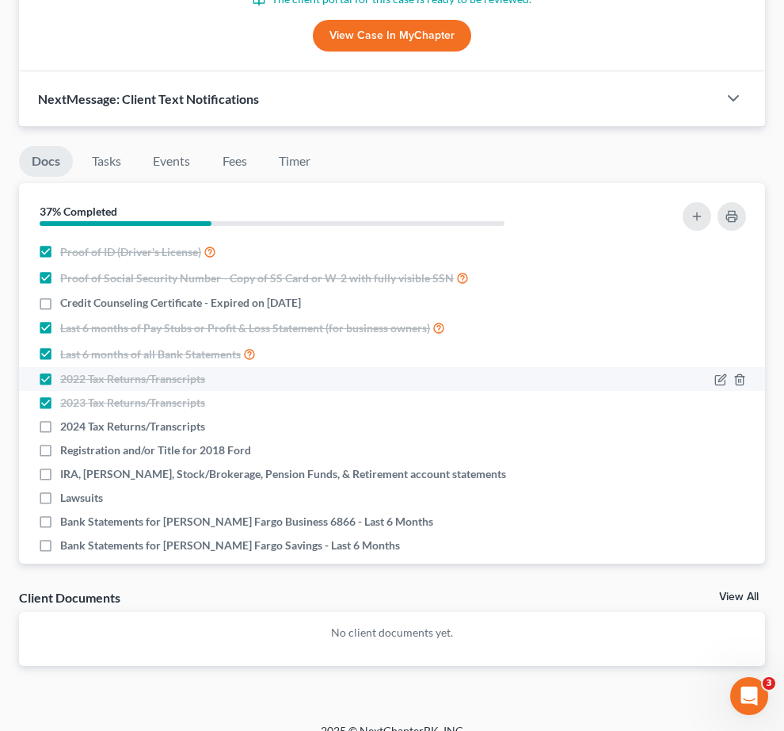
click at [205, 387] on label "2022 Tax Returns/Transcripts" at bounding box center [132, 379] width 145 height 16
click at [77, 381] on input "2022 Tax Returns/Transcripts" at bounding box center [72, 376] width 10 height 10
checkbox input "false"
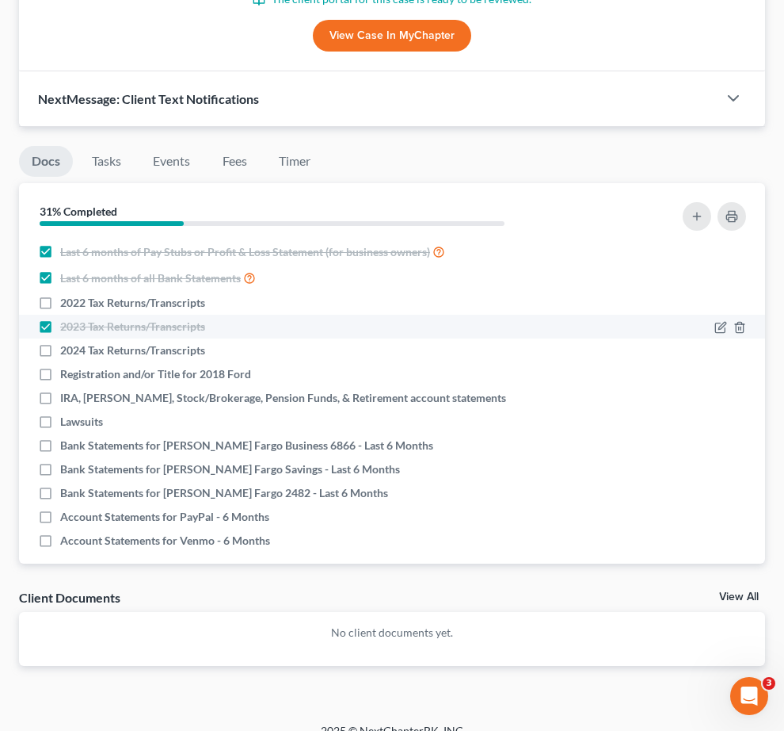
scroll to position [185, 0]
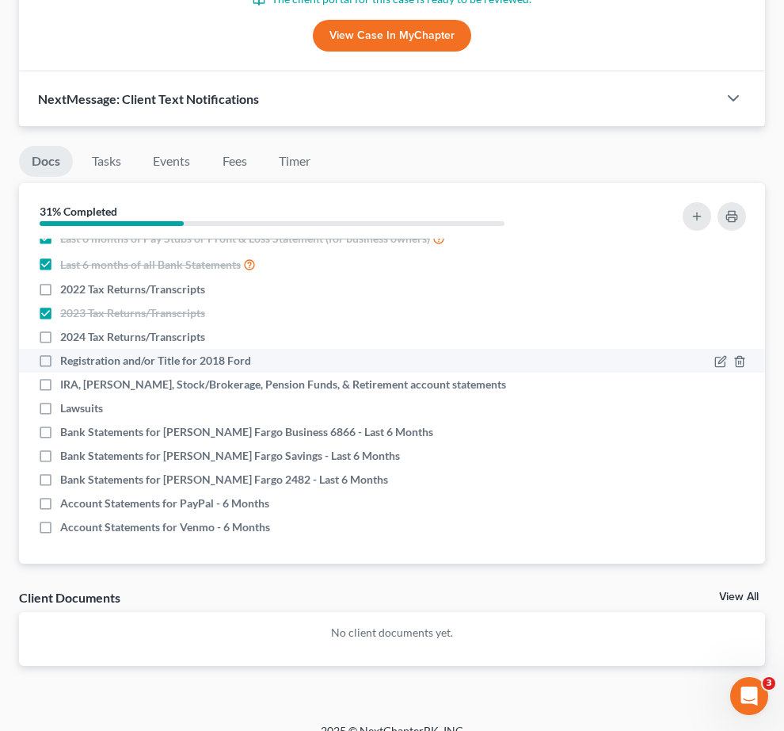
click at [251, 353] on label "Registration and/or Title for 2018 Ford" at bounding box center [155, 361] width 191 height 16
click at [77, 353] on input "Registration and/or Title for 2018 Ford" at bounding box center [72, 358] width 10 height 10
checkbox input "true"
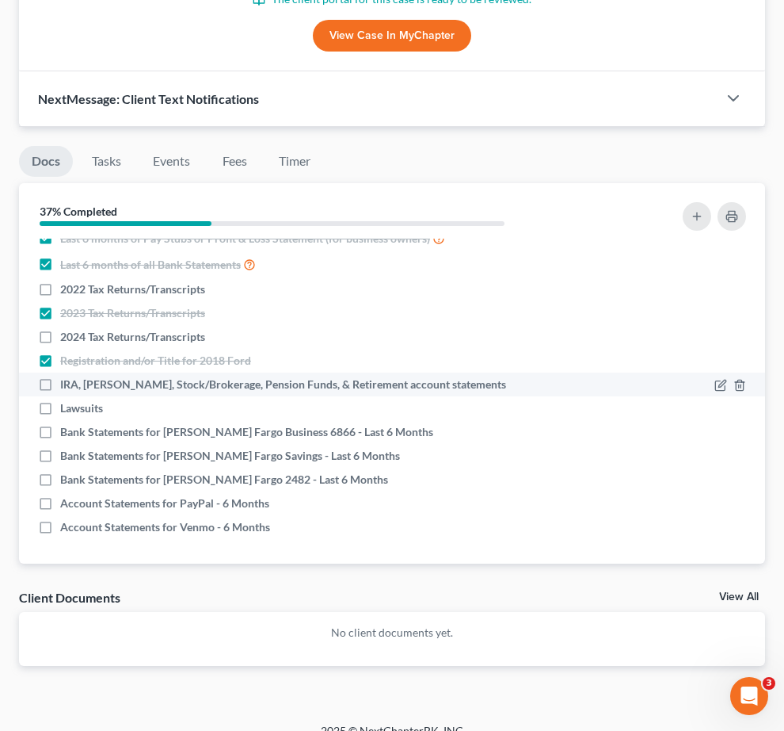
click at [299, 376] on label "IRA, ROTH IRA, Stock/Brokerage, Pension Funds, & Retirement account statements" at bounding box center [283, 384] width 446 height 16
click at [77, 376] on input "IRA, ROTH IRA, Stock/Brokerage, Pension Funds, & Retirement account statements" at bounding box center [72, 381] width 10 height 10
checkbox input "true"
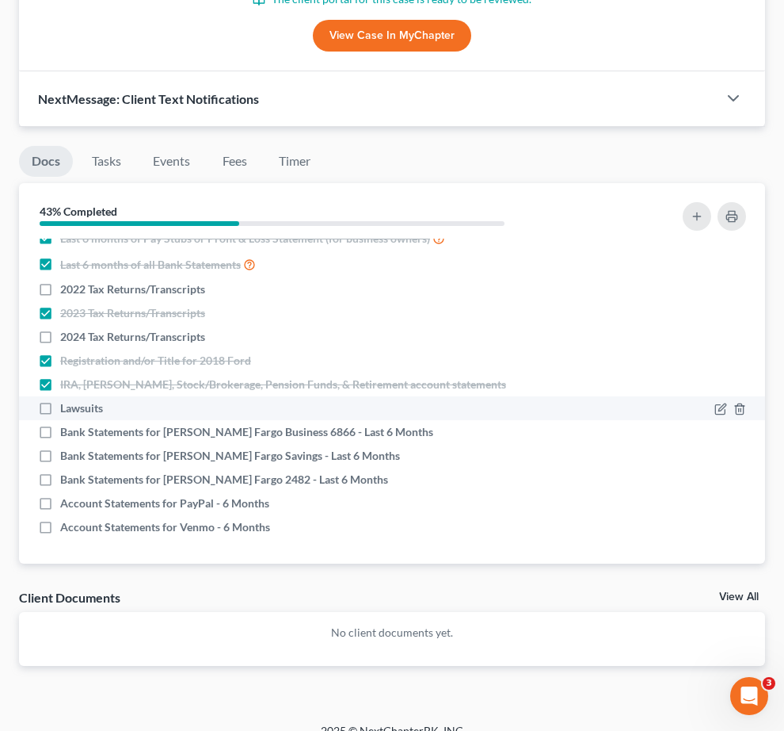
click at [103, 400] on label "Lawsuits" at bounding box center [81, 408] width 43 height 16
click at [77, 400] on input "Lawsuits" at bounding box center [72, 405] width 10 height 10
checkbox input "true"
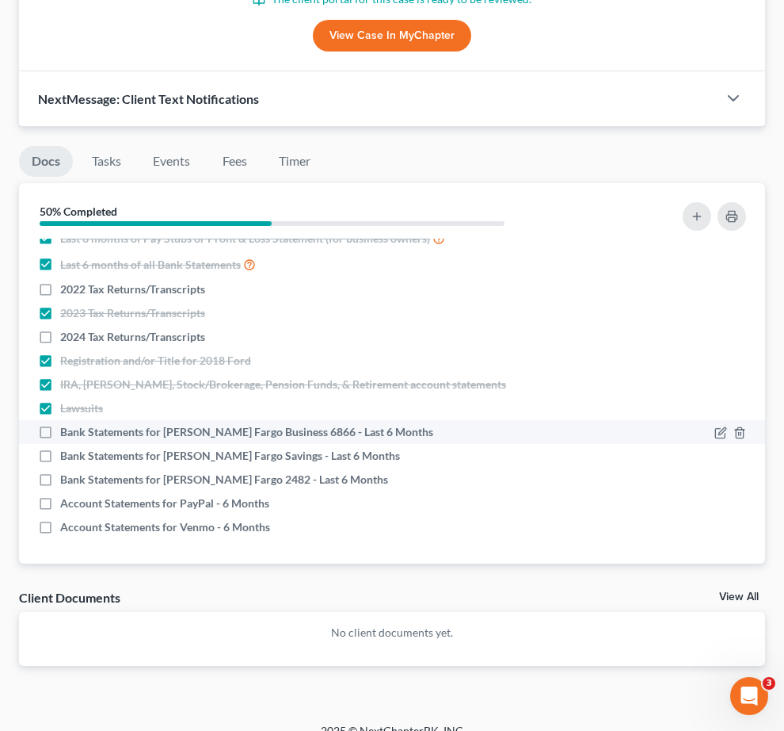
click at [299, 424] on label "Bank Statements for Wells Fargo Business 6866 - Last 6 Months" at bounding box center [246, 432] width 373 height 16
click at [77, 424] on input "Bank Statements for Wells Fargo Business 6866 - Last 6 Months" at bounding box center [72, 429] width 10 height 10
checkbox input "true"
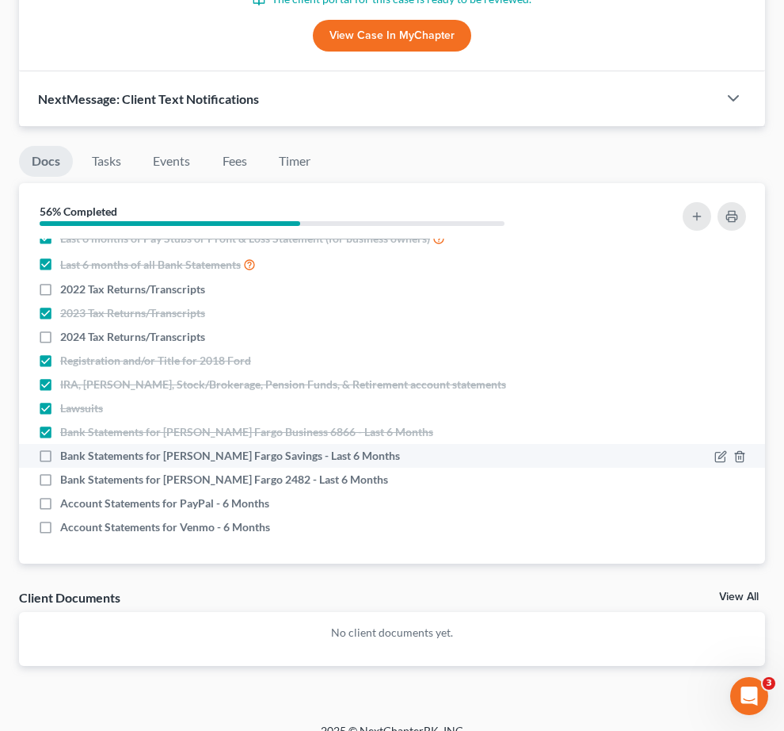
click at [296, 448] on label "Bank Statements for Wells Fargo Savings - Last 6 Months" at bounding box center [230, 456] width 340 height 16
click at [77, 448] on input "Bank Statements for Wells Fargo Savings - Last 6 Months" at bounding box center [72, 453] width 10 height 10
checkbox input "true"
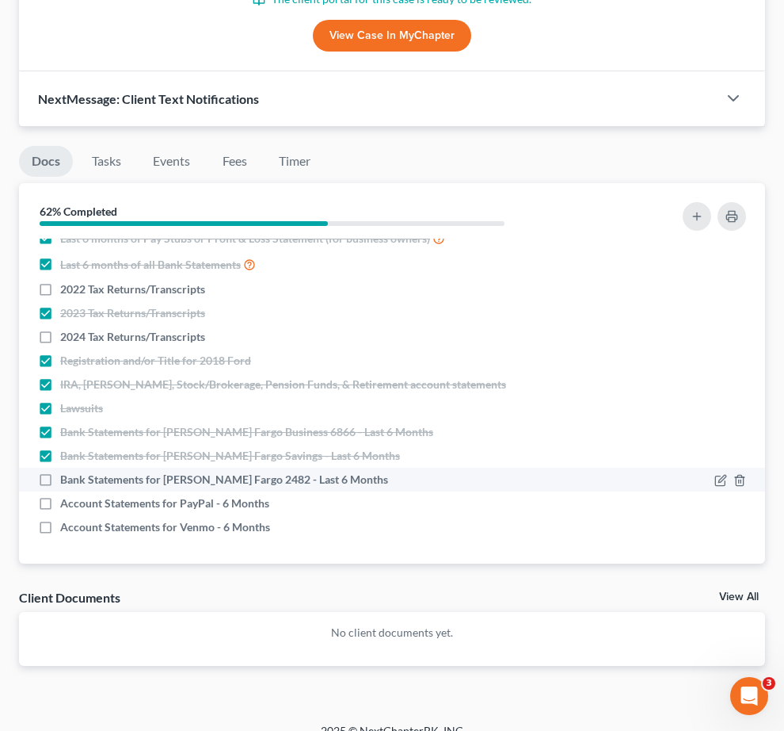
click at [298, 471] on label "Bank Statements for Wells Fargo 2482 - Last 6 Months" at bounding box center [224, 479] width 328 height 16
click at [77, 471] on input "Bank Statements for Wells Fargo 2482 - Last 6 Months" at bounding box center [72, 476] width 10 height 10
checkbox input "true"
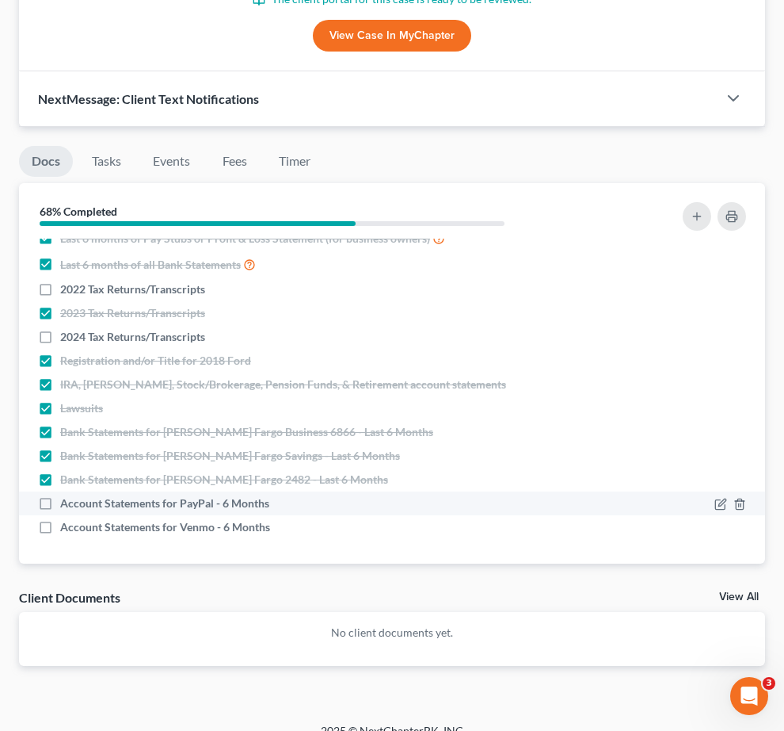
click at [269, 495] on label "Account Statements for PayPal - 6 Months" at bounding box center [164, 503] width 209 height 16
click at [77, 495] on input "Account Statements for PayPal - 6 Months" at bounding box center [72, 500] width 10 height 10
checkbox input "true"
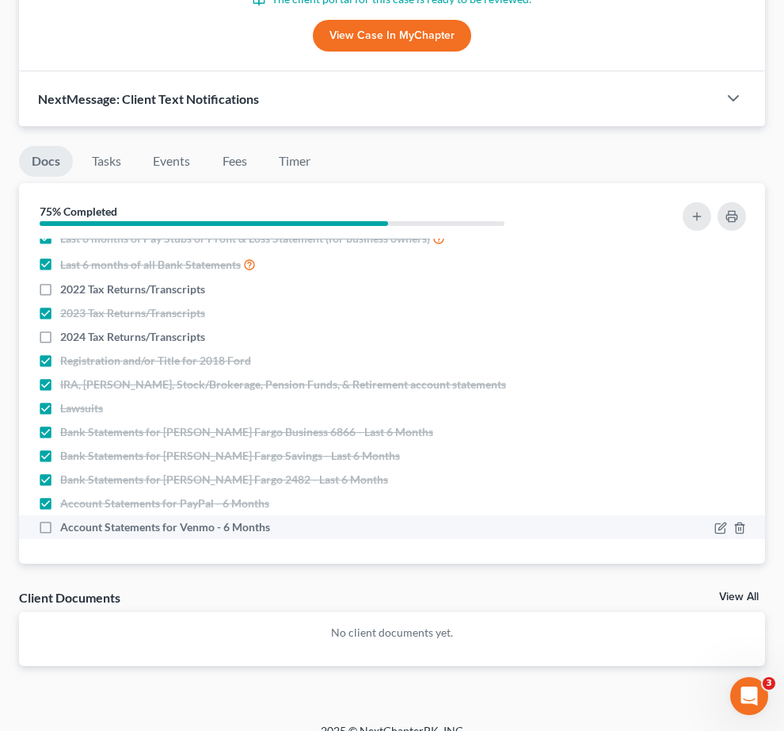
click at [270, 519] on label "Account Statements for Venmo - 6 Months" at bounding box center [165, 527] width 210 height 16
click at [77, 519] on input "Account Statements for Venmo - 6 Months" at bounding box center [72, 524] width 10 height 10
checkbox input "true"
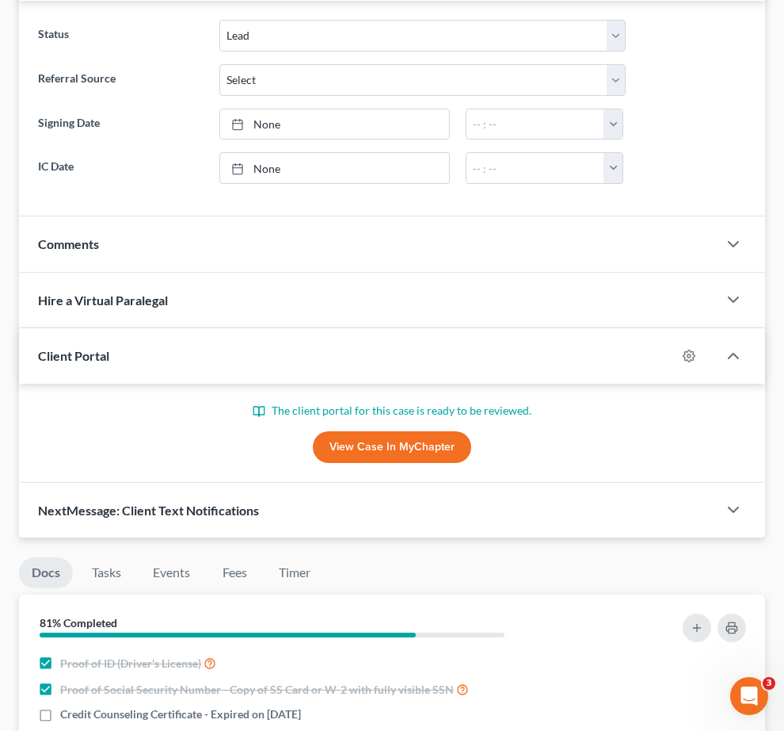
scroll to position [360, 0]
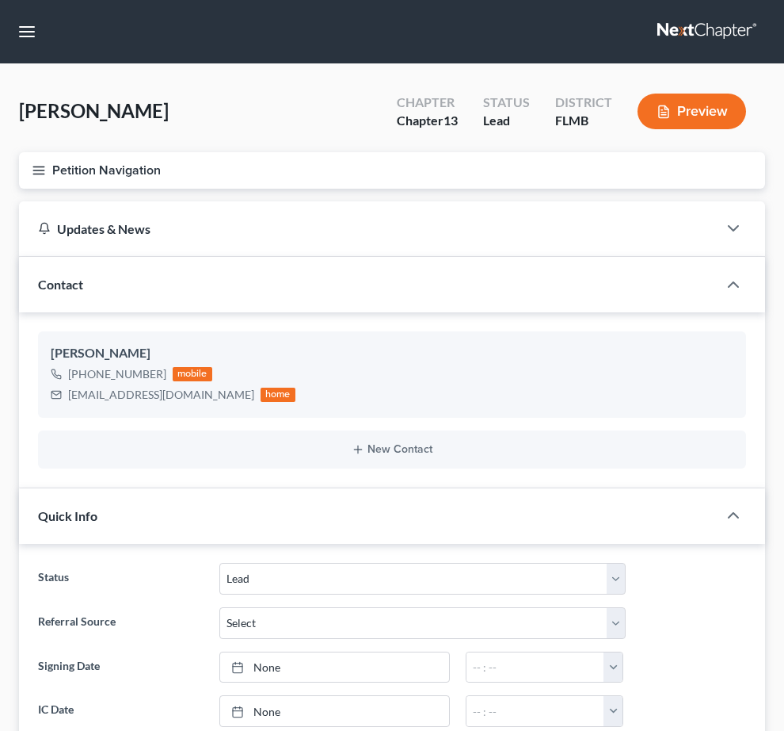
select select "4"
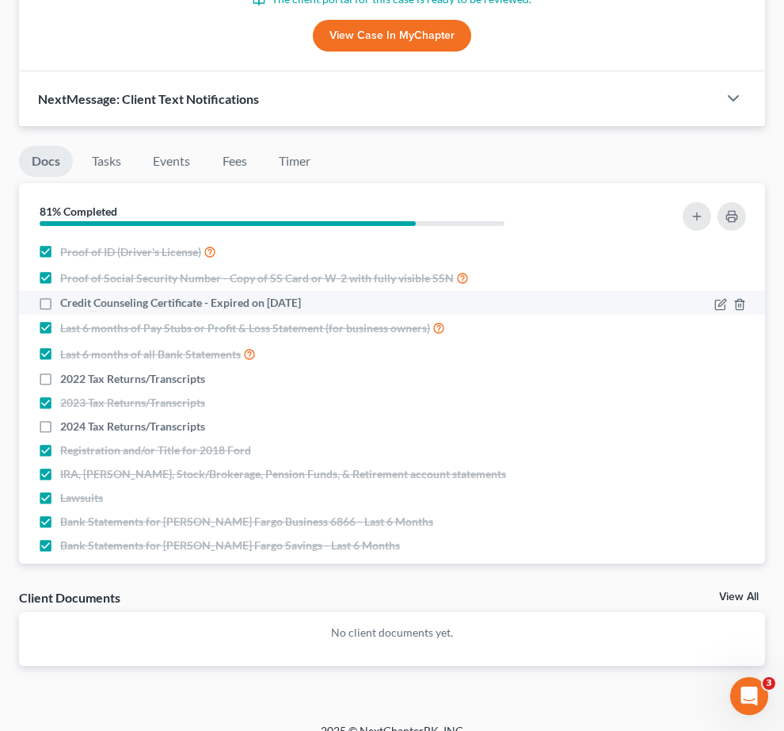
drag, startPoint x: 309, startPoint y: 311, endPoint x: 583, endPoint y: 308, distance: 274.2
click at [566, 308] on div "Credit Counseling Certificate - Expired on [DATE]" at bounding box center [302, 303] width 528 height 16
copy span "Credit Counseling Certificate - Expired on [DATE]"
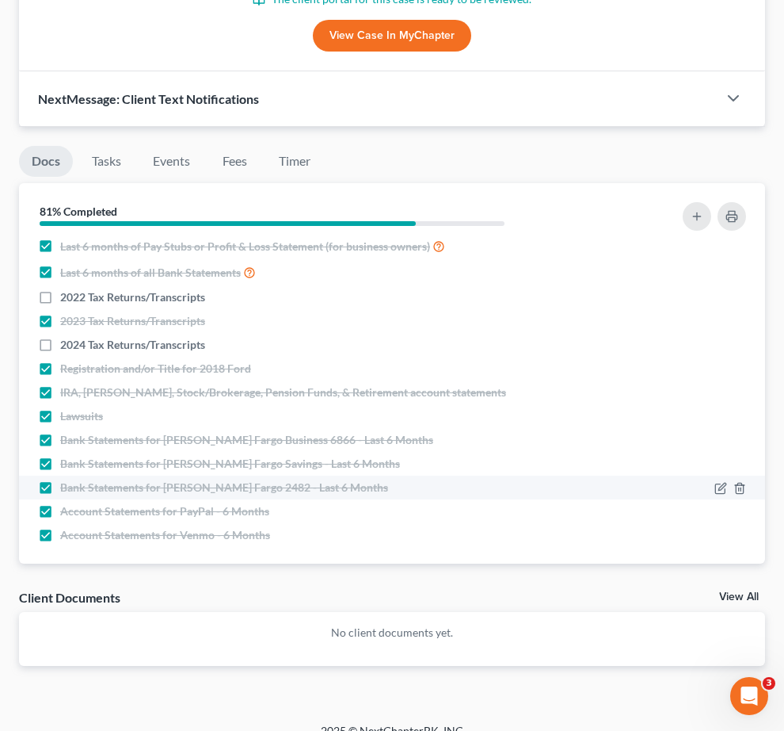
scroll to position [185, 0]
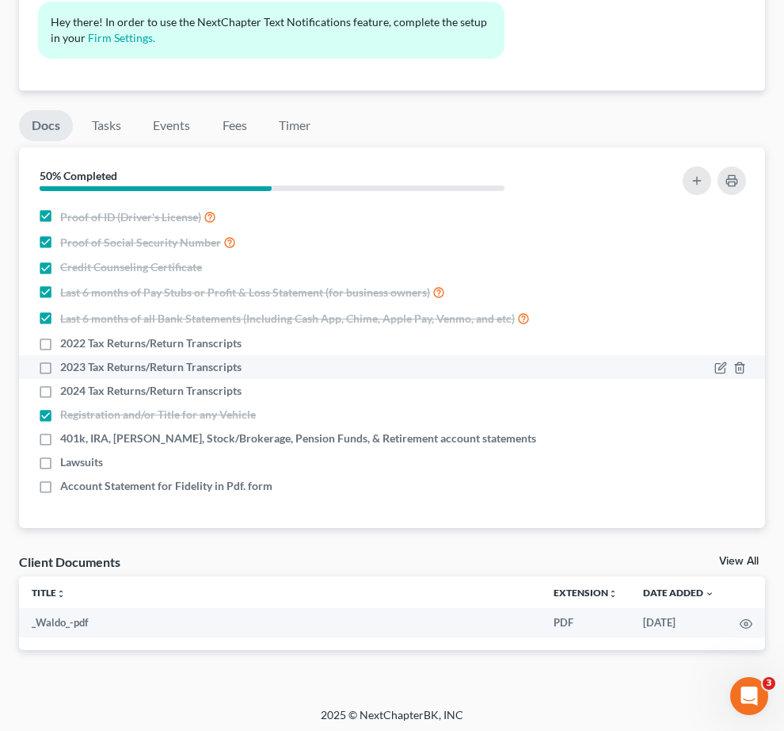
scroll to position [74, 0]
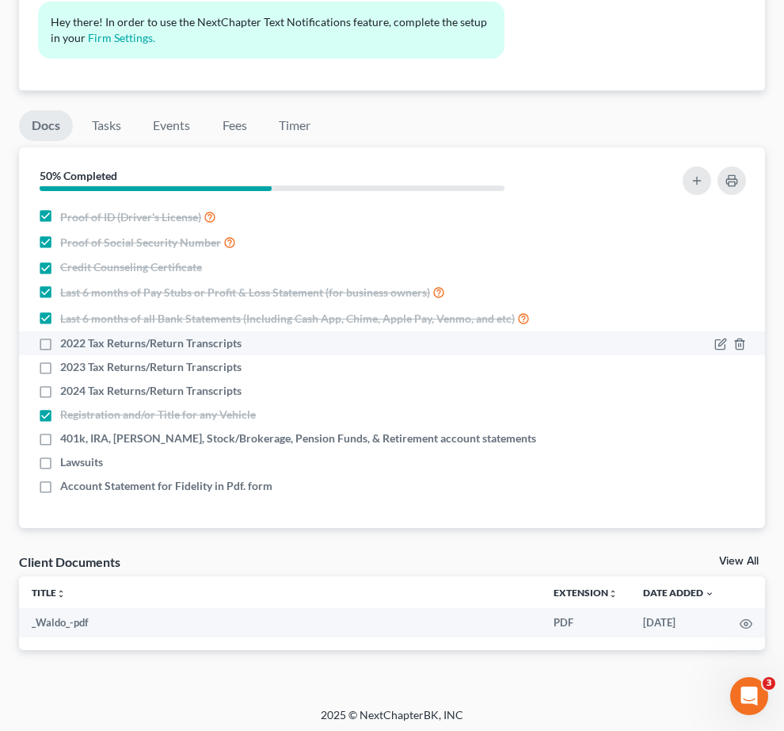
click at [242, 335] on label "2022 Tax Returns/Return Transcripts" at bounding box center [150, 343] width 181 height 16
click at [77, 335] on input "2022 Tax Returns/Return Transcripts" at bounding box center [72, 340] width 10 height 10
checkbox input "true"
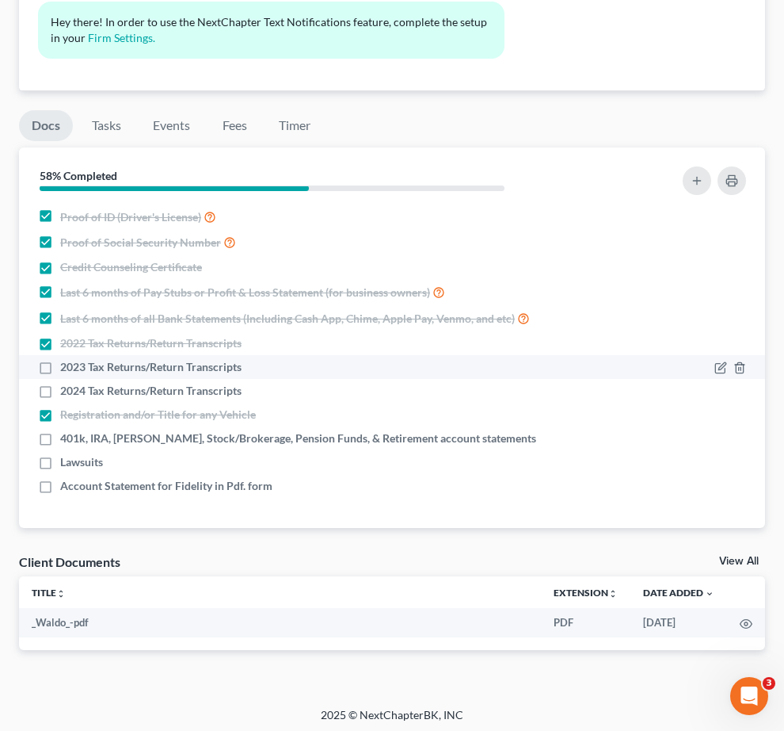
click at [242, 359] on label "2023 Tax Returns/Return Transcripts" at bounding box center [150, 367] width 181 height 16
click at [77, 359] on input "2023 Tax Returns/Return Transcripts" at bounding box center [72, 364] width 10 height 10
checkbox input "true"
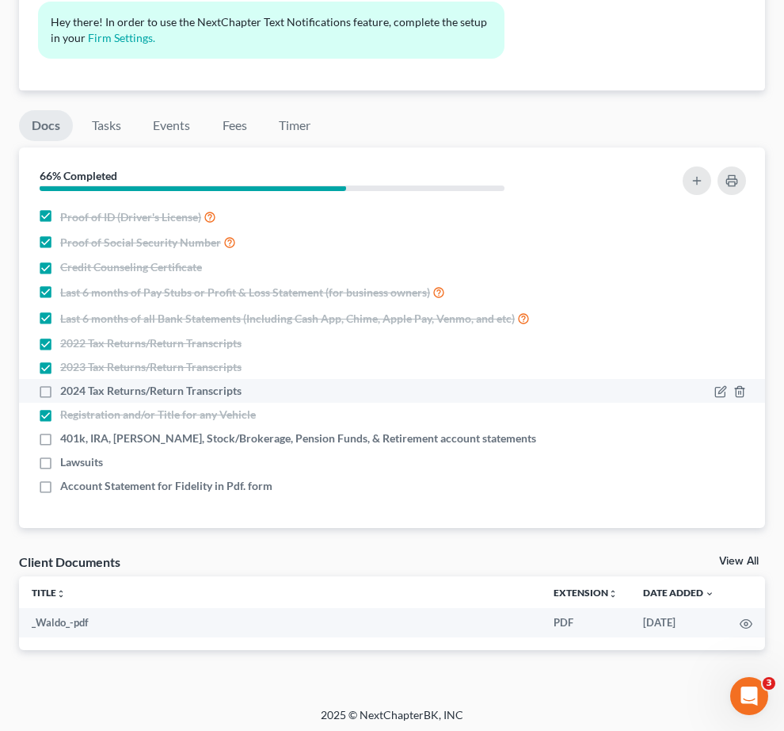
drag, startPoint x: 299, startPoint y: 376, endPoint x: 305, endPoint y: 385, distance: 11.4
click at [242, 383] on label "2024 Tax Returns/Return Transcripts" at bounding box center [150, 391] width 181 height 16
click at [77, 383] on input "2024 Tax Returns/Return Transcripts" at bounding box center [72, 388] width 10 height 10
checkbox input "true"
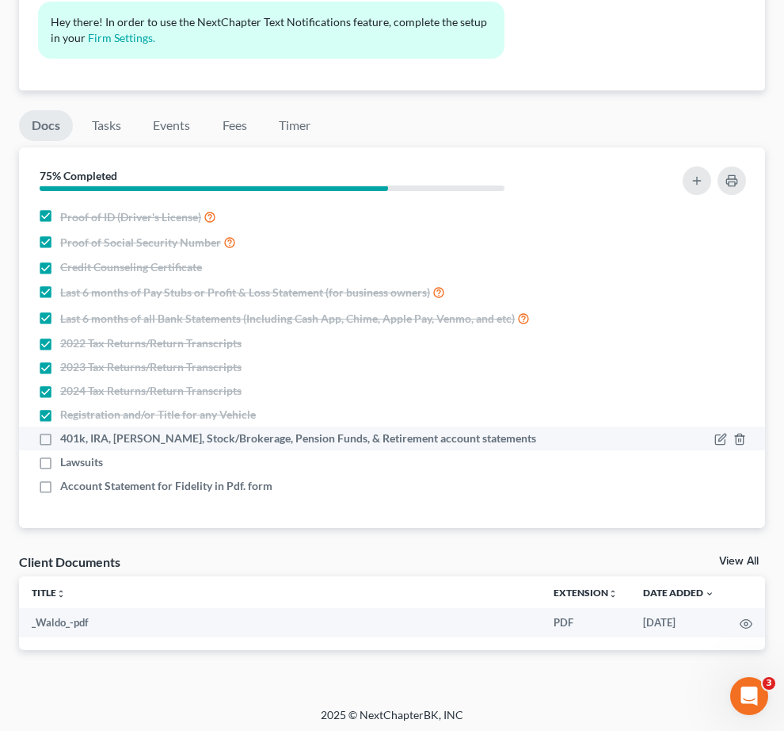
drag, startPoint x: 300, startPoint y: 422, endPoint x: 304, endPoint y: 434, distance: 12.5
click at [301, 430] on label "401k, IRA, [PERSON_NAME], Stock/Brokerage, Pension Funds, & Retirement account …" at bounding box center [298, 438] width 476 height 16
click at [77, 430] on input "401k, IRA, [PERSON_NAME], Stock/Brokerage, Pension Funds, & Retirement account …" at bounding box center [72, 435] width 10 height 10
checkbox input "true"
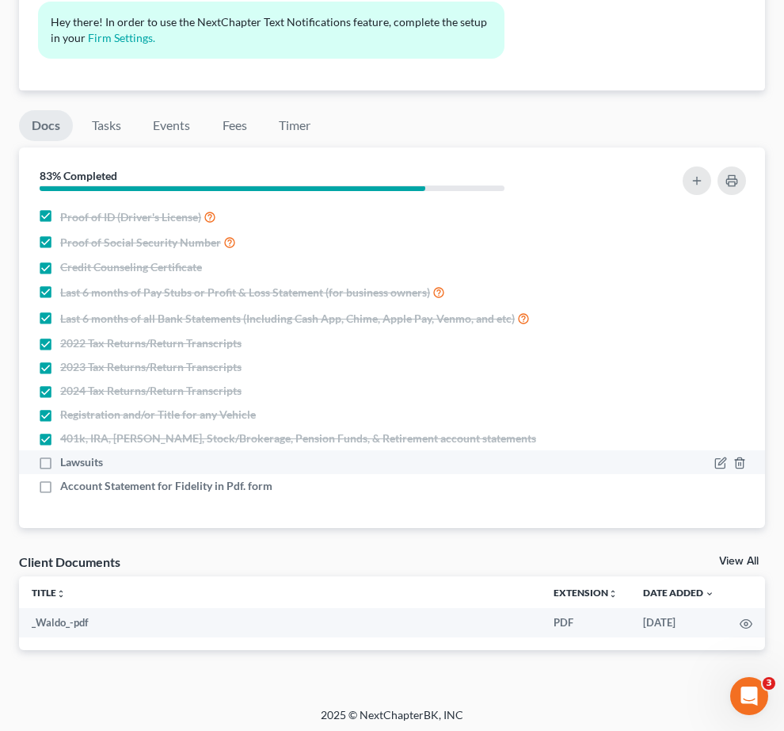
click at [103, 464] on label "Lawsuits" at bounding box center [81, 462] width 43 height 16
click at [77, 464] on input "Lawsuits" at bounding box center [72, 459] width 10 height 10
checkbox input "true"
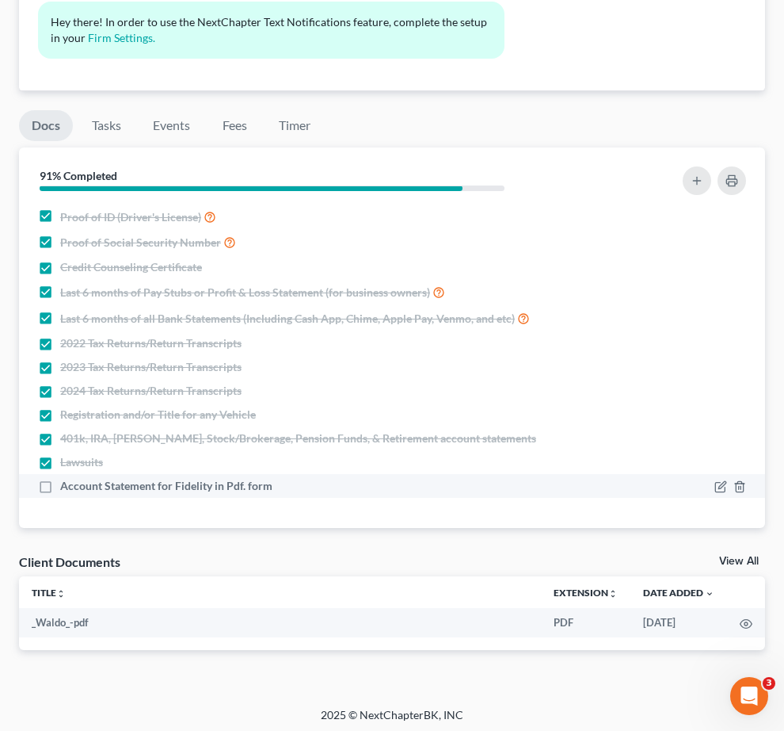
click at [273, 490] on label "Account Statement for Fidelity in Pdf. form" at bounding box center [166, 486] width 212 height 16
click at [77, 488] on input "Account Statement for Fidelity in Pdf. form" at bounding box center [72, 483] width 10 height 10
checkbox input "true"
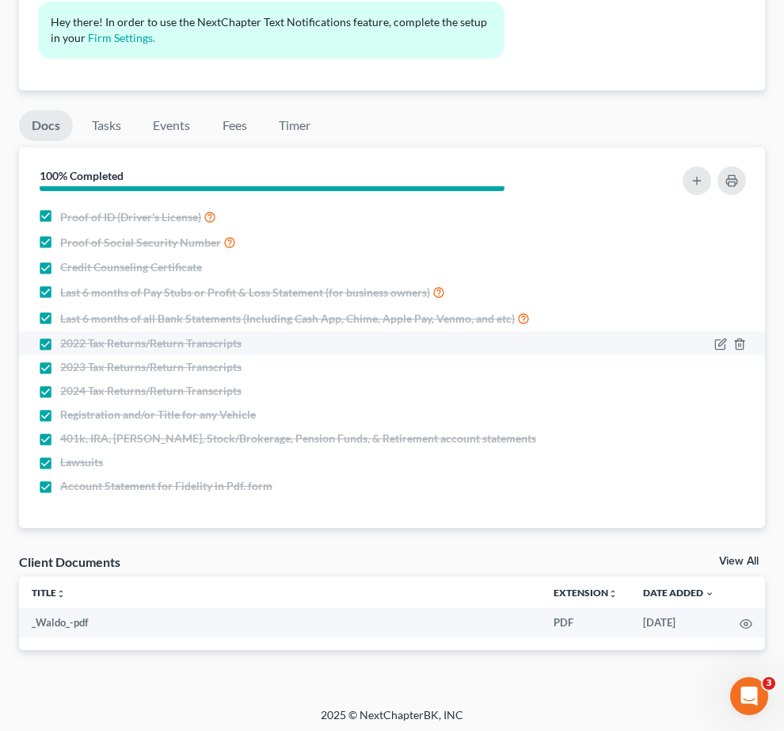
scroll to position [0, 0]
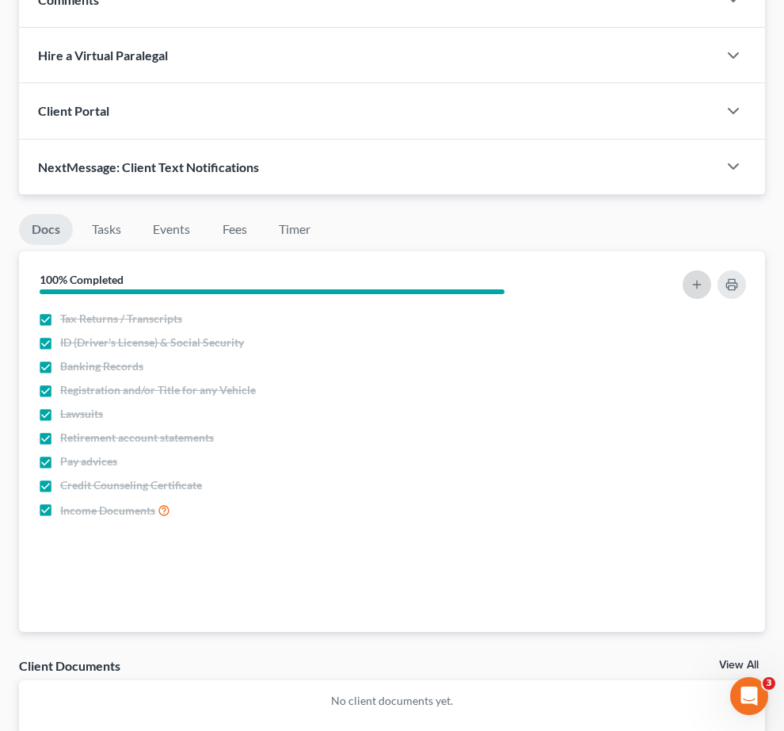
click at [691, 278] on icon "button" at bounding box center [697, 284] width 13 height 13
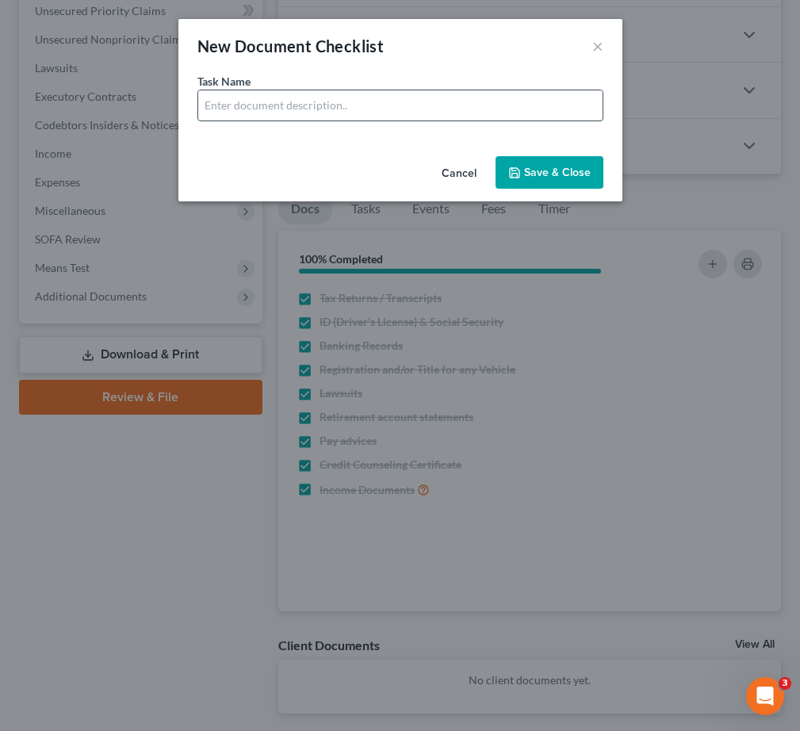
click at [287, 111] on input "text" at bounding box center [400, 105] width 404 height 30
type input "Account Statements for Apple Cash - 6 Months"
click at [571, 178] on button "Save & Close" at bounding box center [549, 172] width 108 height 33
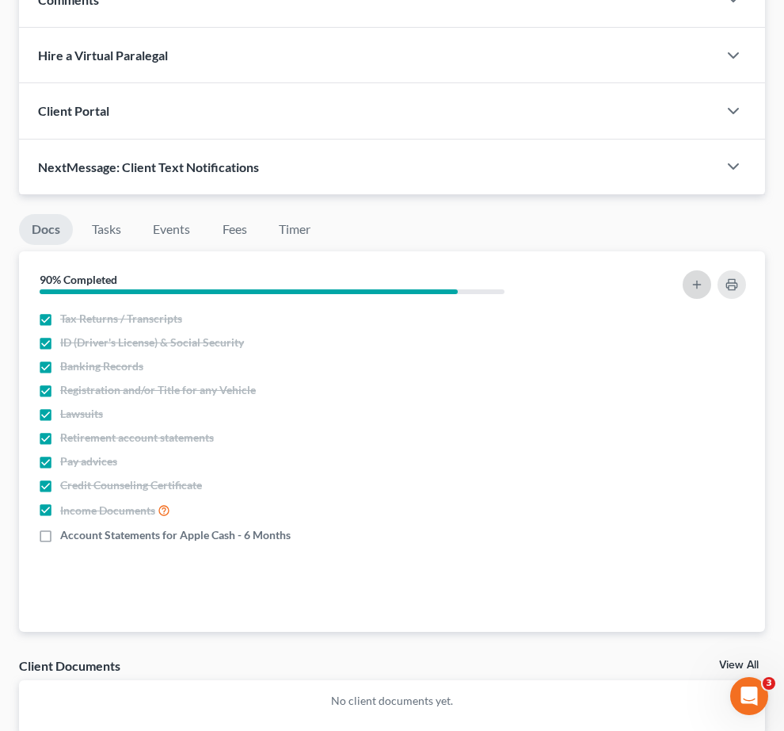
click at [688, 270] on button "button" at bounding box center [697, 284] width 29 height 29
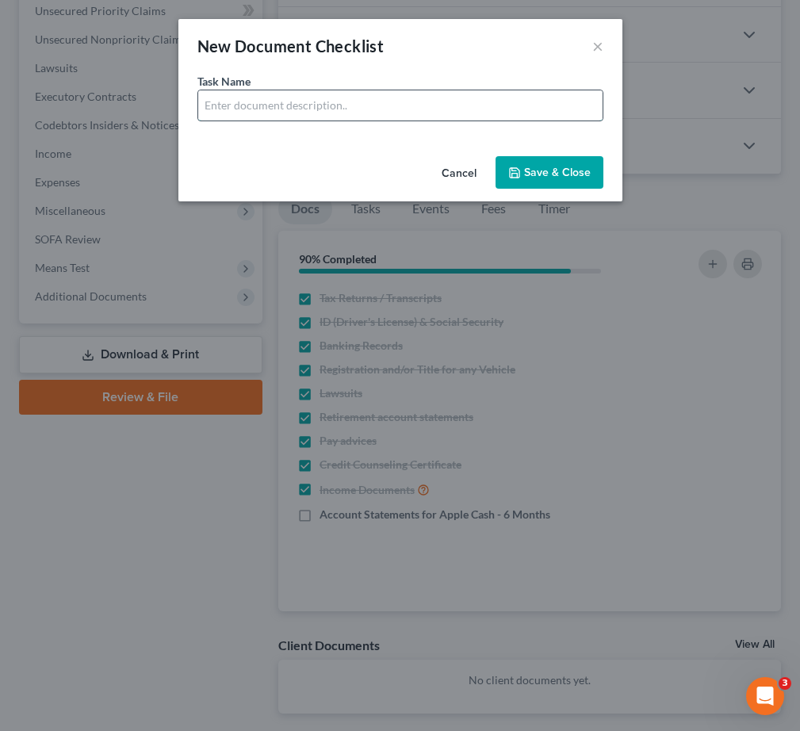
click at [286, 111] on input "text" at bounding box center [400, 105] width 404 height 30
drag, startPoint x: 304, startPoint y: 108, endPoint x: 555, endPoint y: 116, distance: 250.6
click at [555, 116] on input "Bank Statements for Cash App - 6 Months" at bounding box center [400, 105] width 404 height 30
drag, startPoint x: 392, startPoint y: 109, endPoint x: 616, endPoint y: 105, distance: 223.5
click at [610, 105] on div "Task Name * Bank Statements for Bank of America - Jun, Jul, Aug, Sept, Oct" at bounding box center [400, 111] width 444 height 77
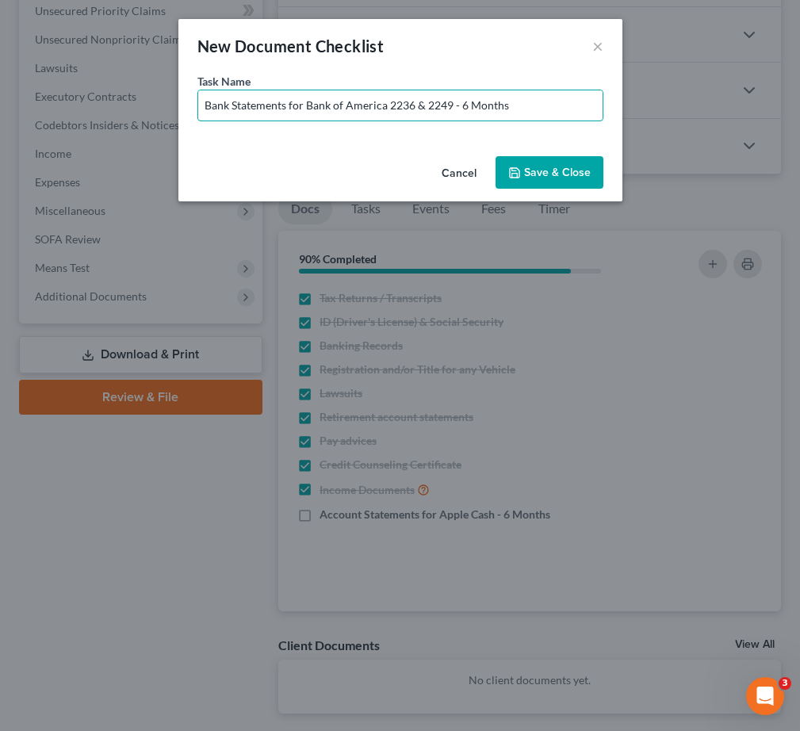
type input "Bank Statements for Bank of America 2236 & 2249 - 6 Months"
click at [564, 169] on button "Save & Close" at bounding box center [549, 172] width 108 height 33
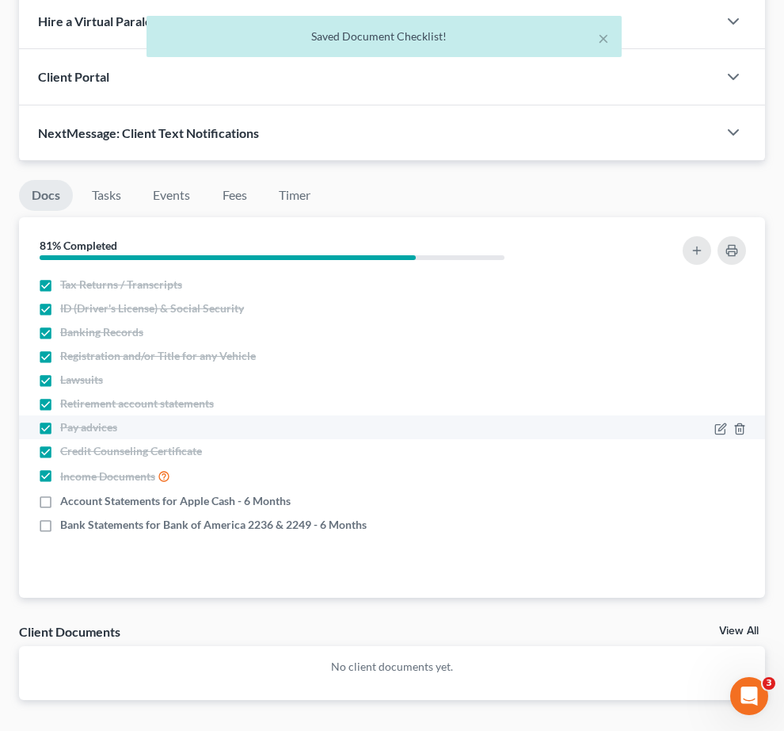
scroll to position [464, 0]
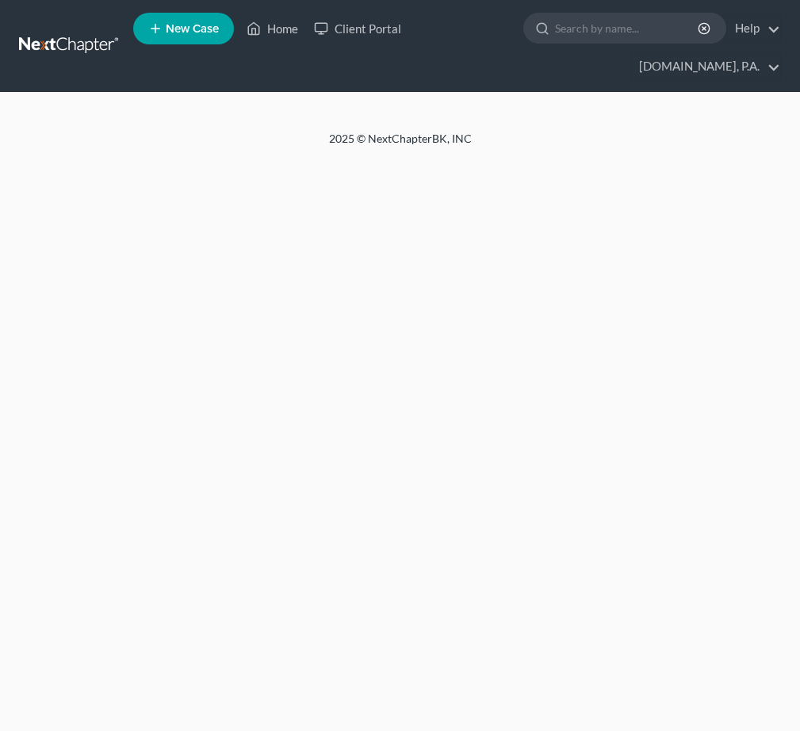
select select "4"
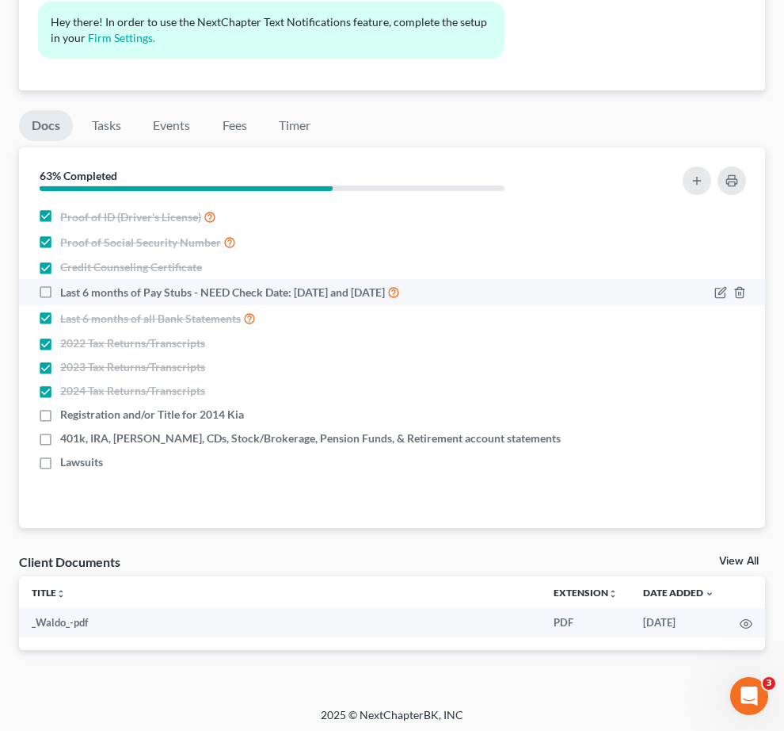
click at [298, 284] on label "Last 6 months of Pay Stubs - NEED Check Date: [DATE] and [DATE]" at bounding box center [230, 292] width 340 height 18
click at [77, 284] on input "Last 6 months of Pay Stubs - NEED Check Date: [DATE] and [DATE]" at bounding box center [72, 288] width 10 height 10
checkbox input "true"
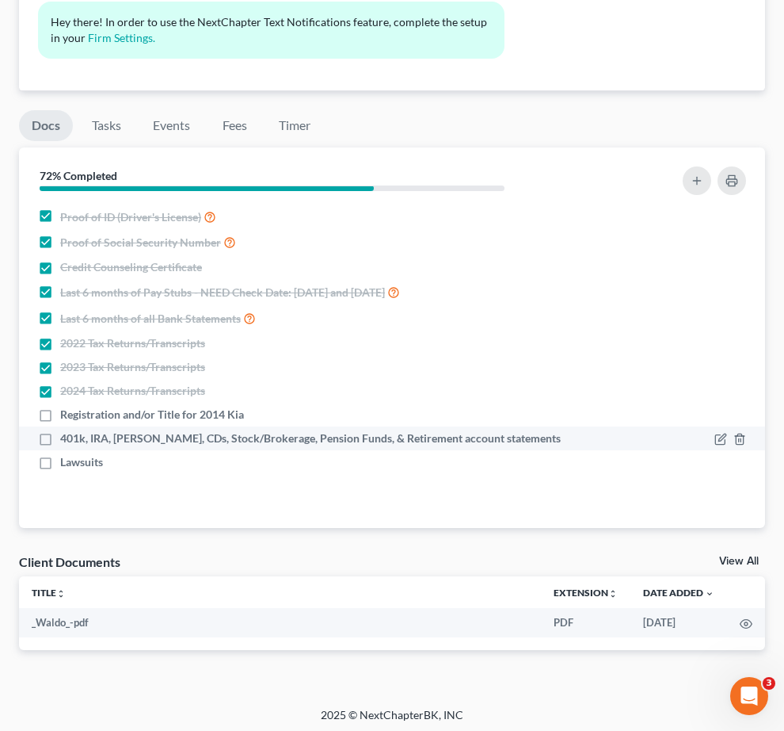
scroll to position [18, 0]
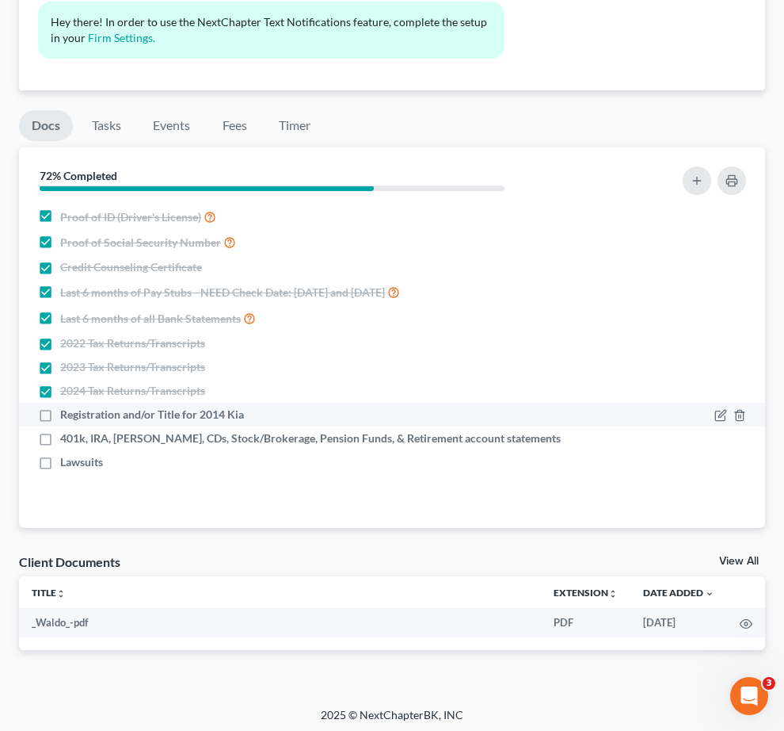
click at [244, 422] on label "Registration and/or Title for 2014 Kia" at bounding box center [152, 415] width 184 height 16
click at [77, 417] on input "Registration and/or Title for 2014 Kia" at bounding box center [72, 412] width 10 height 10
checkbox input "true"
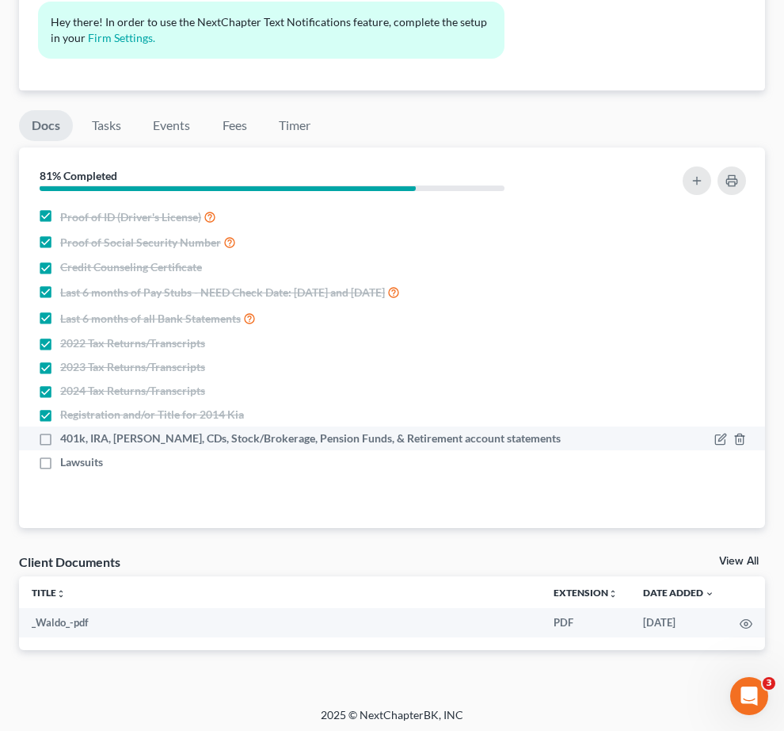
click at [299, 442] on label "401k, IRA, [PERSON_NAME], CDs, Stock/Brokerage, Pension Funds, & Retirement acc…" at bounding box center [310, 438] width 501 height 16
click at [77, 441] on input "401k, IRA, [PERSON_NAME], CDs, Stock/Brokerage, Pension Funds, & Retirement acc…" at bounding box center [72, 435] width 10 height 10
checkbox input "true"
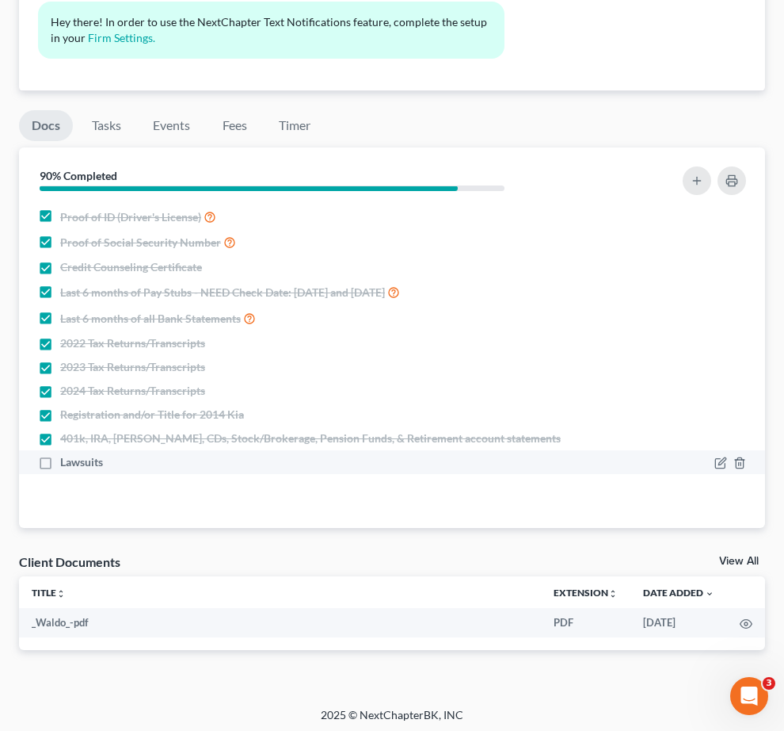
drag, startPoint x: 291, startPoint y: 488, endPoint x: 302, endPoint y: 488, distance: 11.1
click at [103, 470] on label "Lawsuits" at bounding box center [81, 462] width 43 height 16
click at [77, 464] on input "Lawsuits" at bounding box center [72, 459] width 10 height 10
checkbox input "true"
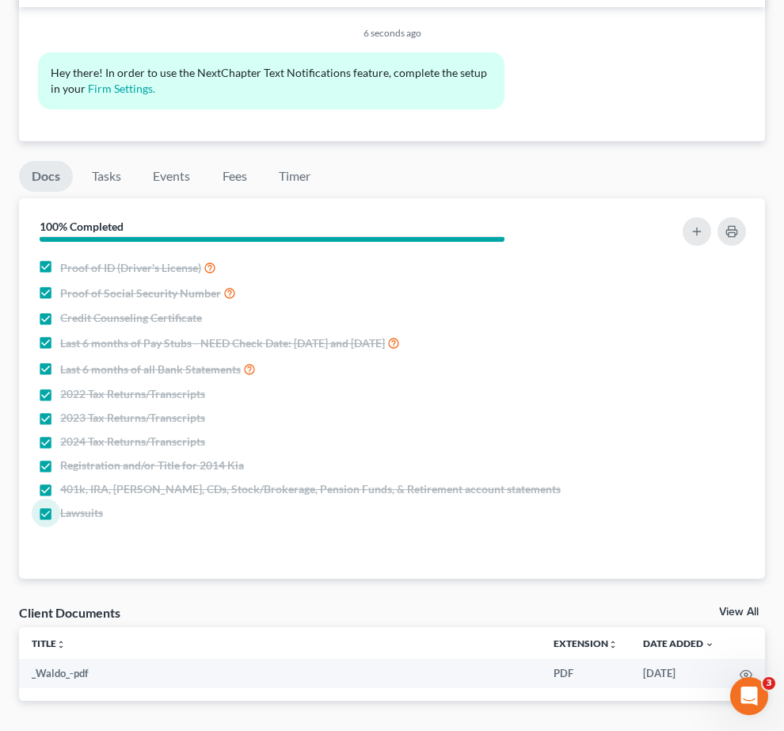
scroll to position [1025, 0]
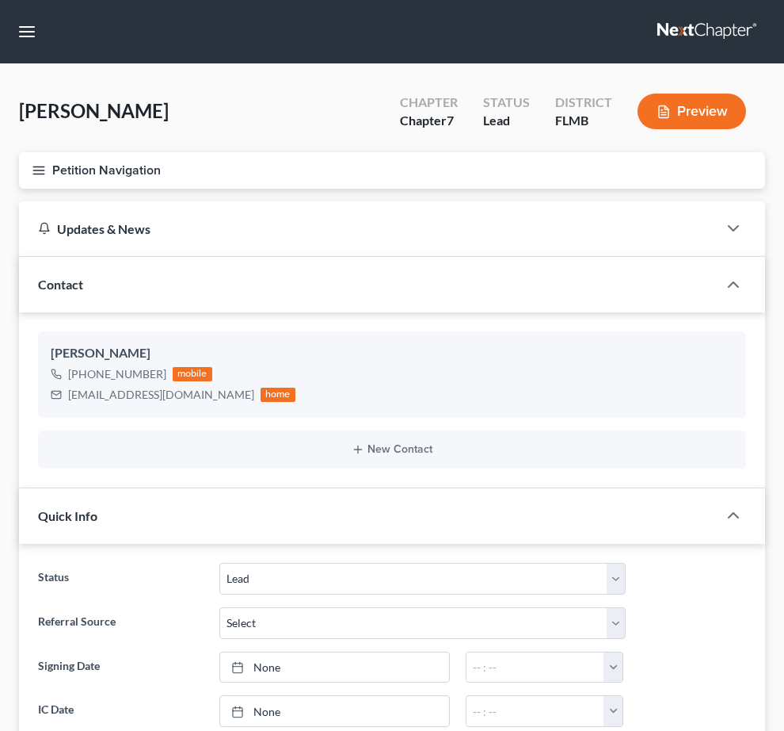
select select "4"
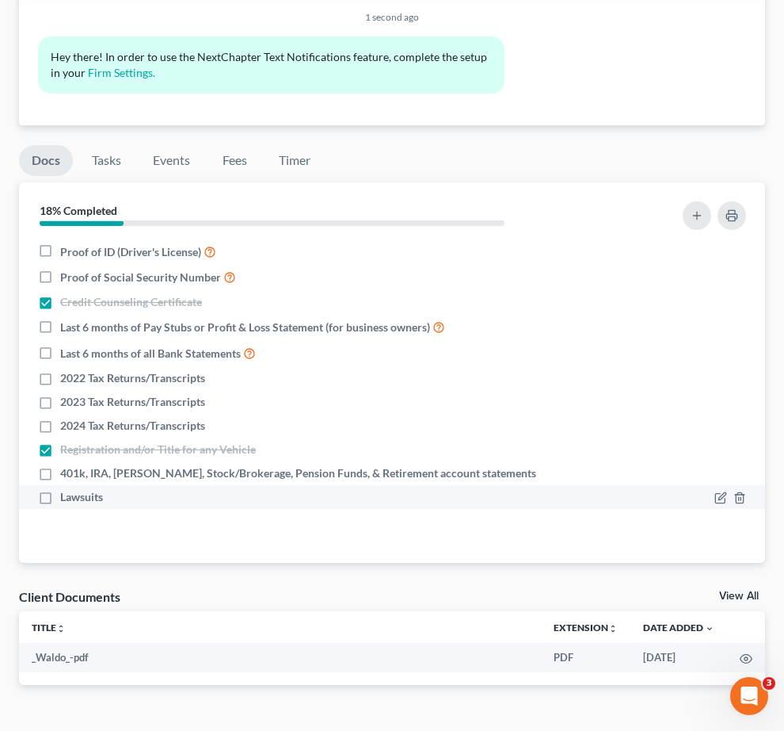
click at [103, 505] on label "Lawsuits" at bounding box center [81, 497] width 43 height 16
click at [77, 499] on input "Lawsuits" at bounding box center [72, 494] width 10 height 10
checkbox input "true"
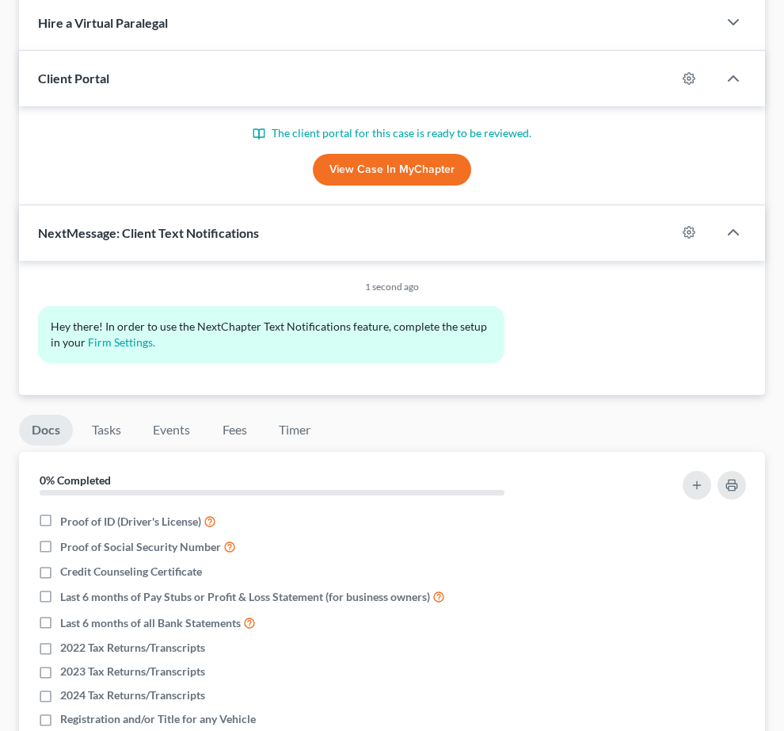
scroll to position [1124, 0]
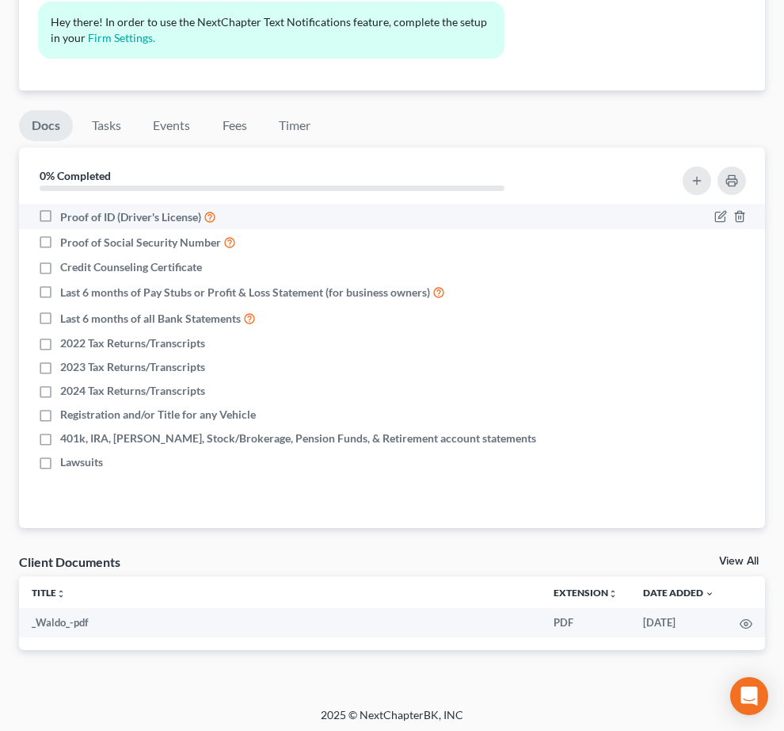
click at [216, 216] on label "Proof of ID (Driver's License)" at bounding box center [138, 217] width 156 height 18
click at [77, 216] on input "Proof of ID (Driver's License)" at bounding box center [72, 213] width 10 height 10
checkbox input "true"
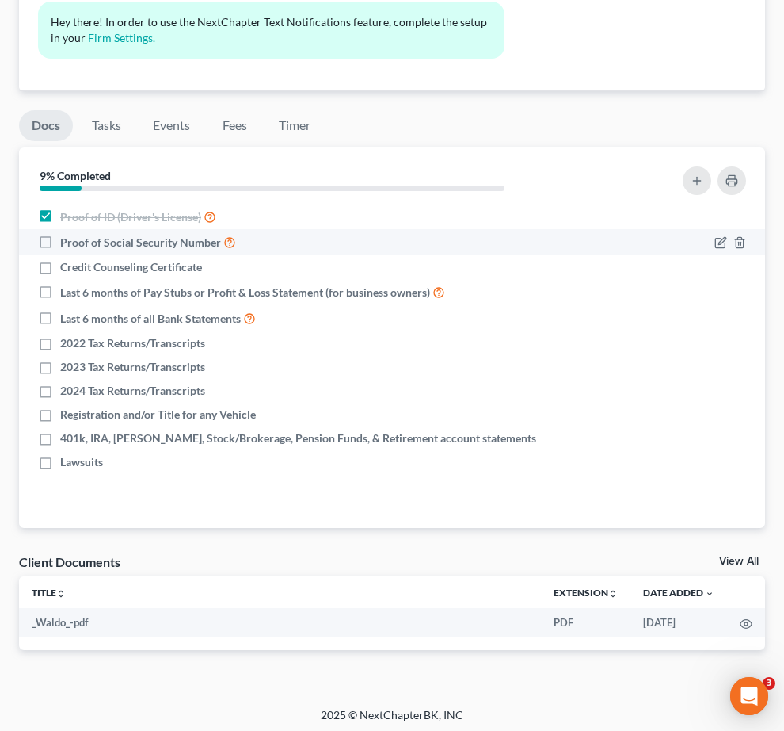
scroll to position [0, 0]
click at [236, 241] on label "Proof of Social Security Number" at bounding box center [148, 242] width 176 height 18
click at [77, 241] on input "Proof of Social Security Number" at bounding box center [72, 238] width 10 height 10
checkbox input "true"
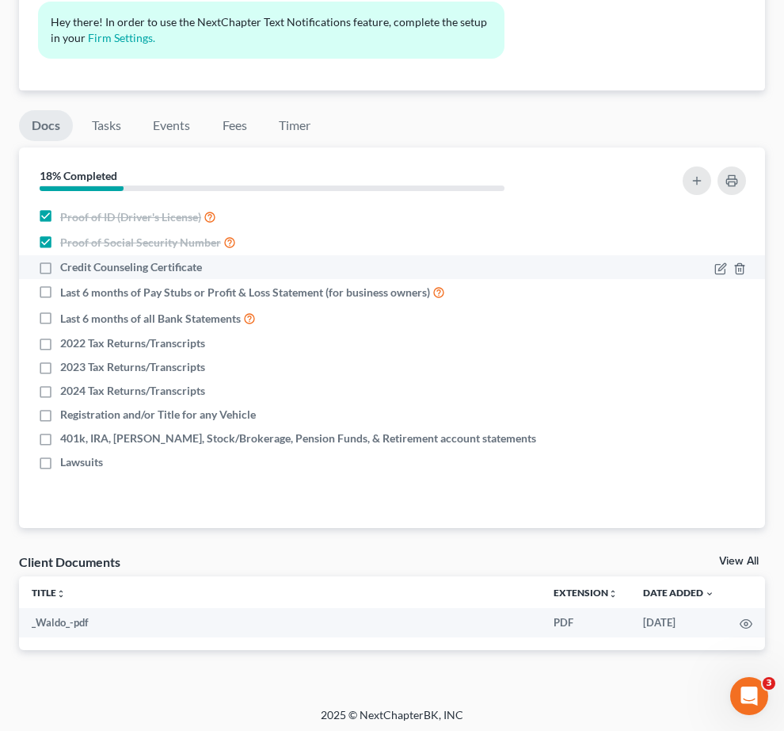
drag, startPoint x: 293, startPoint y: 263, endPoint x: 348, endPoint y: 271, distance: 55.2
click at [202, 263] on label "Credit Counseling Certificate" at bounding box center [131, 267] width 142 height 16
click at [77, 263] on input "Credit Counseling Certificate" at bounding box center [72, 264] width 10 height 10
checkbox input "true"
